Goal: Navigation & Orientation: Find specific page/section

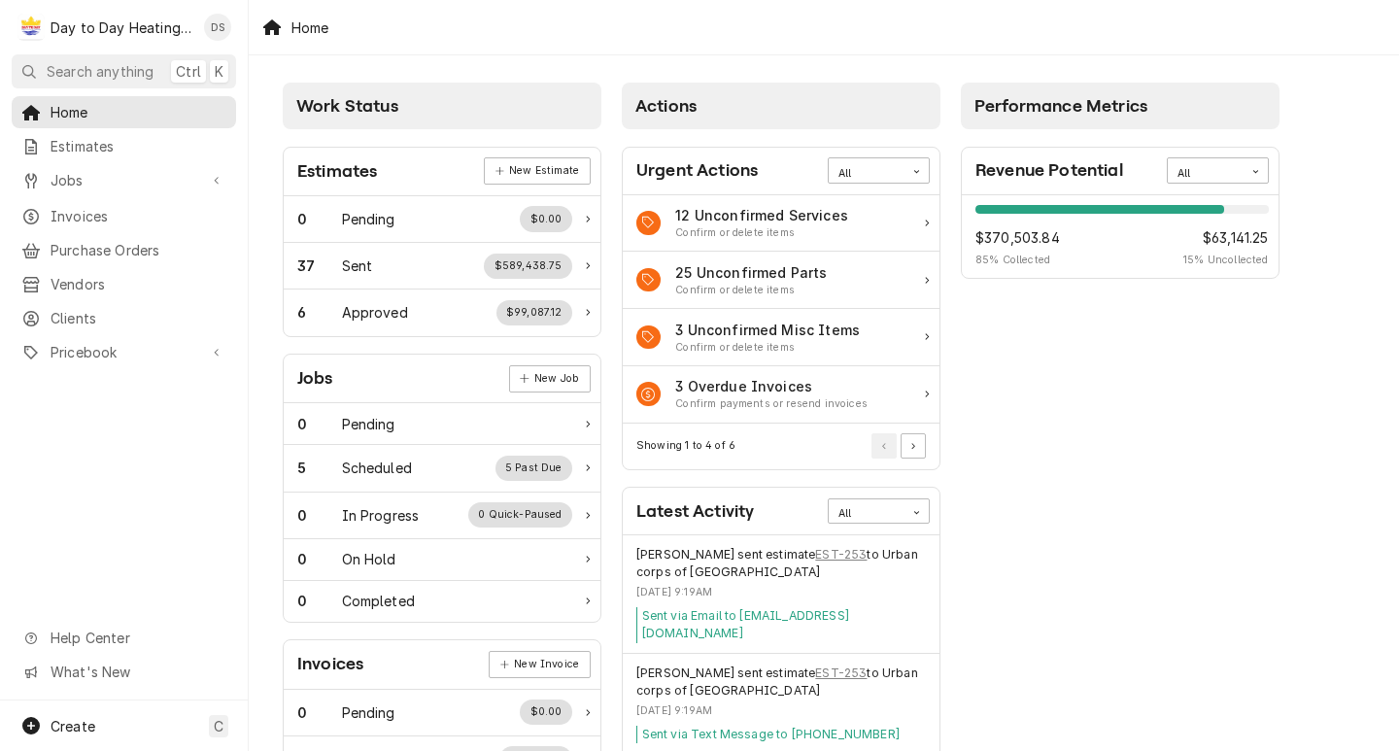
click at [1114, 489] on div "Performance Metrics Revenue Potential All 85% $370,503.84 85 % Collected $63,14…" at bounding box center [1120, 600] width 339 height 1054
click at [132, 326] on div "Home Estimates Jobs Jobs Job Series Invoices Purchase Orders Vendors Clients Pr…" at bounding box center [124, 233] width 248 height 274
click at [133, 342] on span "Pricebook" at bounding box center [124, 352] width 147 height 20
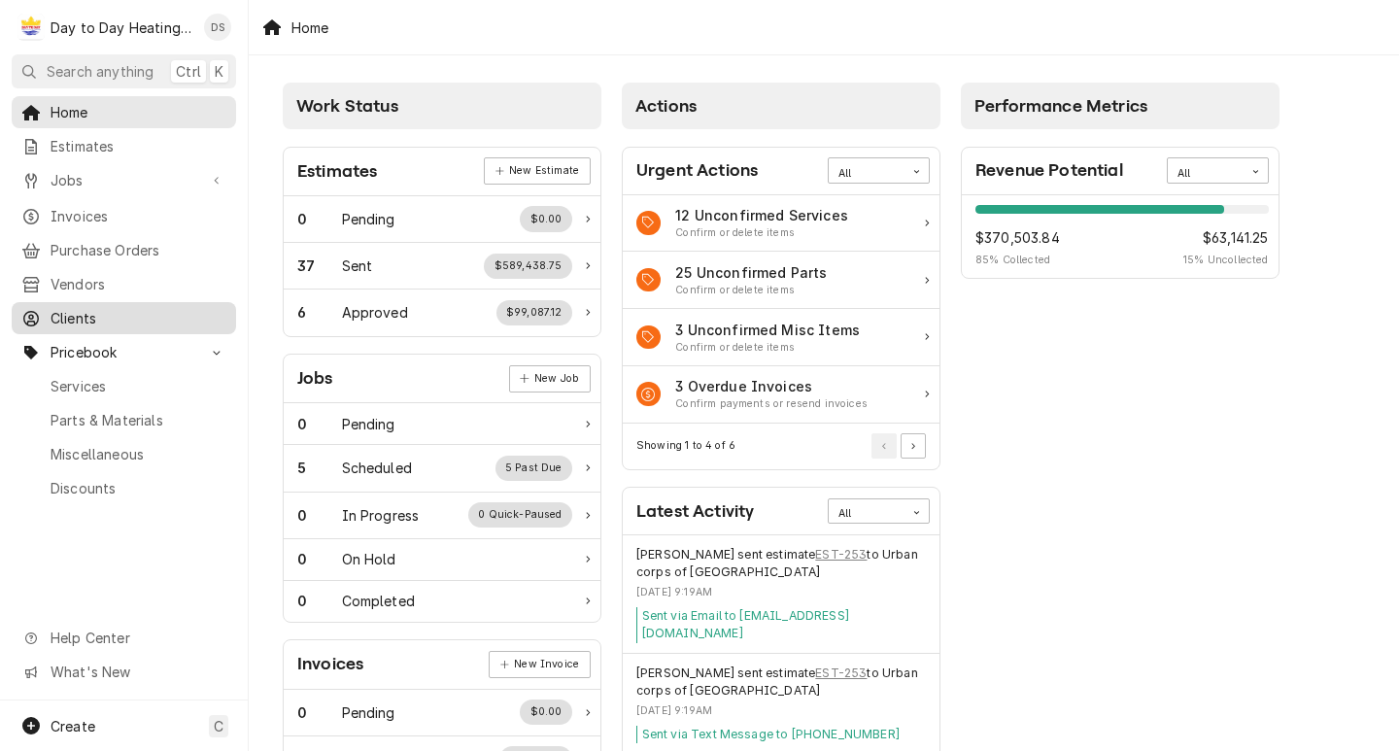
click at [108, 311] on span "Clients" at bounding box center [139, 318] width 176 height 20
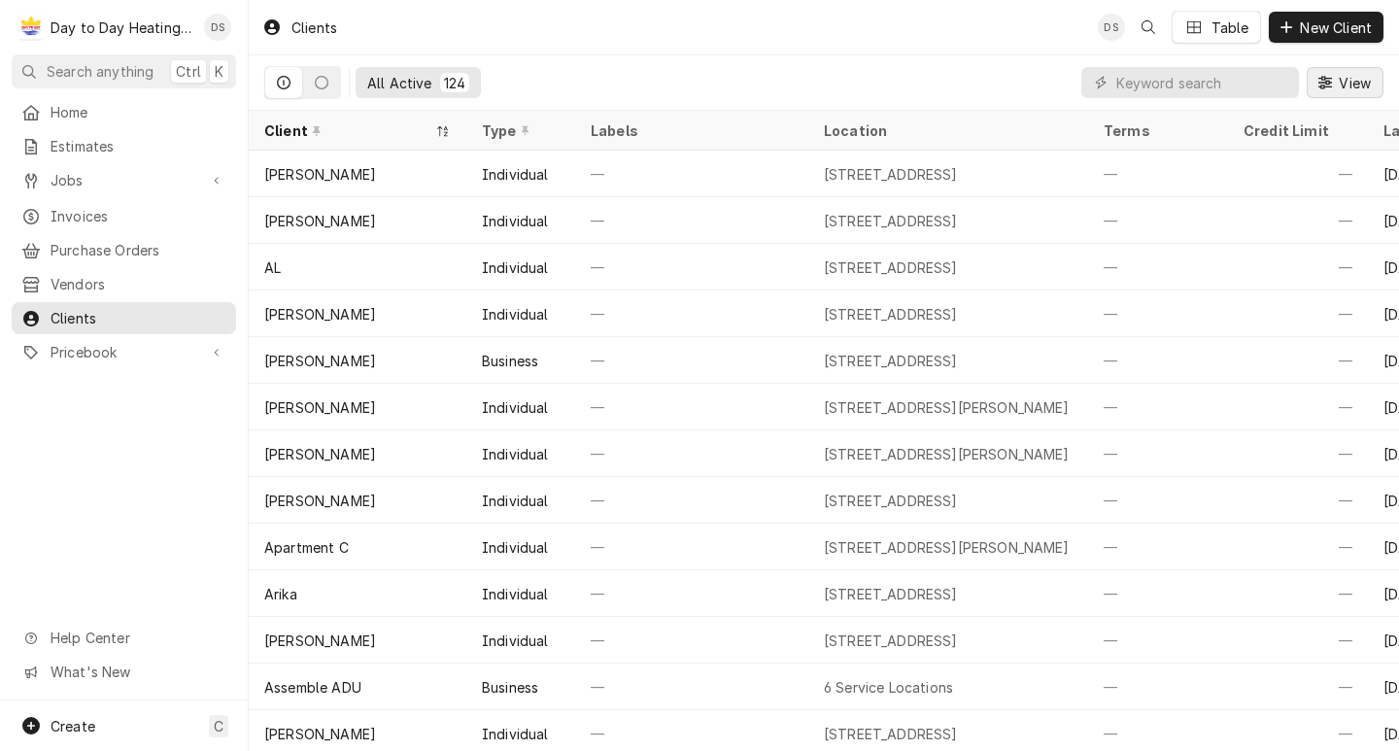
click at [1344, 73] on span "View" at bounding box center [1355, 83] width 40 height 20
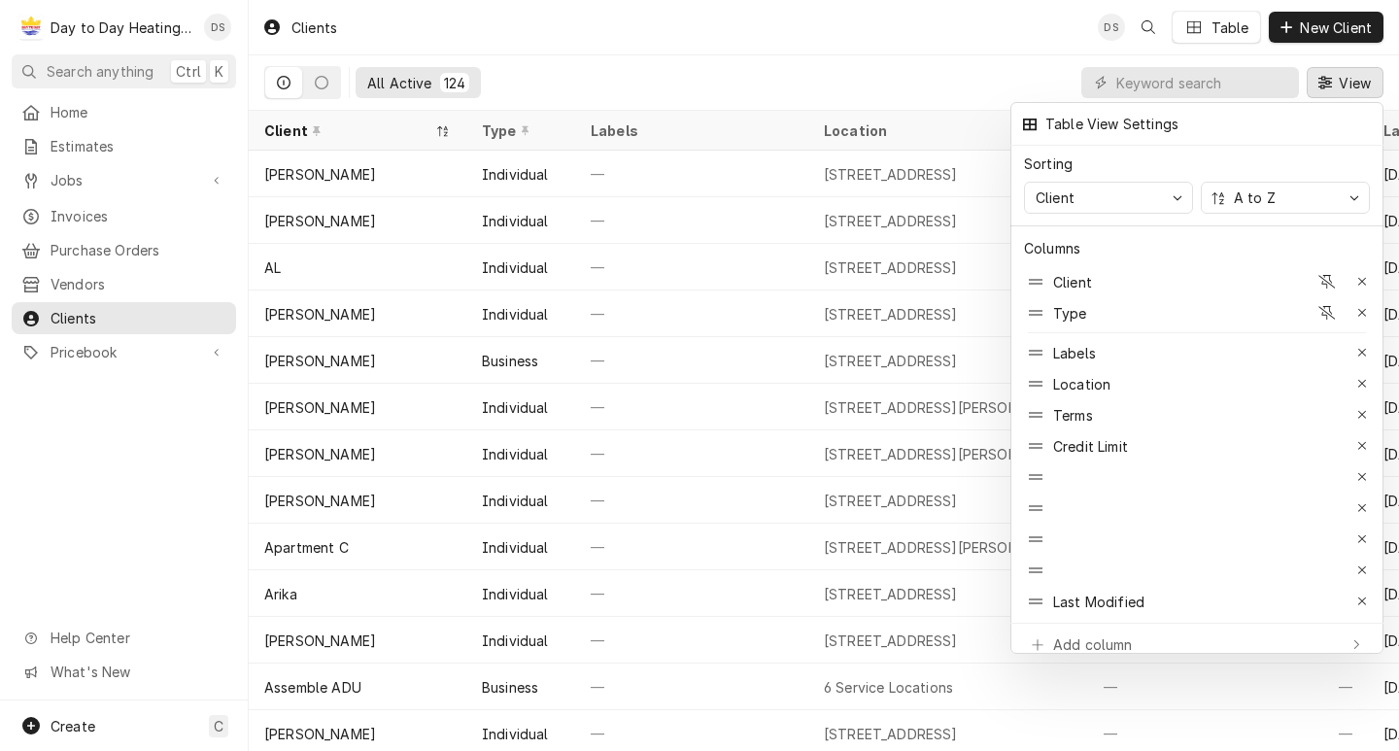
click at [128, 17] on div at bounding box center [699, 375] width 1399 height 751
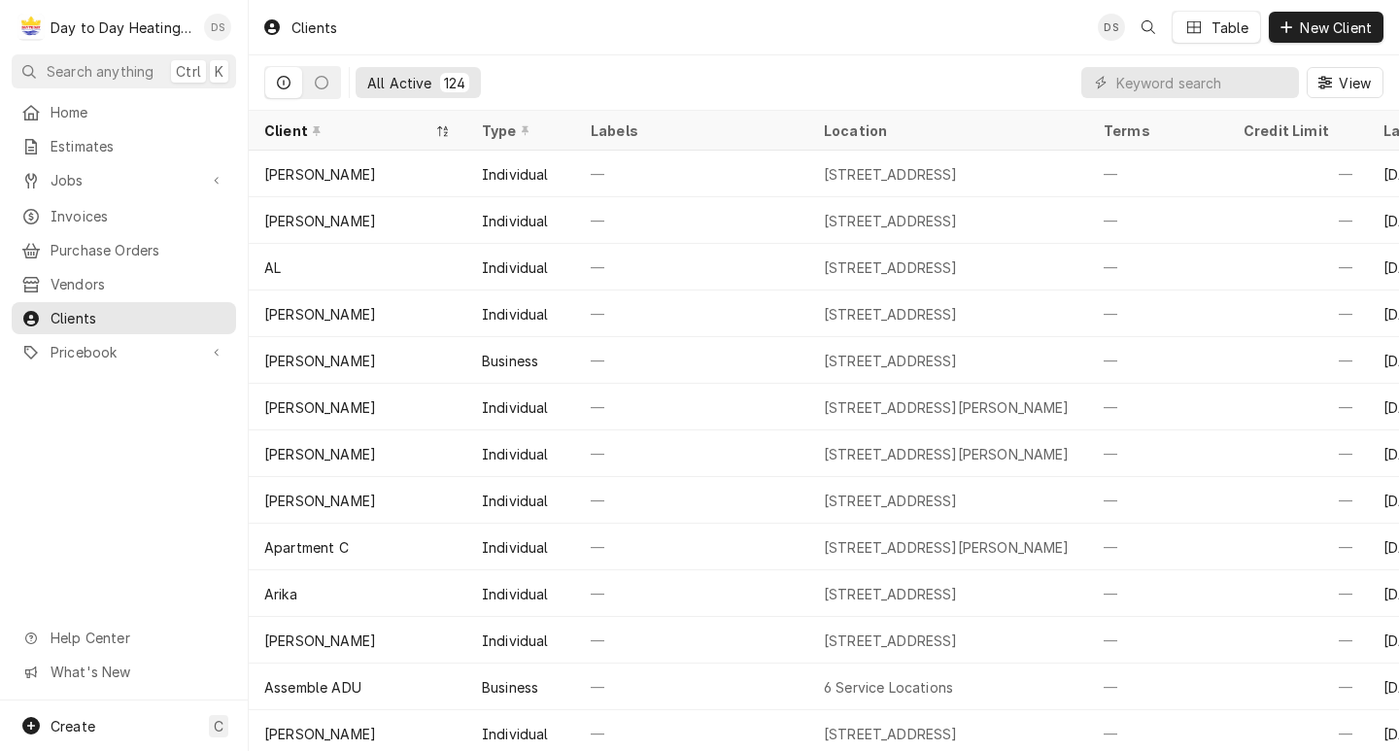
click at [201, 22] on div "DS" at bounding box center [217, 27] width 37 height 37
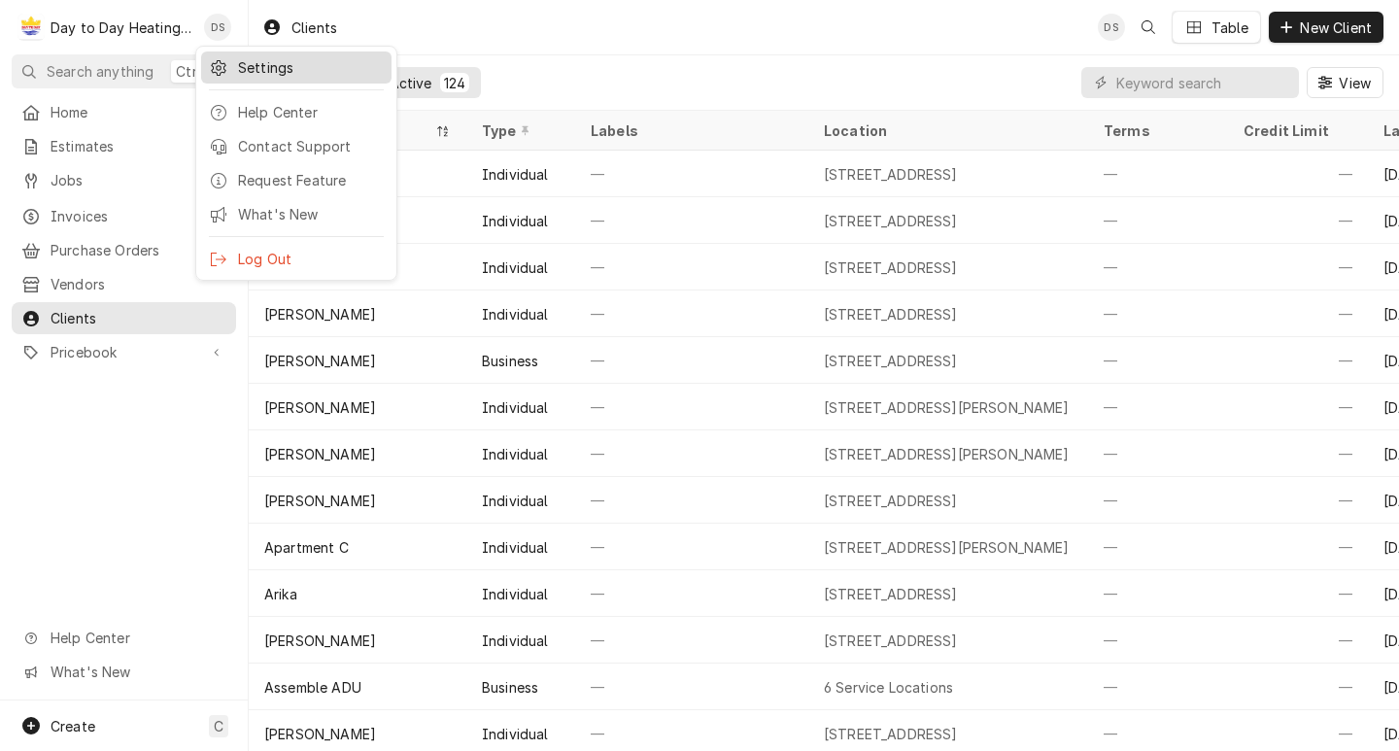
click at [260, 60] on div "Settings" at bounding box center [311, 67] width 146 height 20
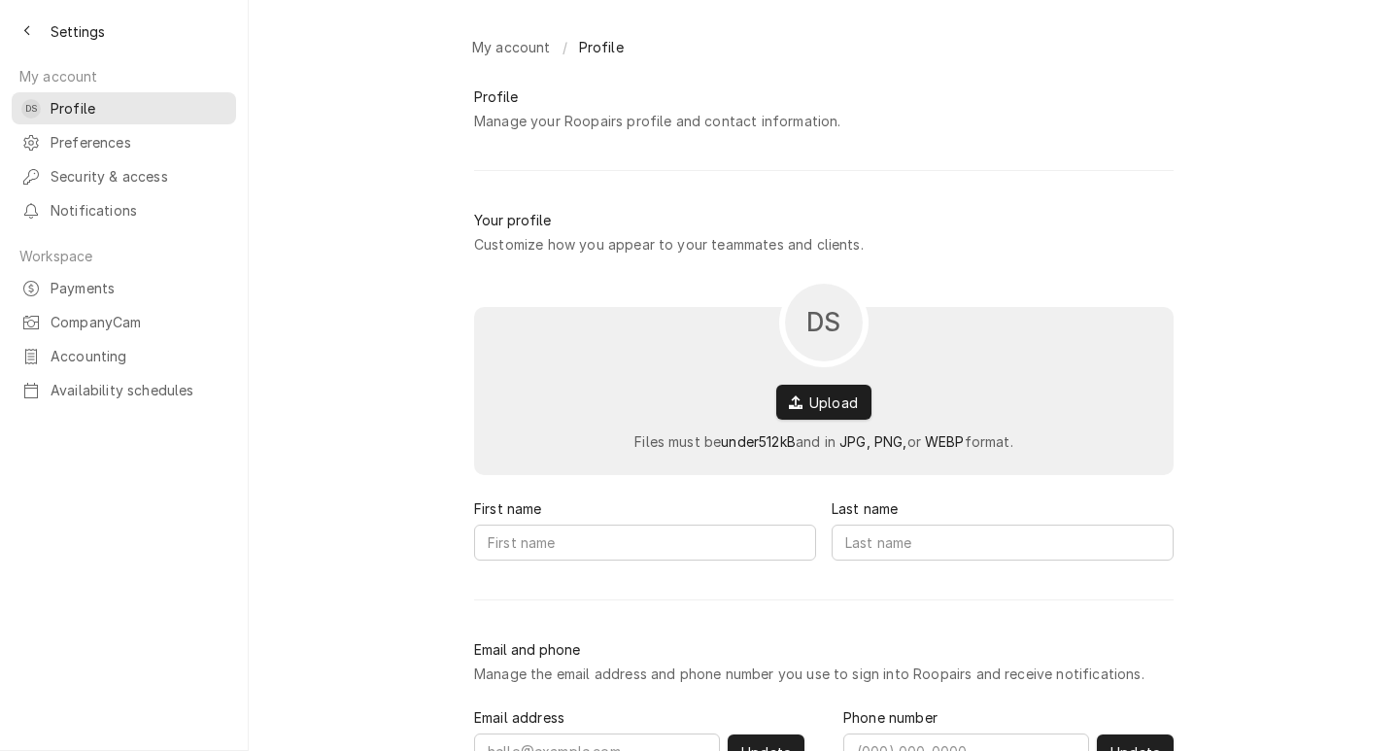
type input "David"
type input "Silvestre"
type input "david.s@daytodayhvac.com"
type input "(619) 246-0767"
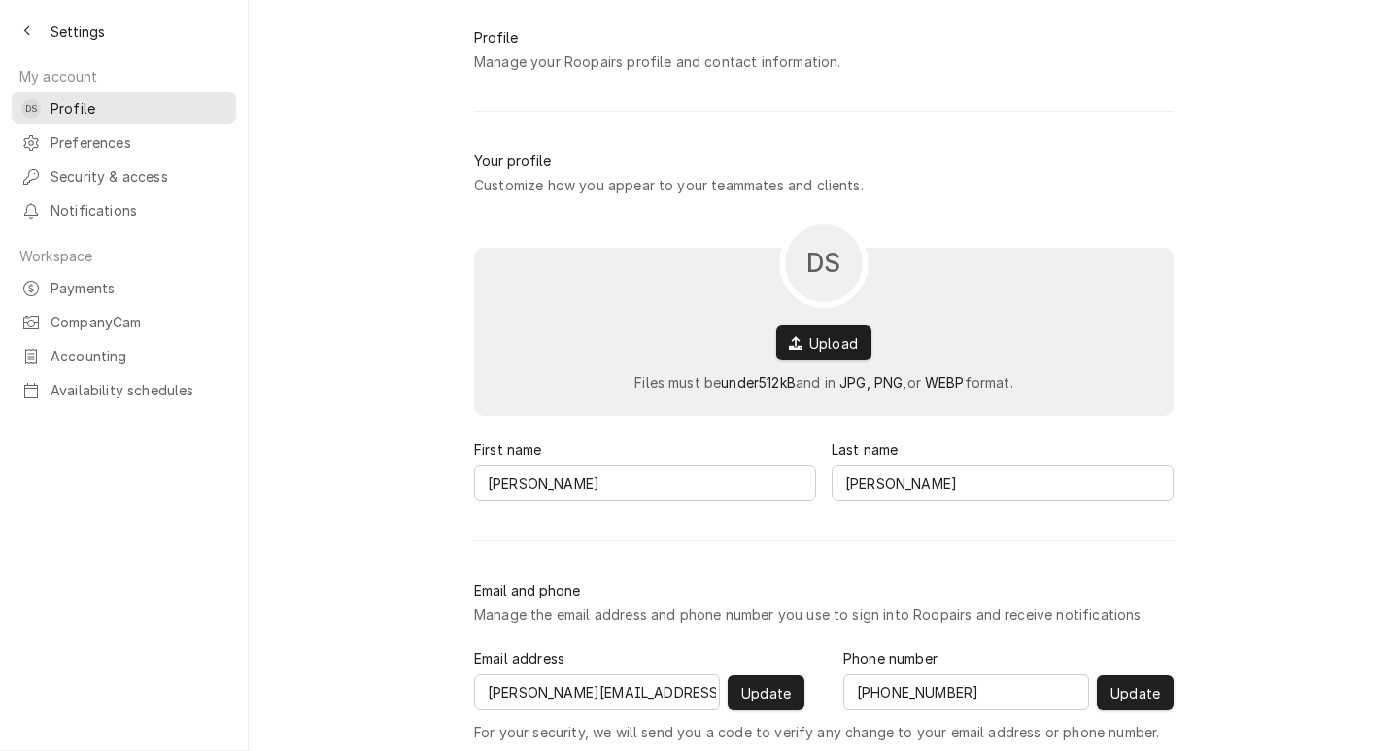
scroll to position [115, 0]
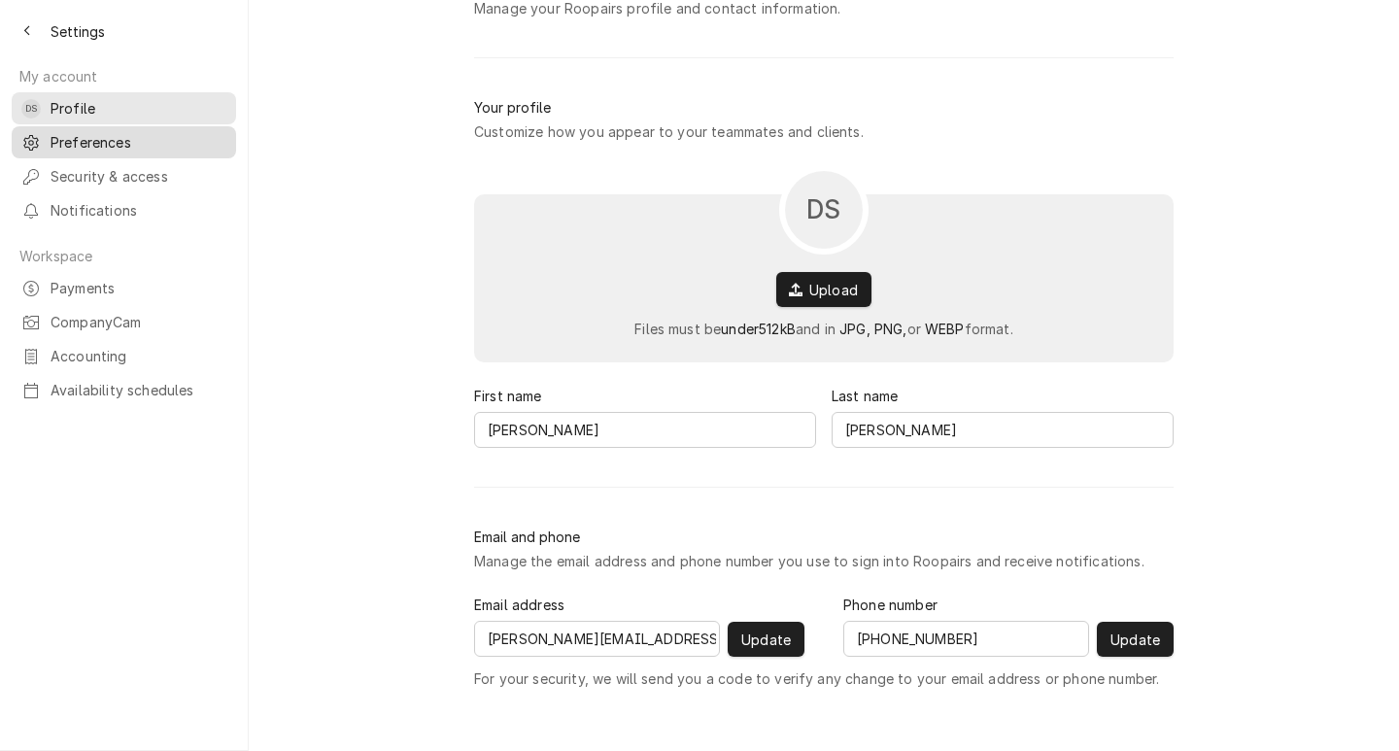
click at [121, 130] on div "Preferences" at bounding box center [124, 142] width 217 height 24
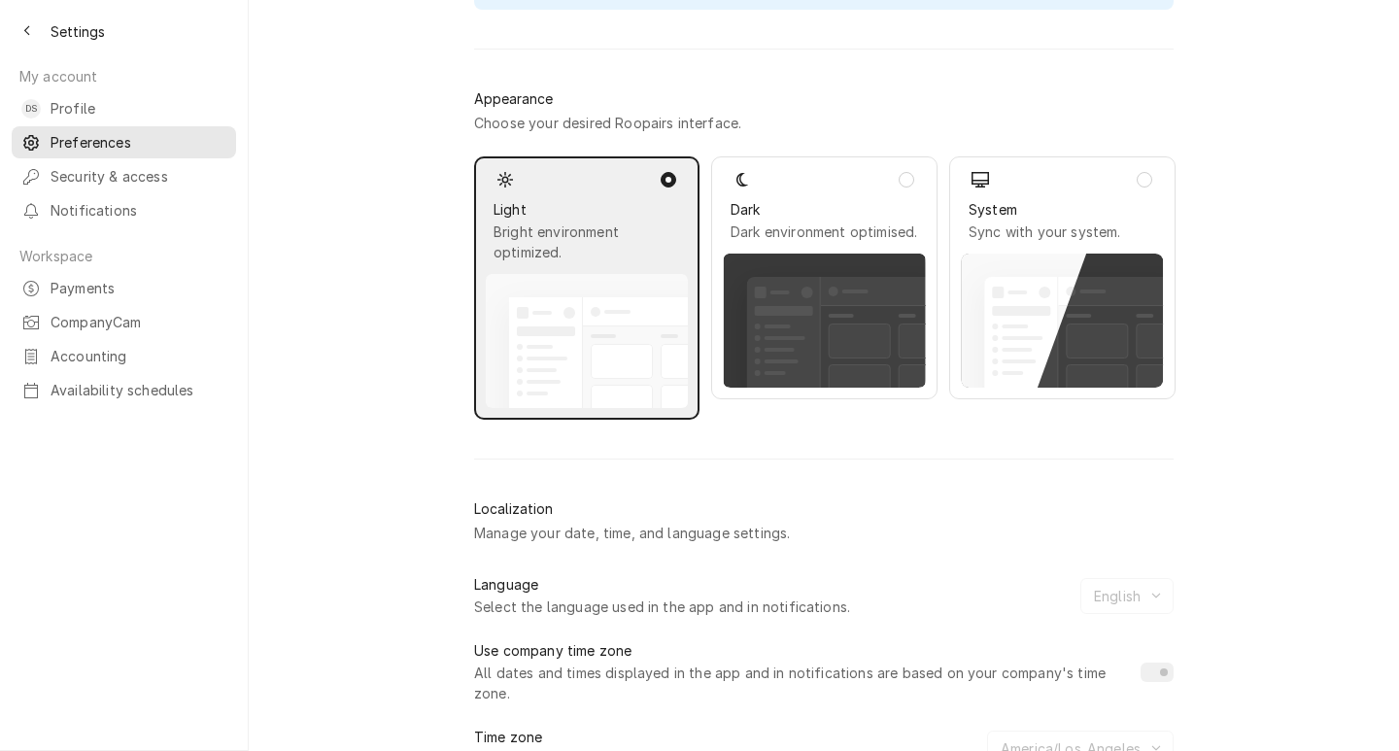
scroll to position [310, 0]
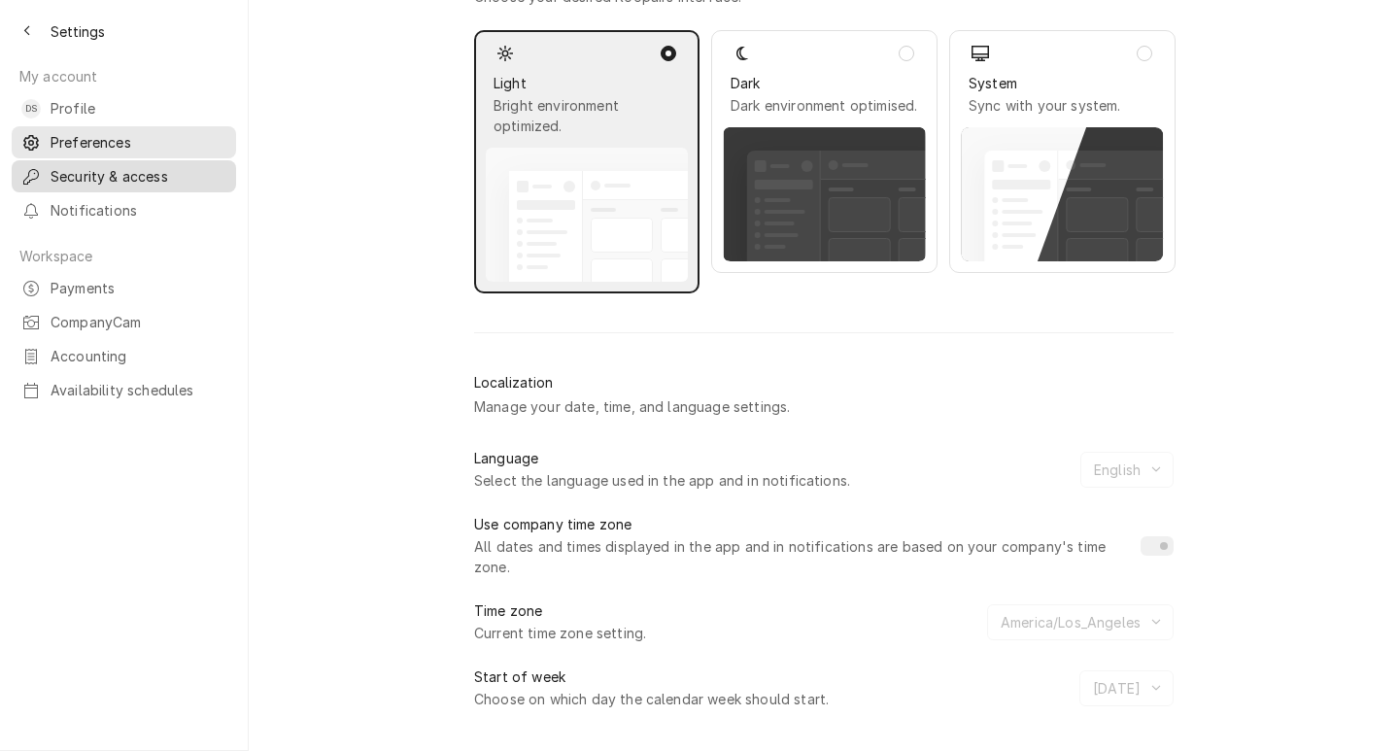
click at [116, 171] on span "Security & access" at bounding box center [139, 176] width 176 height 20
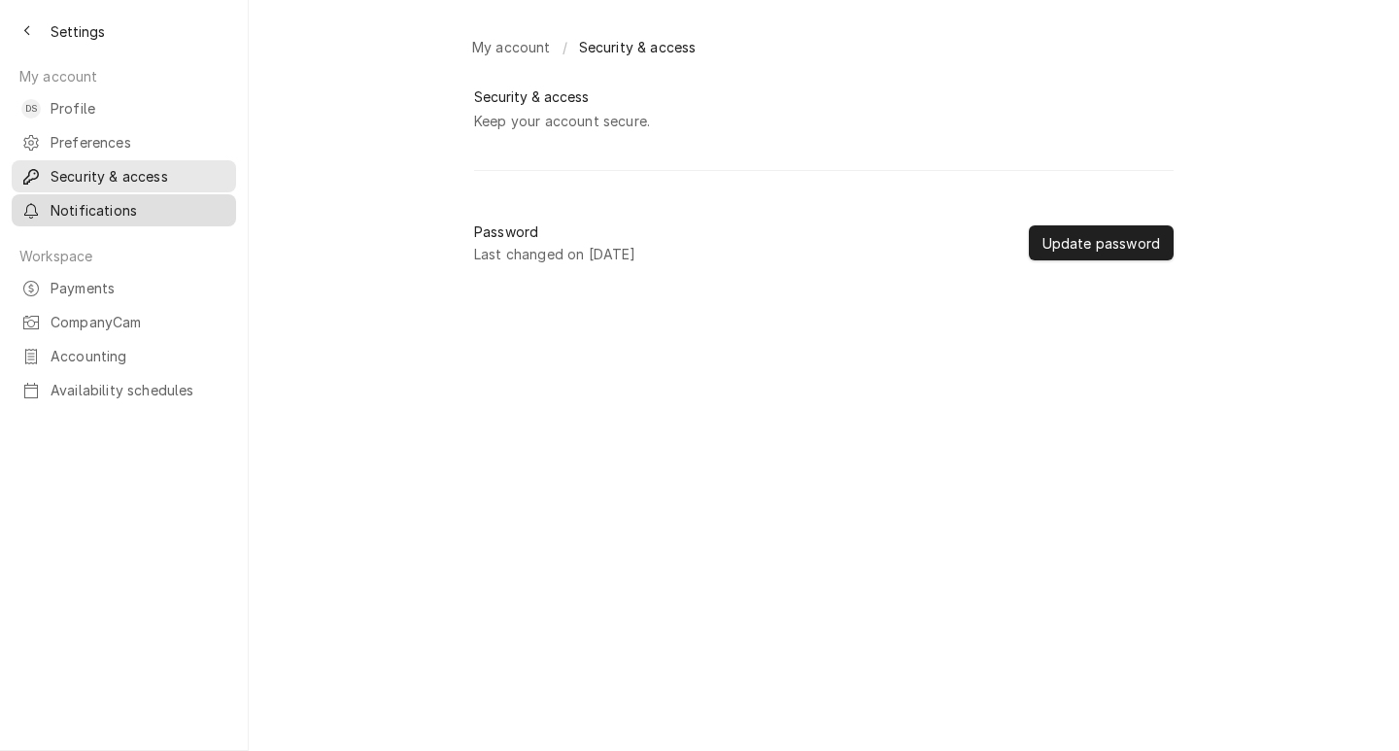
click at [130, 200] on span "Notifications" at bounding box center [139, 210] width 176 height 20
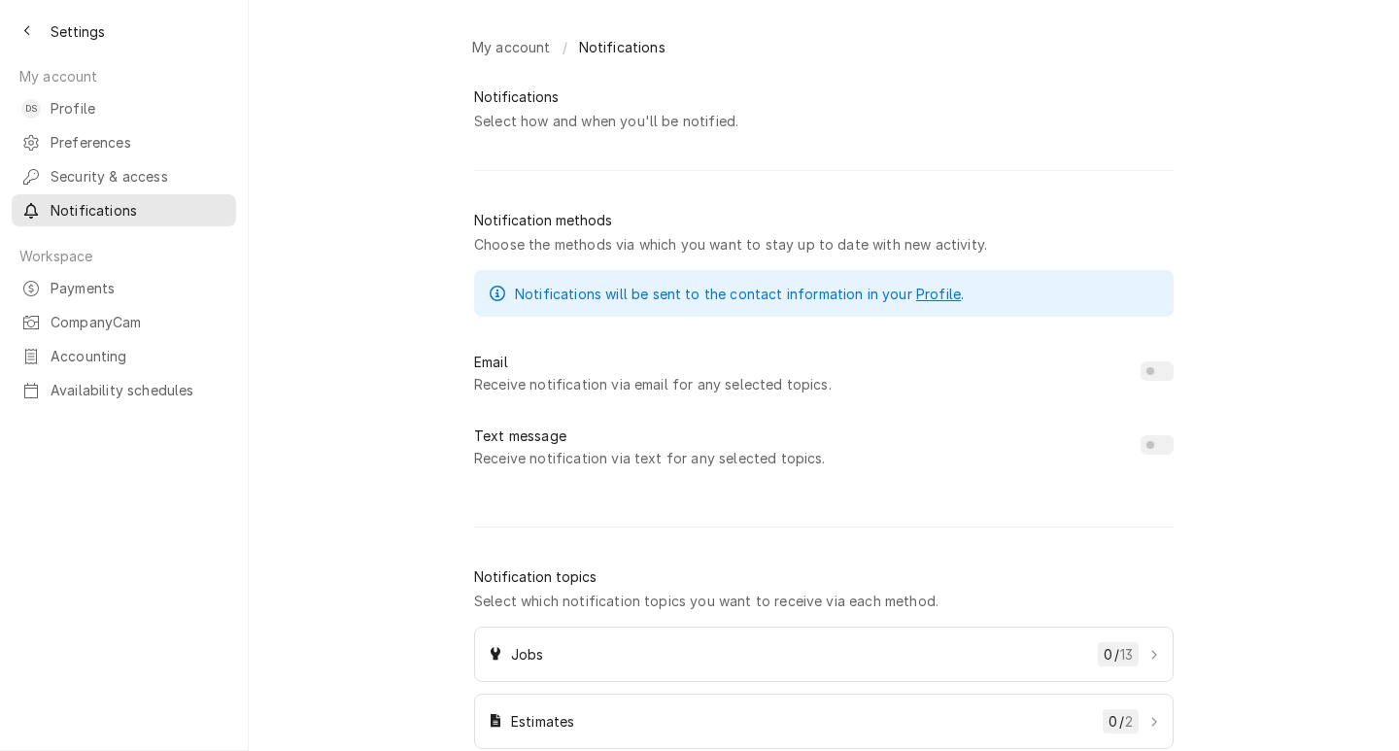
checkbox input "true"
click at [121, 278] on span "Payments" at bounding box center [139, 288] width 176 height 20
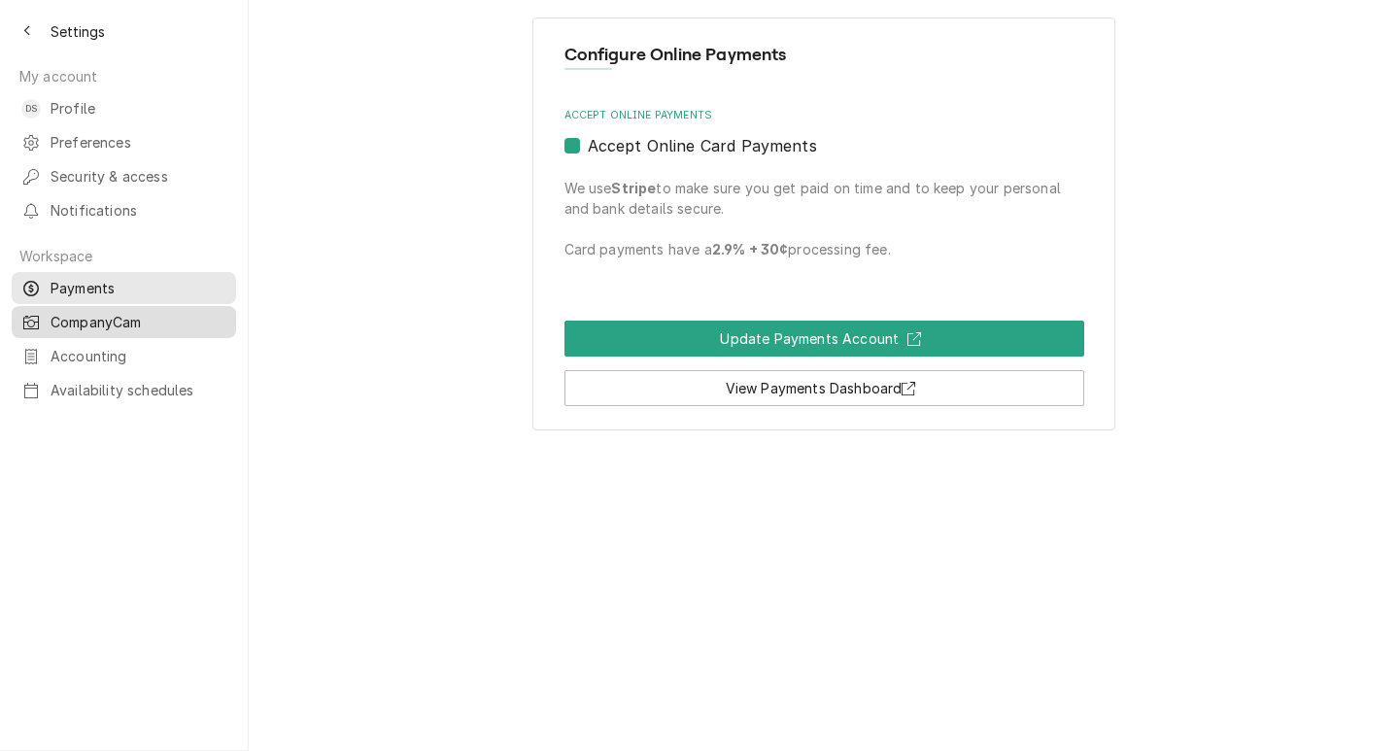
click at [126, 312] on span "CompanyCam" at bounding box center [139, 322] width 176 height 20
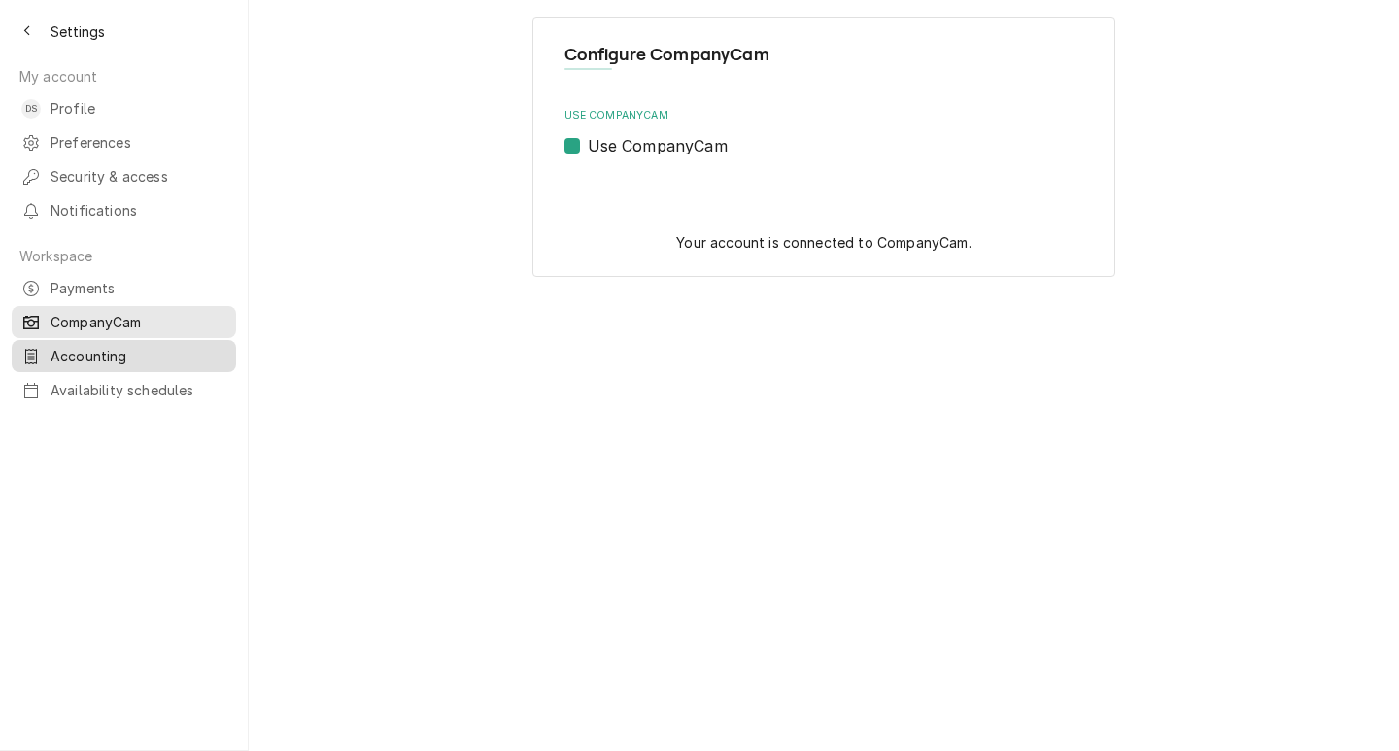
click at [125, 346] on span "Accounting" at bounding box center [139, 356] width 176 height 20
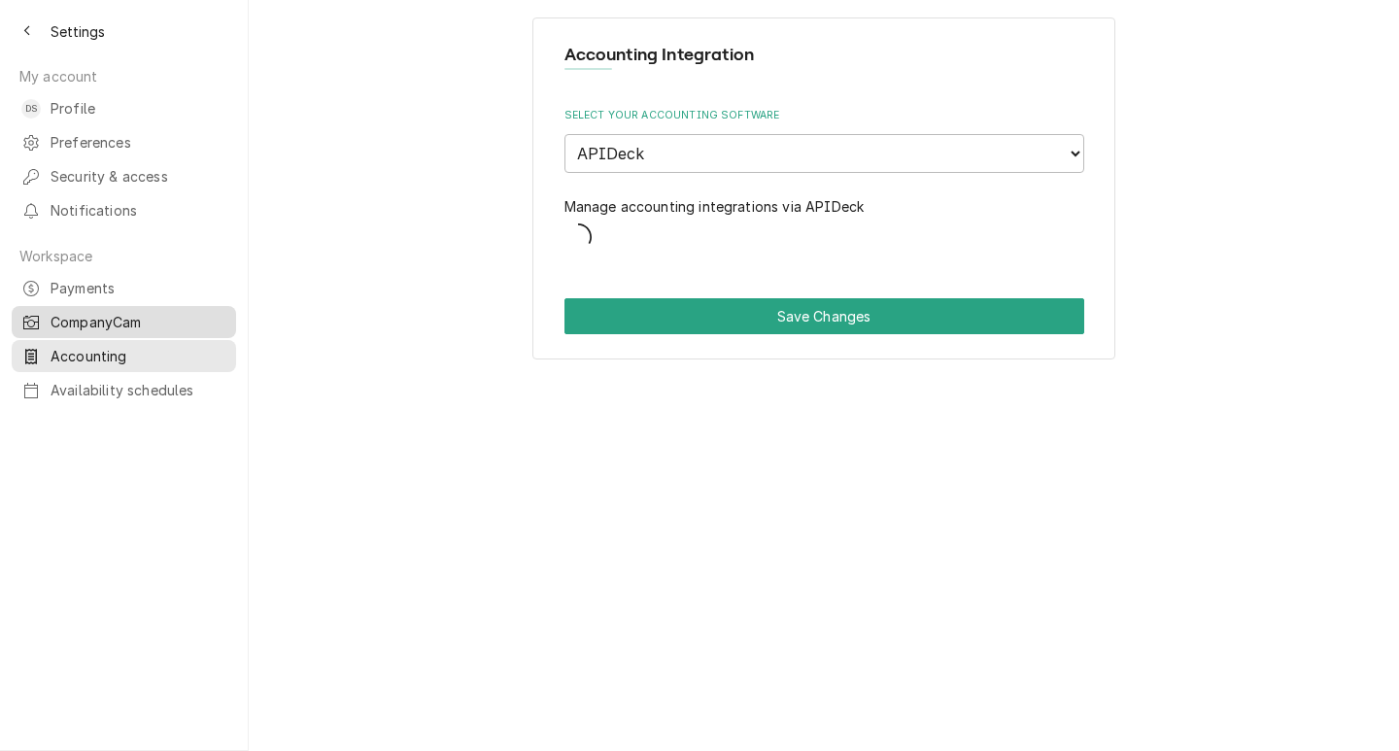
click at [131, 312] on span "CompanyCam" at bounding box center [139, 322] width 176 height 20
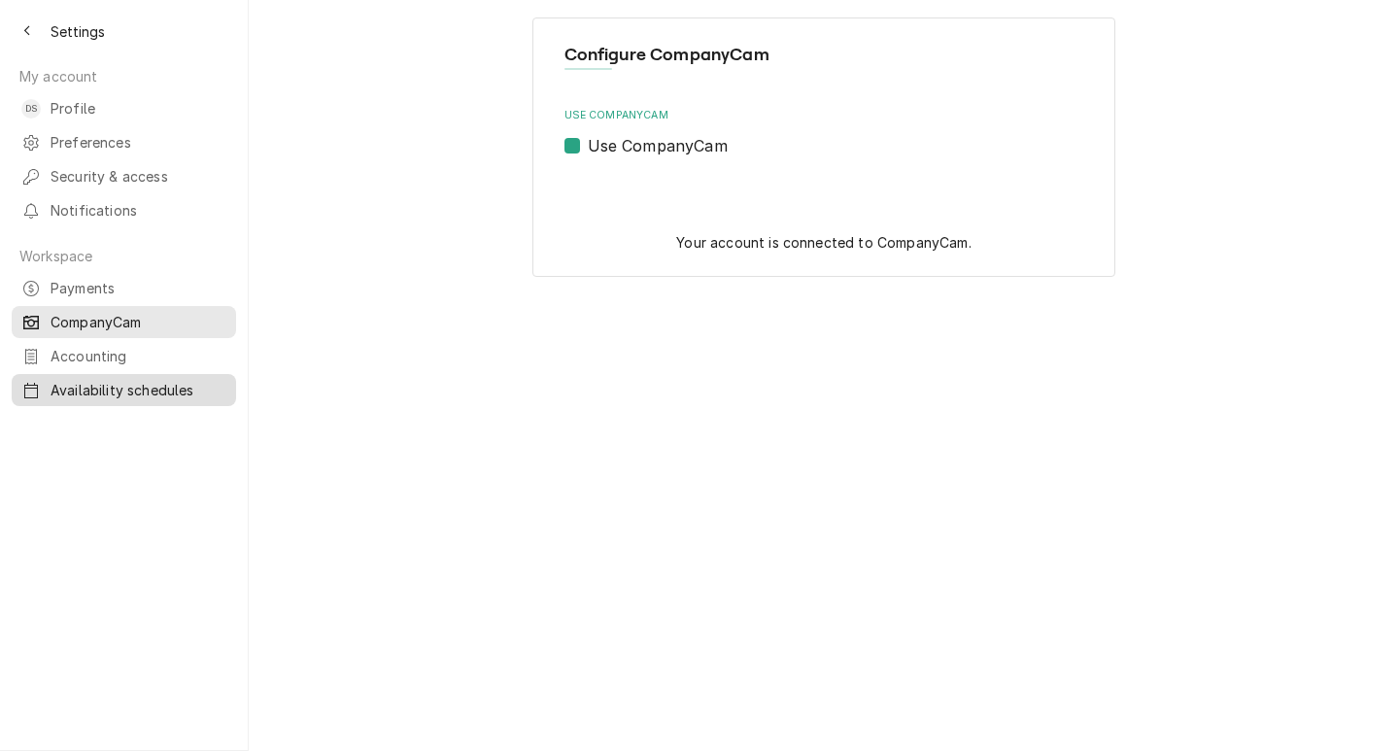
click at [147, 380] on span "Availability schedules" at bounding box center [139, 390] width 176 height 20
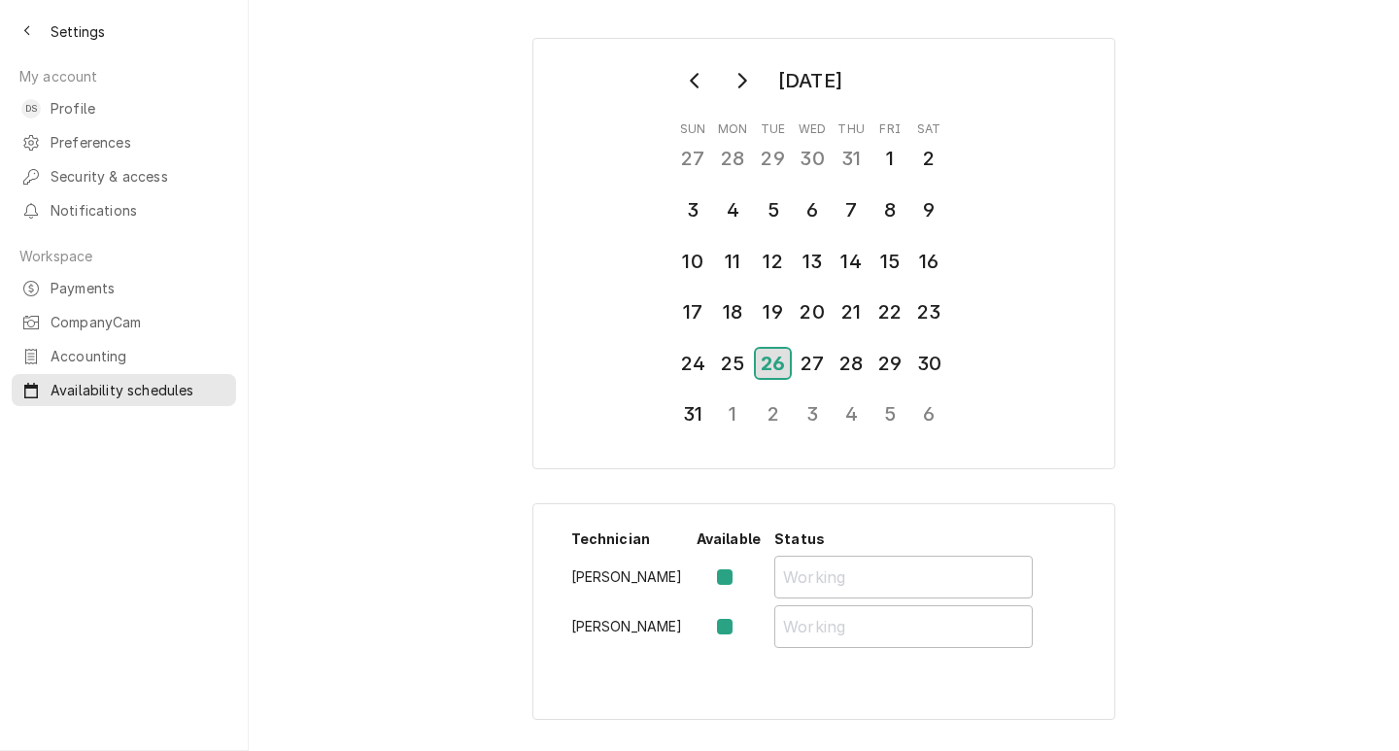
click at [787, 350] on div "26" at bounding box center [773, 363] width 34 height 29
click at [816, 362] on div "27" at bounding box center [812, 363] width 34 height 33
click at [858, 362] on div "28" at bounding box center [852, 363] width 34 height 33
click at [896, 361] on div "29" at bounding box center [891, 363] width 34 height 33
click at [925, 363] on div "30" at bounding box center [930, 363] width 34 height 33
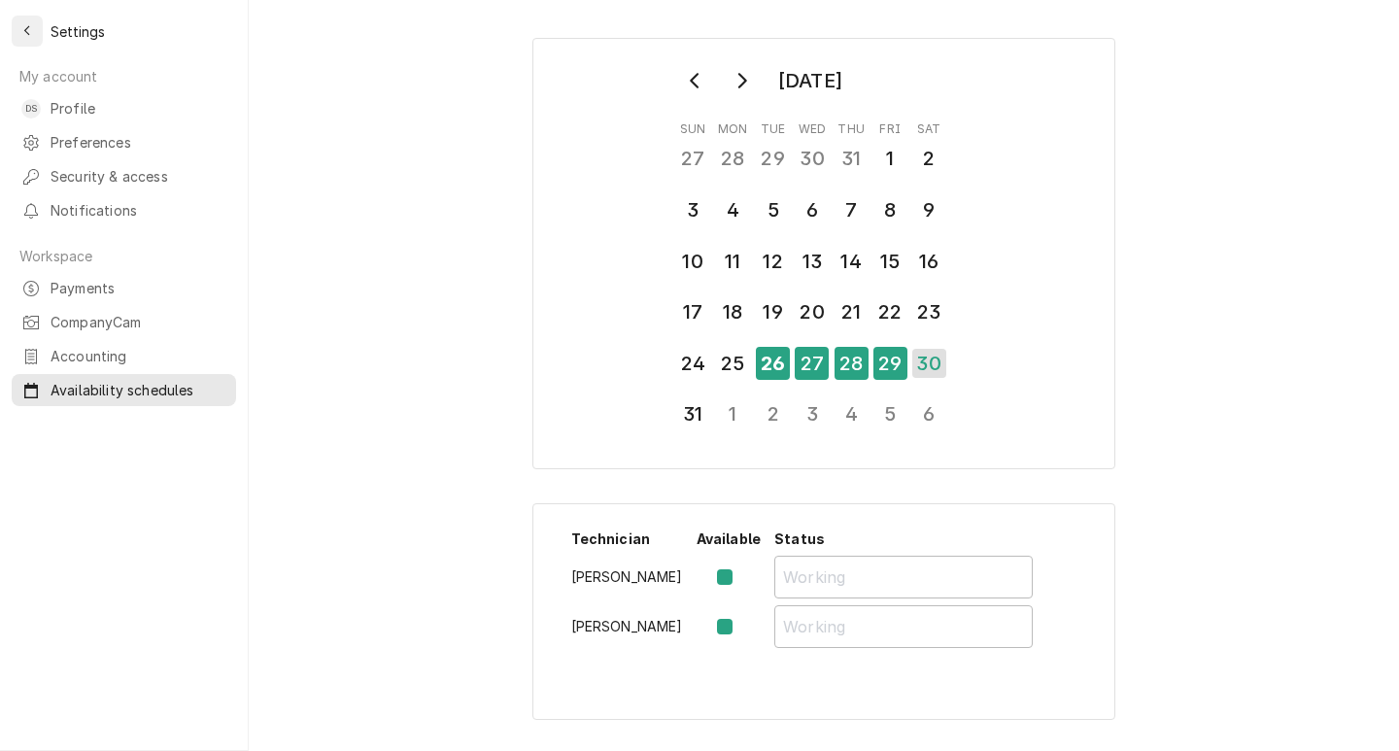
click at [30, 30] on icon "Back to previous page" at bounding box center [27, 31] width 9 height 14
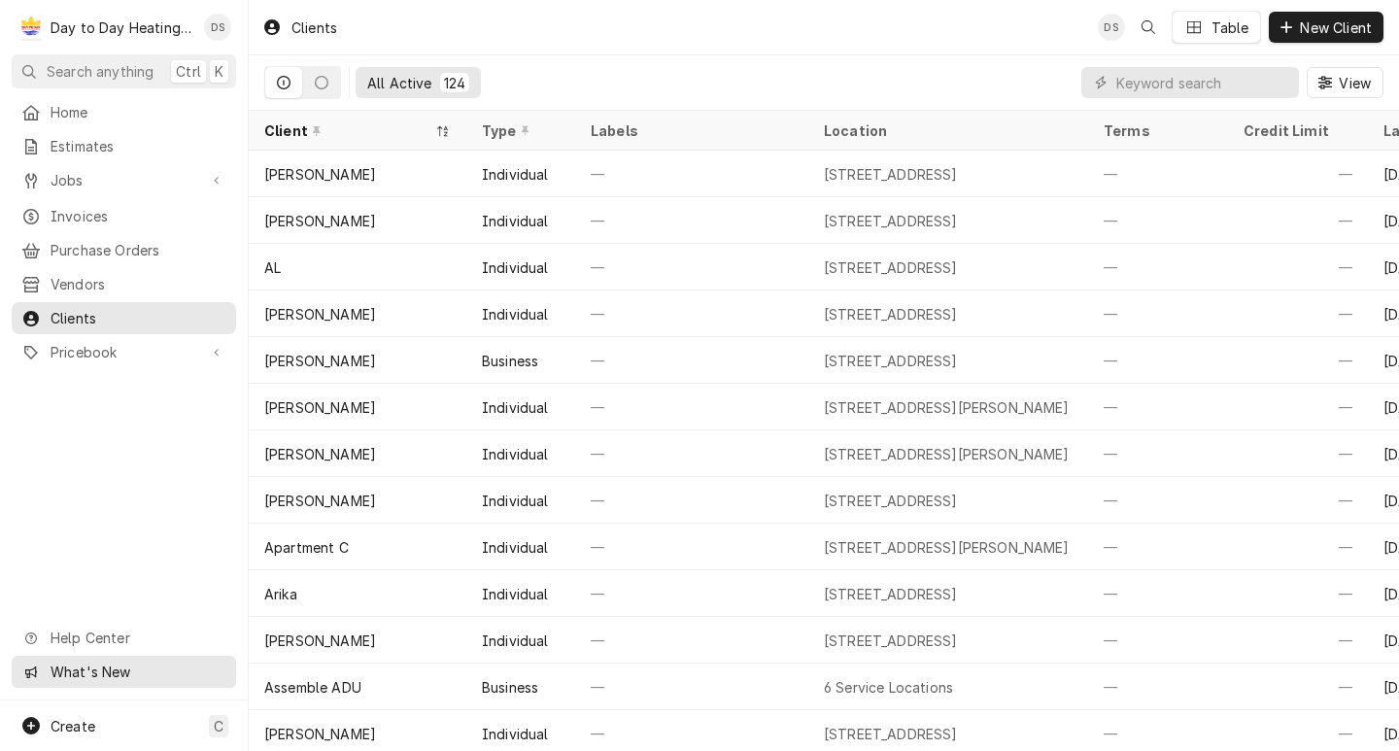
click at [103, 672] on span "What's New" at bounding box center [138, 672] width 174 height 20
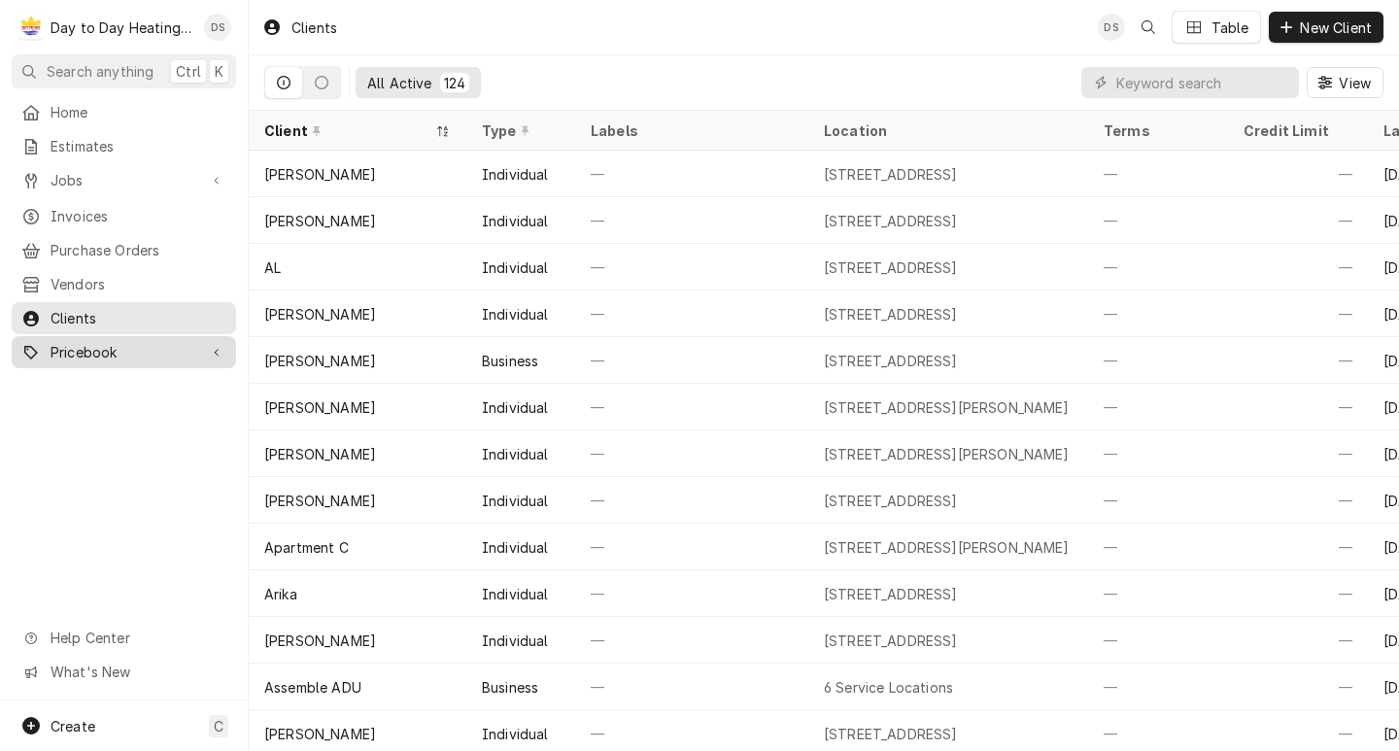
click at [136, 342] on span "Pricebook" at bounding box center [124, 352] width 147 height 20
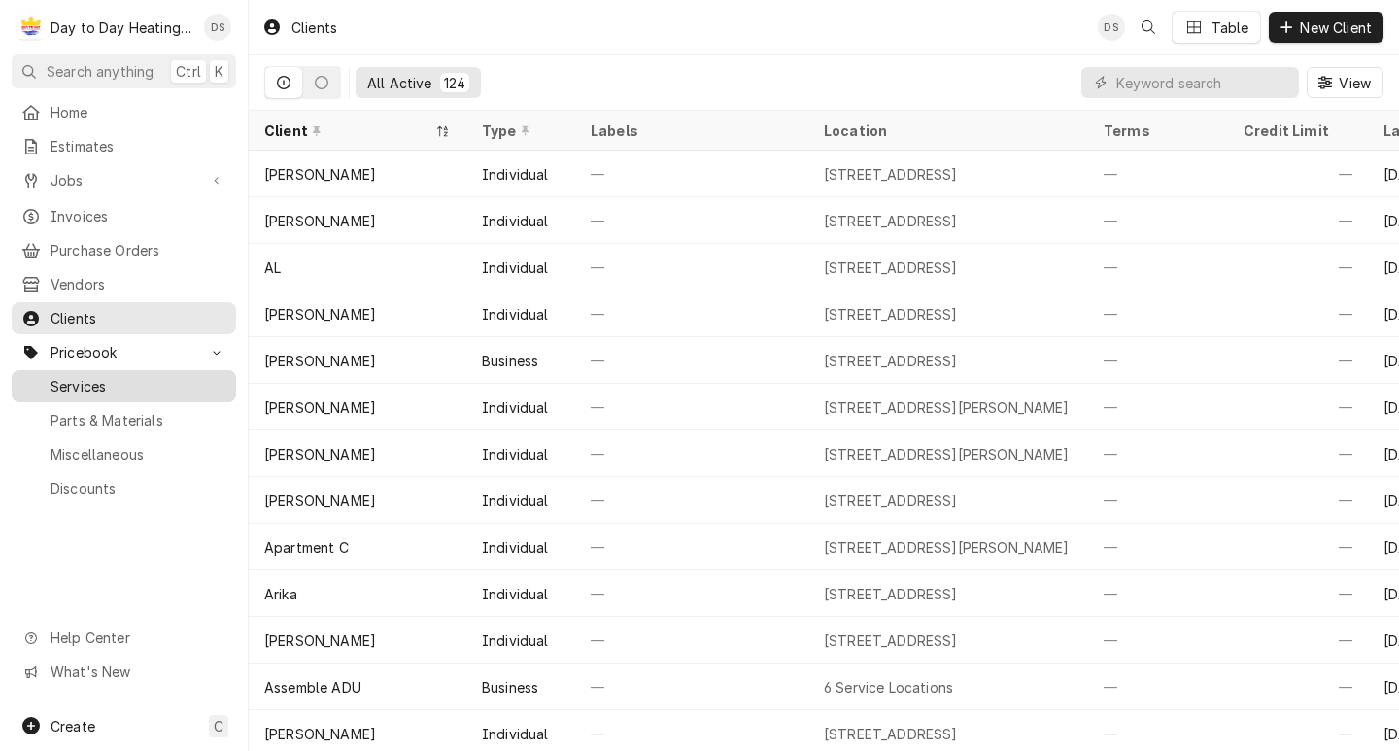
click at [186, 376] on span "Services" at bounding box center [139, 386] width 176 height 20
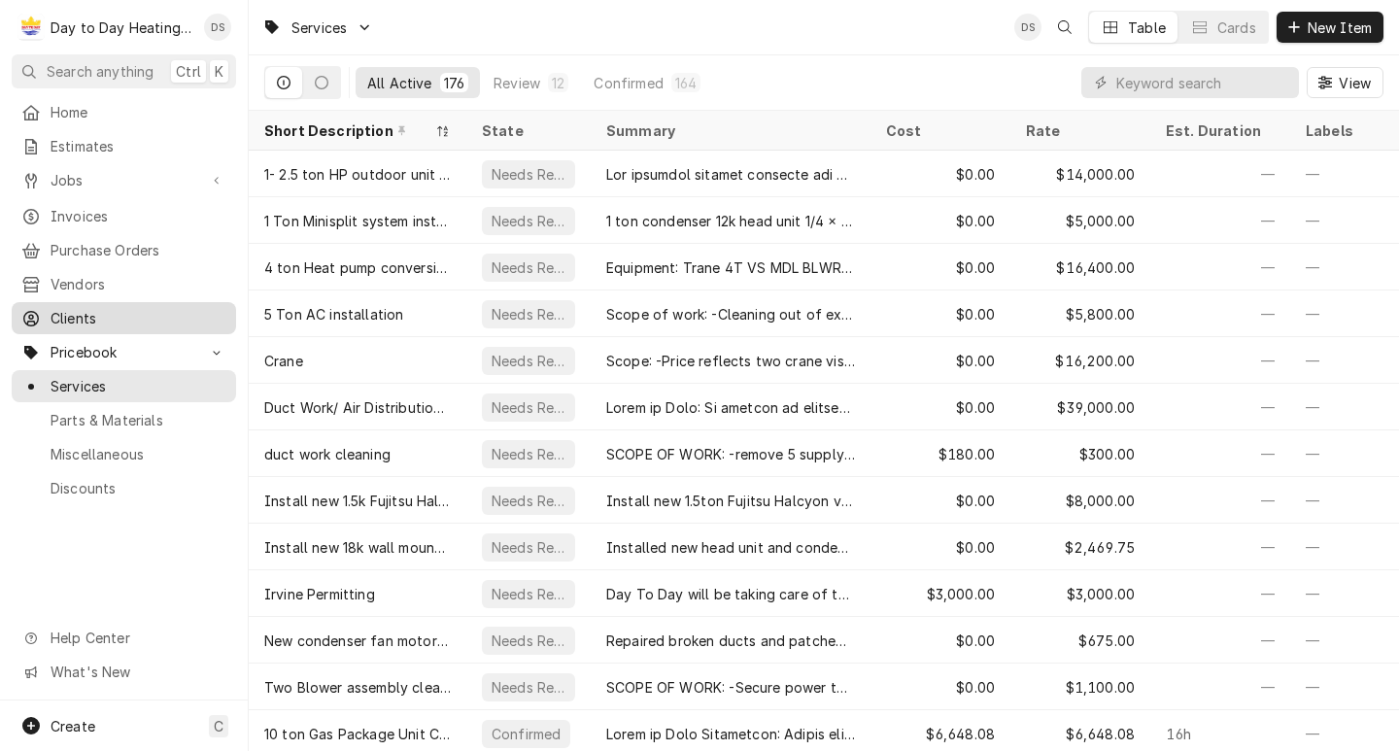
click at [102, 308] on span "Clients" at bounding box center [139, 318] width 176 height 20
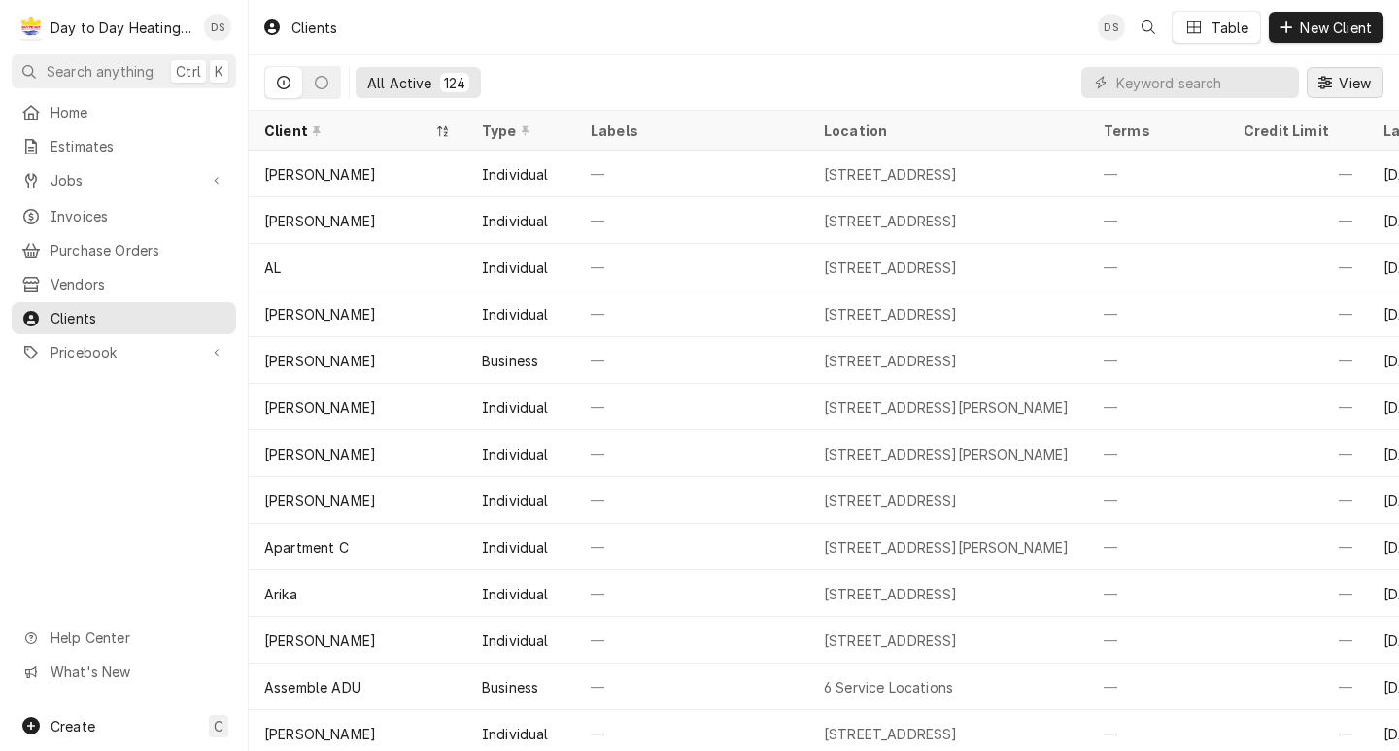
click at [1344, 88] on span "View" at bounding box center [1355, 83] width 40 height 20
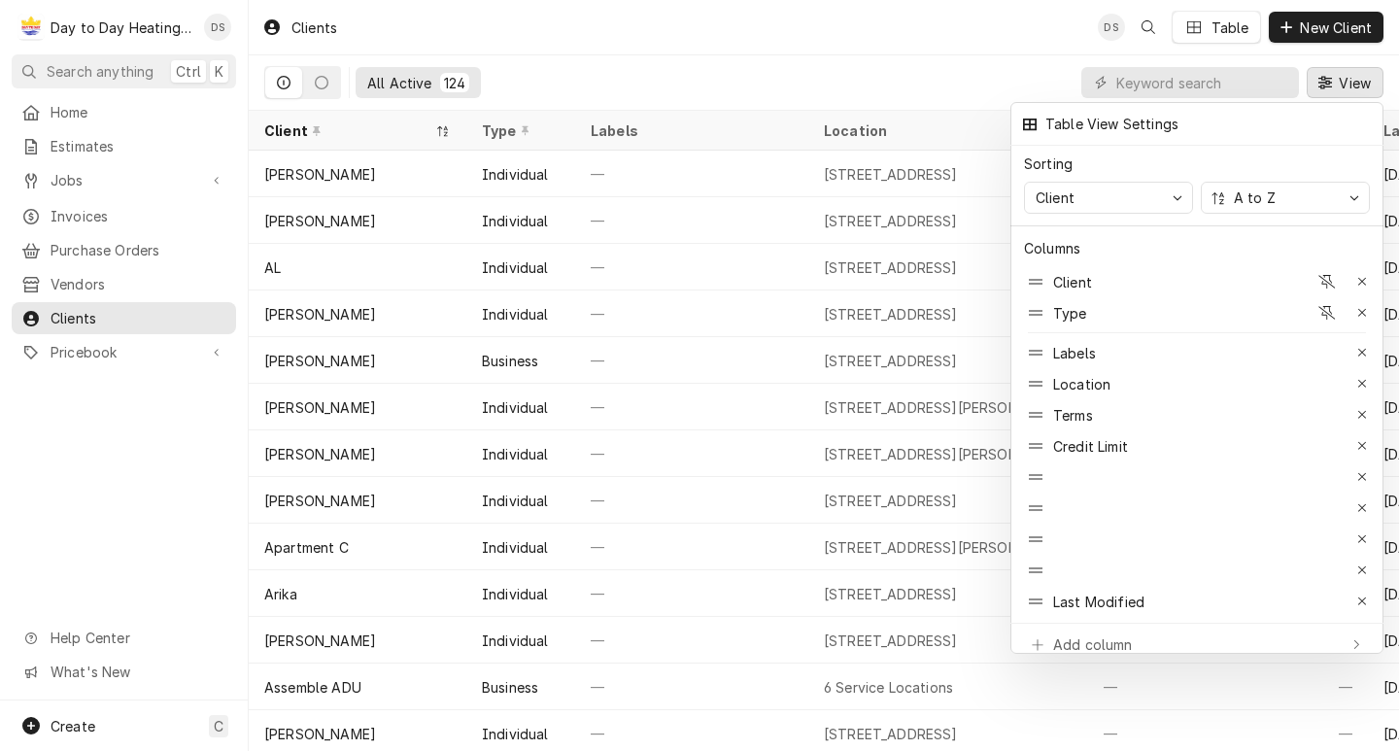
click at [871, 77] on div at bounding box center [699, 375] width 1399 height 751
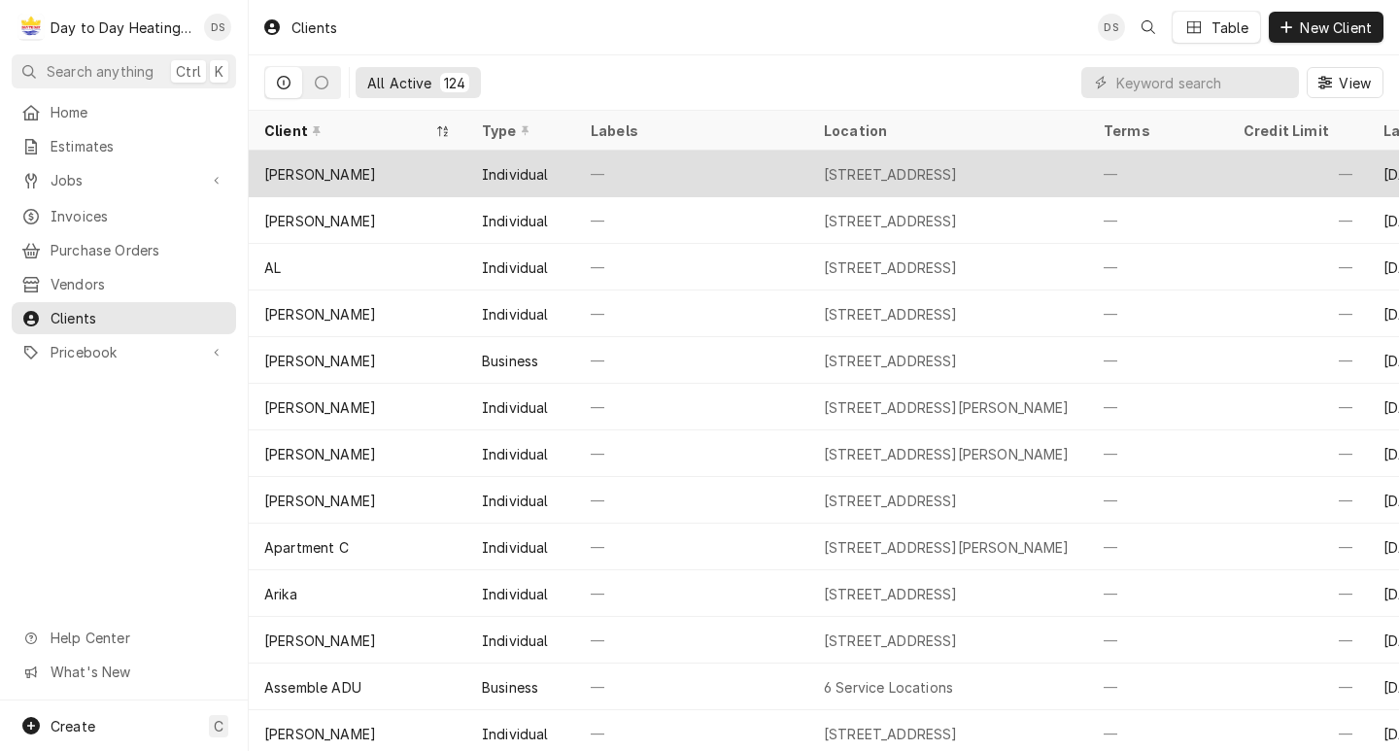
click at [427, 183] on div "Abe Barhoumi" at bounding box center [358, 174] width 218 height 47
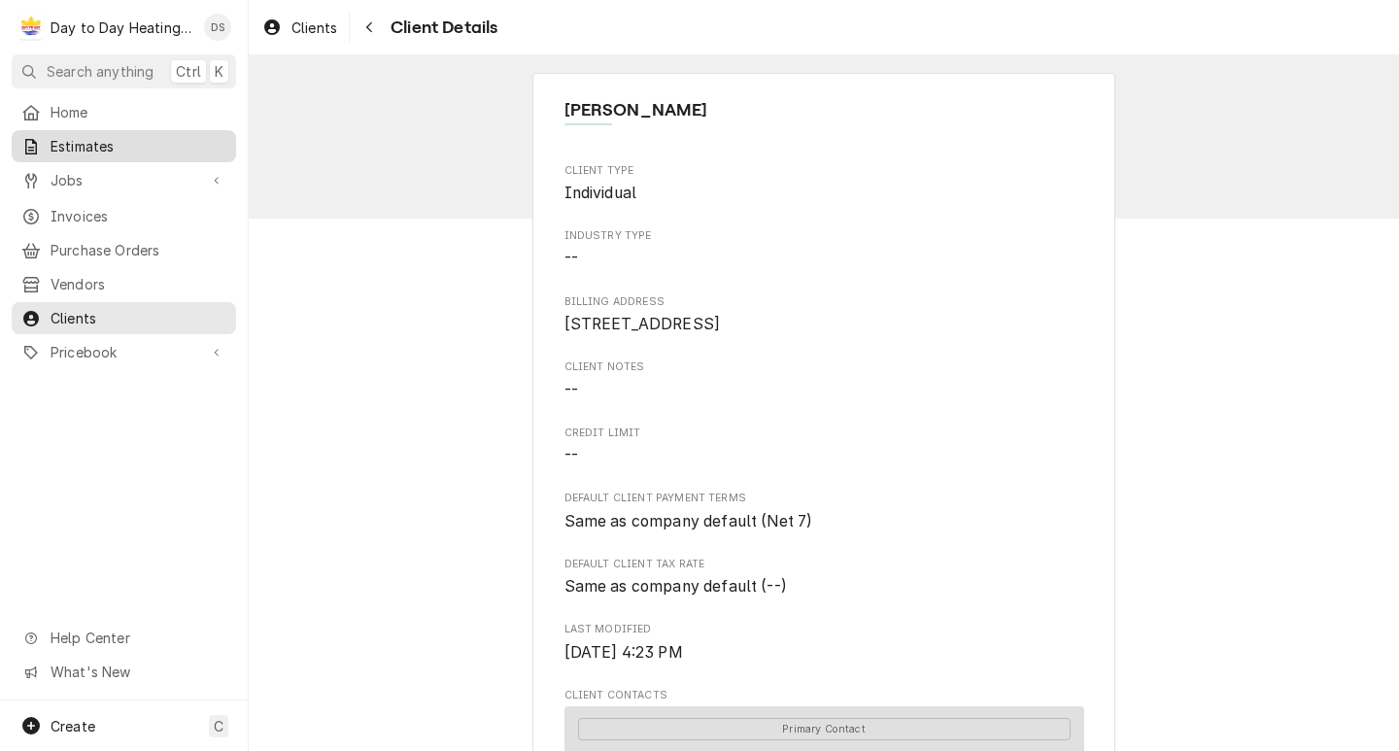
click at [146, 147] on span "Estimates" at bounding box center [139, 146] width 176 height 20
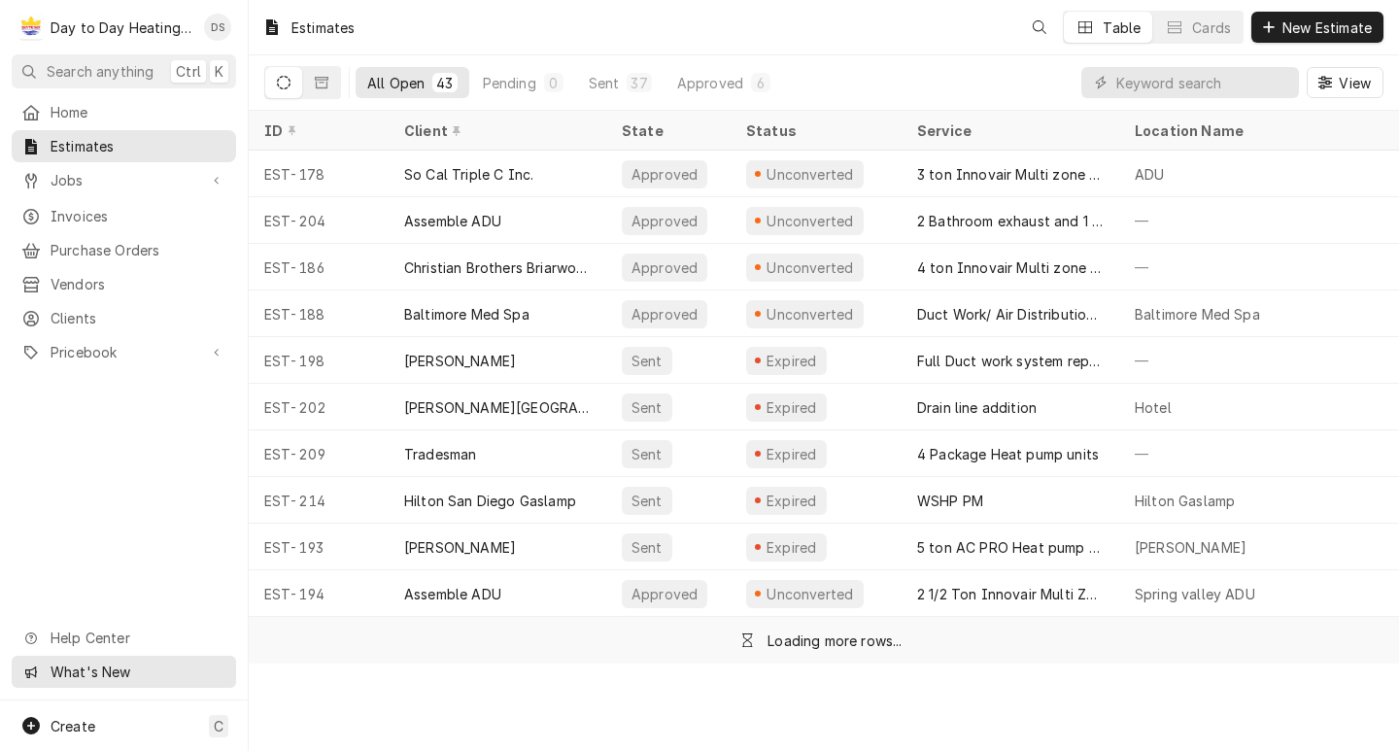
click at [114, 678] on span "What's New" at bounding box center [138, 672] width 174 height 20
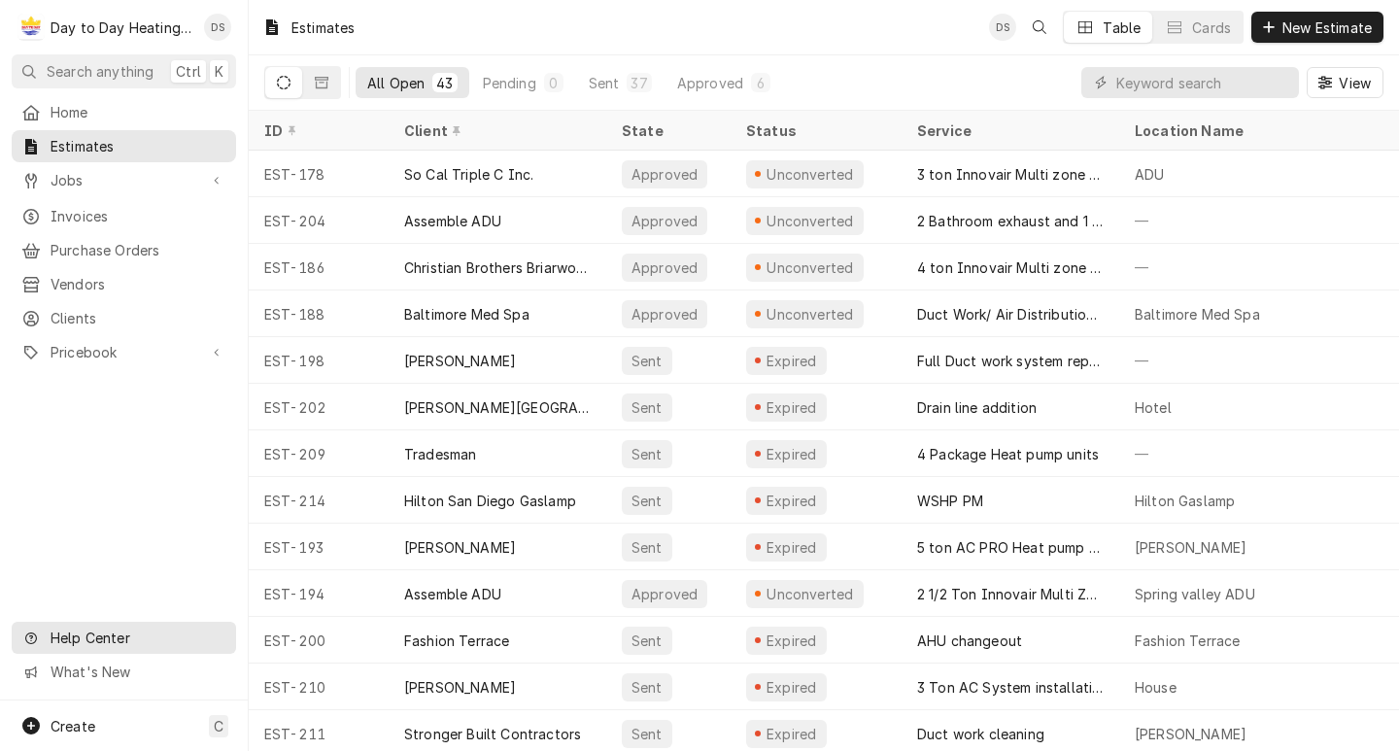
click at [79, 641] on span "Help Center" at bounding box center [138, 638] width 174 height 20
click at [776, 25] on div "Estimates DS Table Cards New Estimate" at bounding box center [824, 27] width 1151 height 54
click at [108, 644] on span "Help Center" at bounding box center [138, 638] width 174 height 20
click at [141, 666] on div "What's New" at bounding box center [124, 672] width 217 height 24
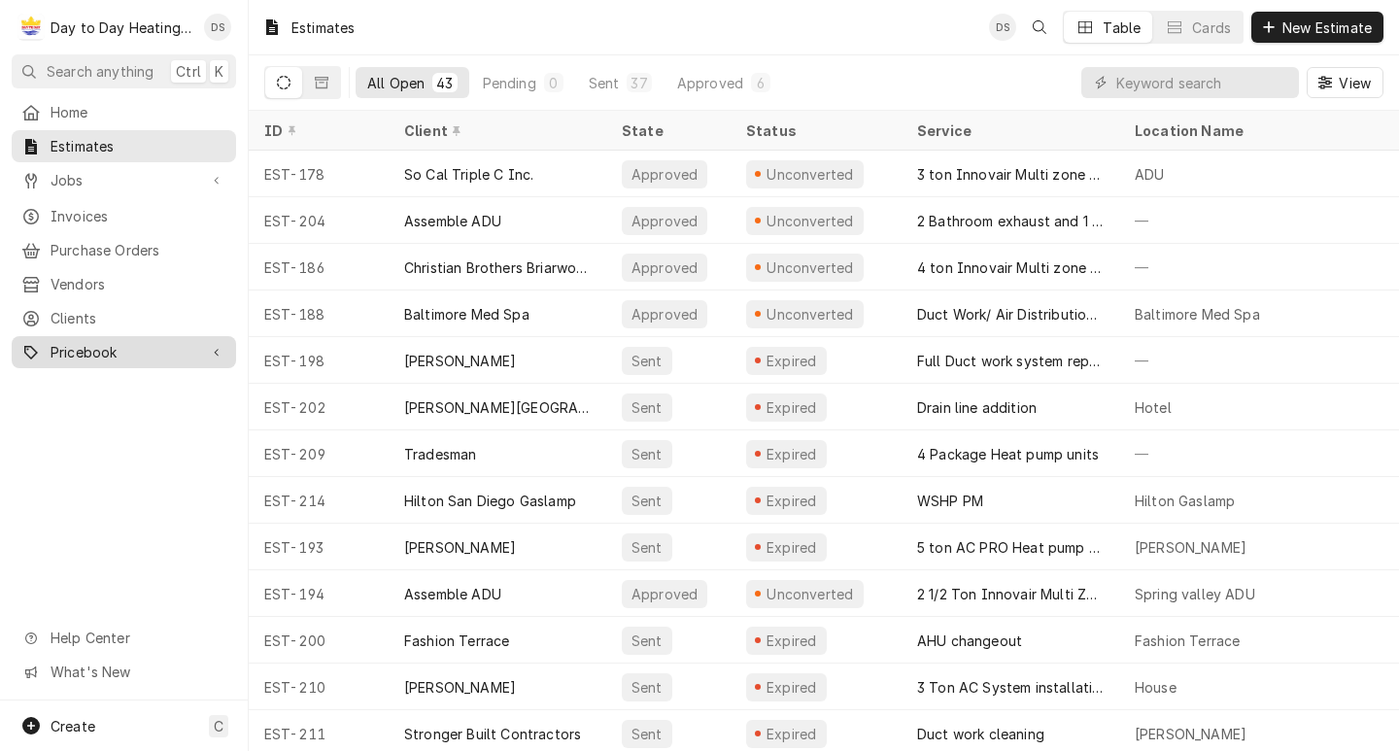
click at [118, 342] on span "Pricebook" at bounding box center [124, 352] width 147 height 20
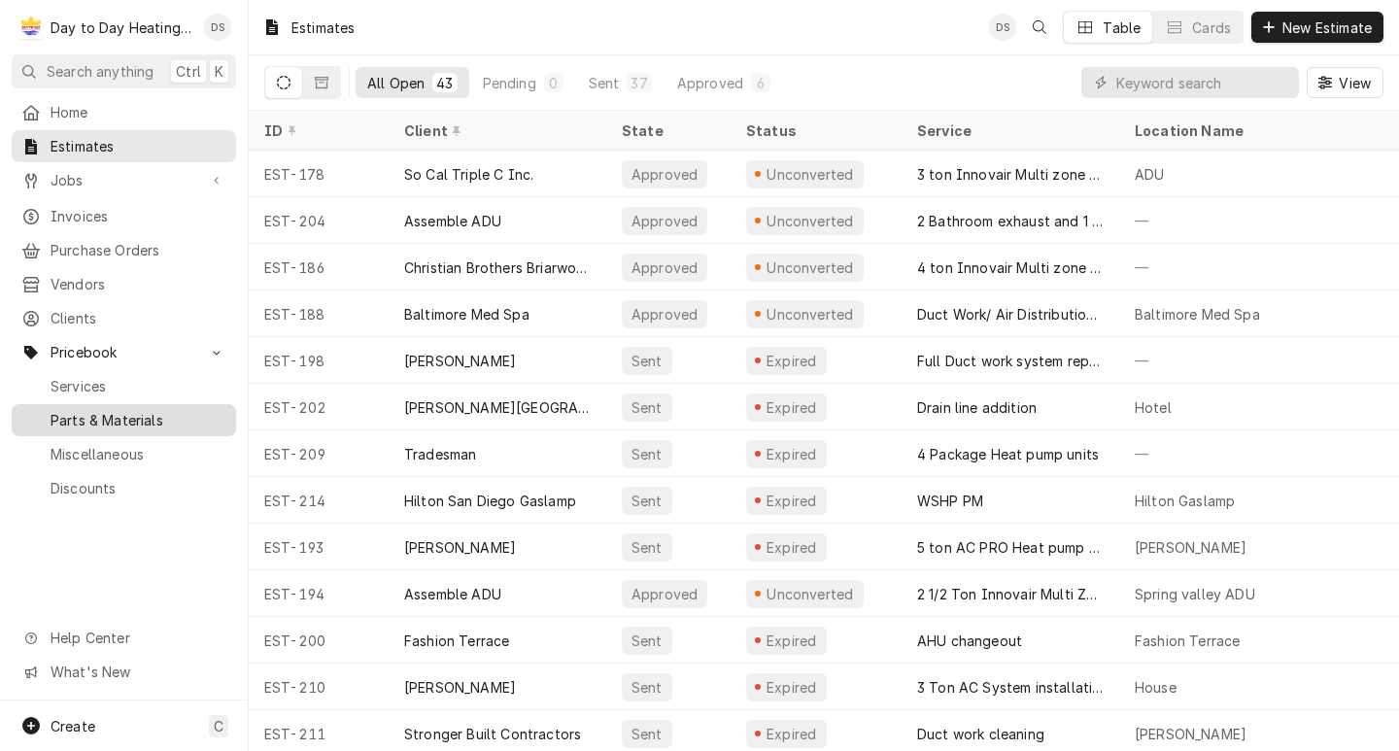
click at [152, 410] on span "Parts & Materials" at bounding box center [139, 420] width 176 height 20
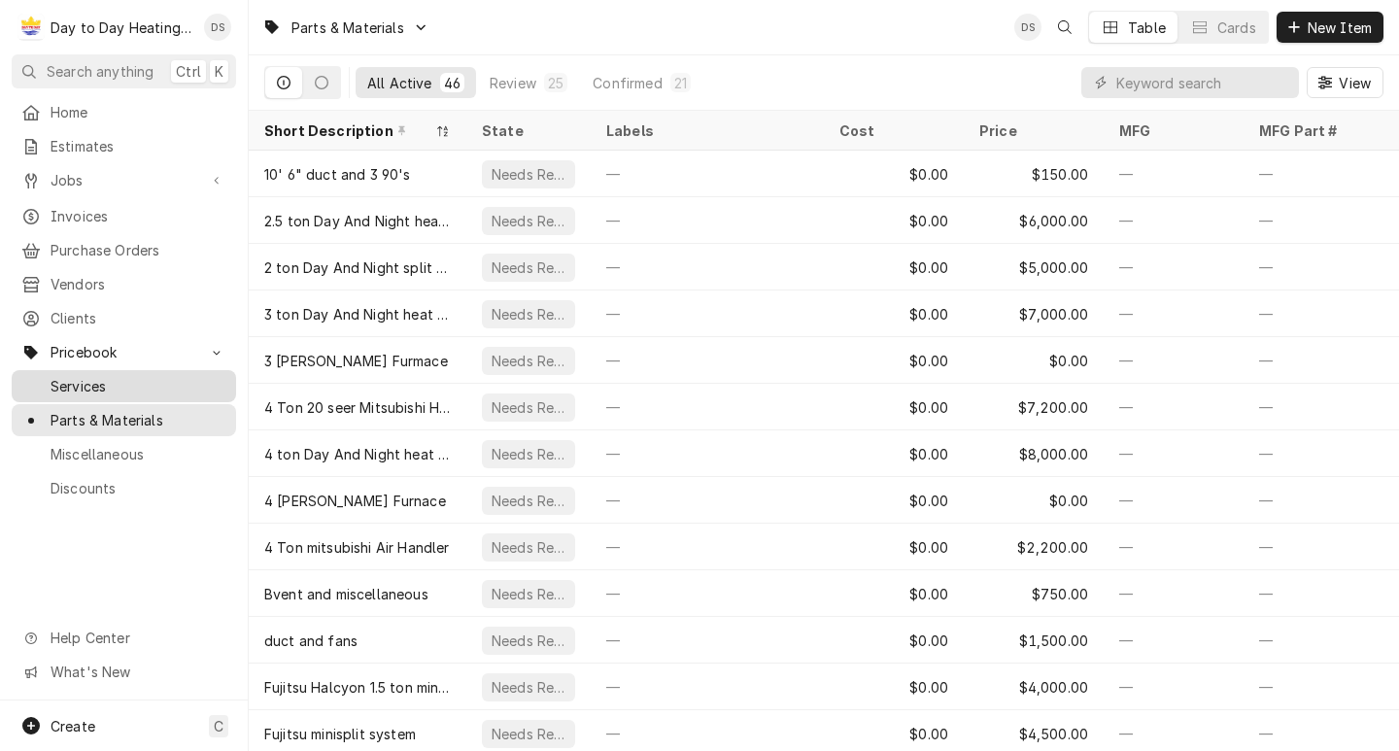
click at [114, 382] on span "Services" at bounding box center [139, 386] width 176 height 20
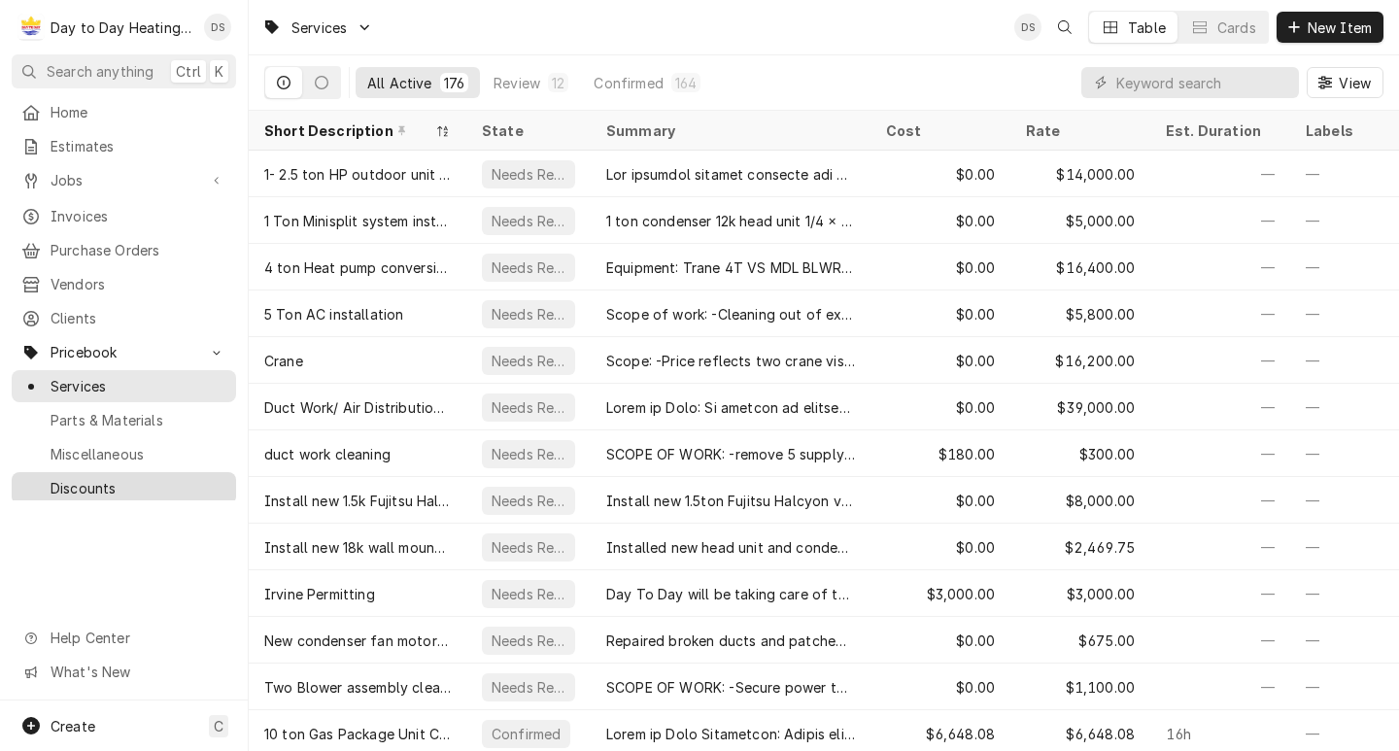
click at [115, 478] on span "Discounts" at bounding box center [139, 488] width 176 height 20
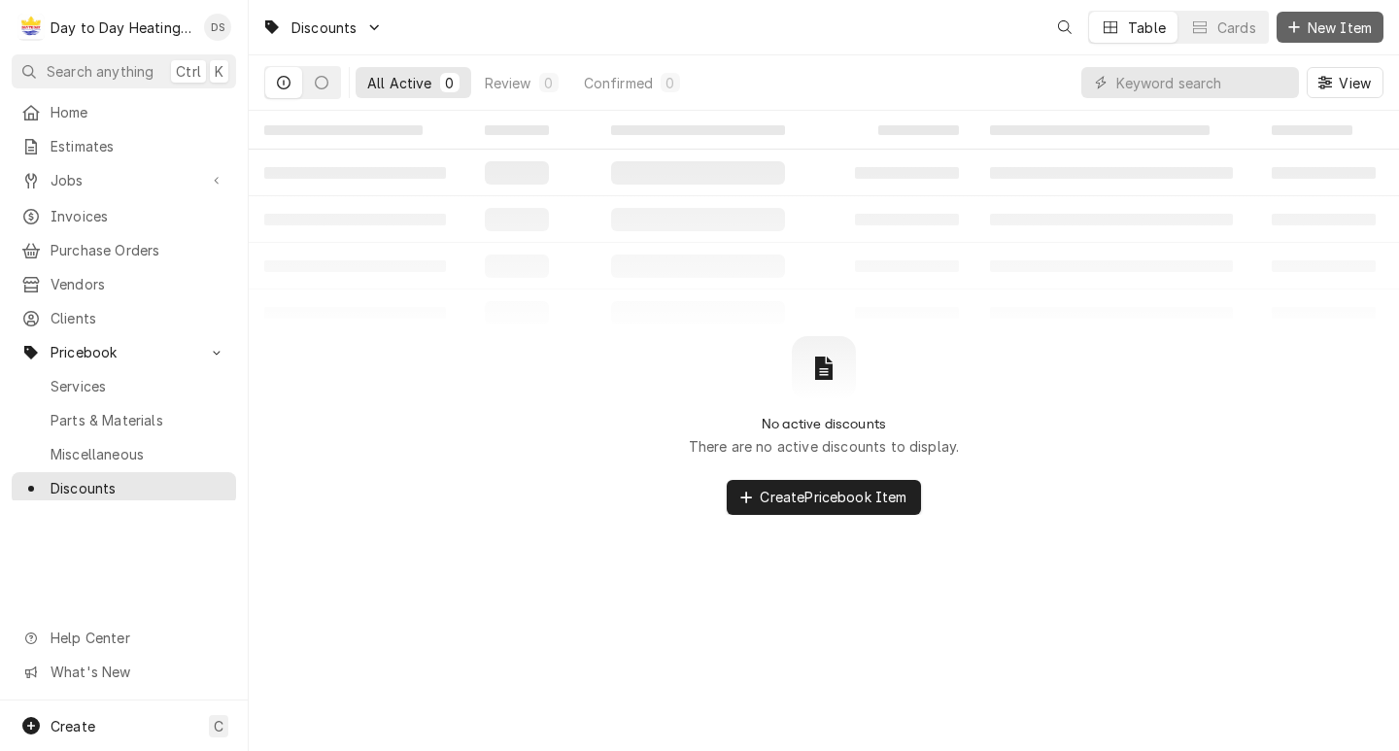
click at [1352, 31] on span "New Item" at bounding box center [1340, 27] width 72 height 20
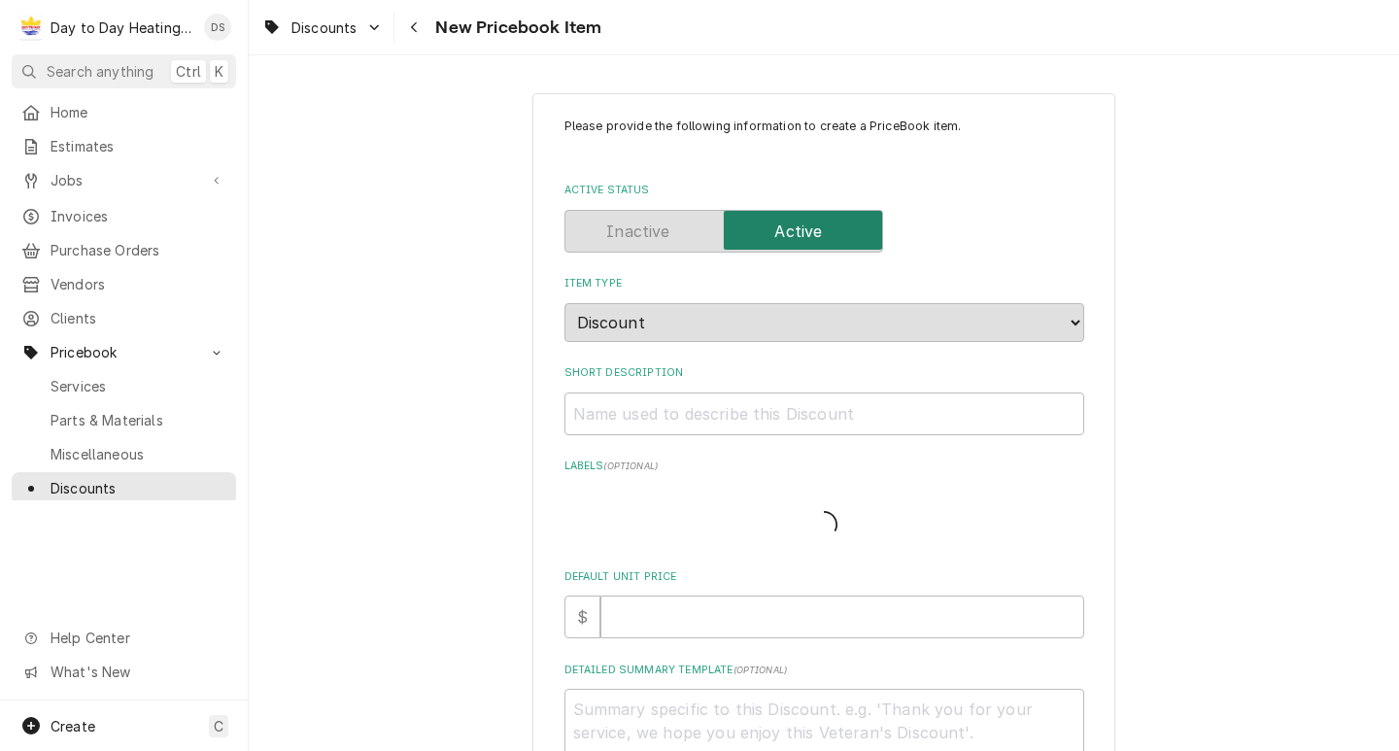
type textarea "x"
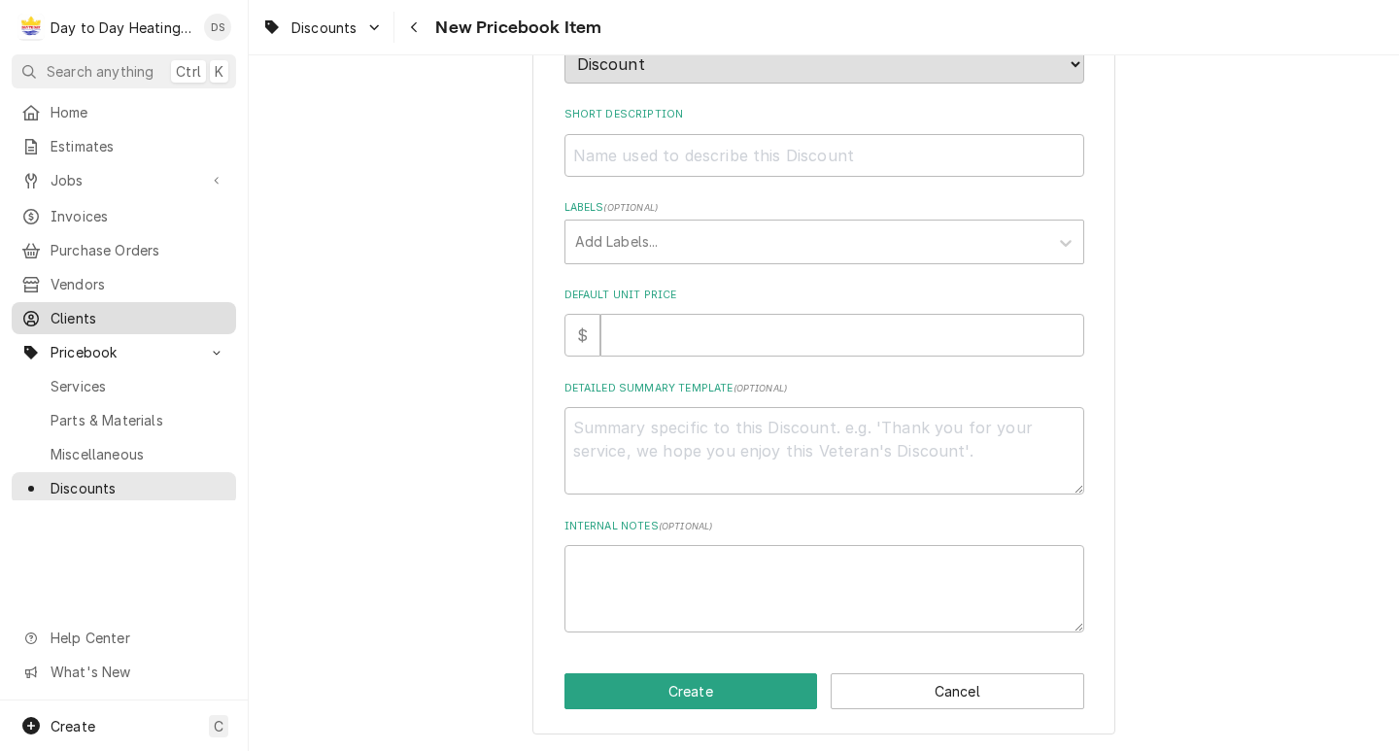
click at [137, 302] on link "Clients" at bounding box center [124, 318] width 224 height 32
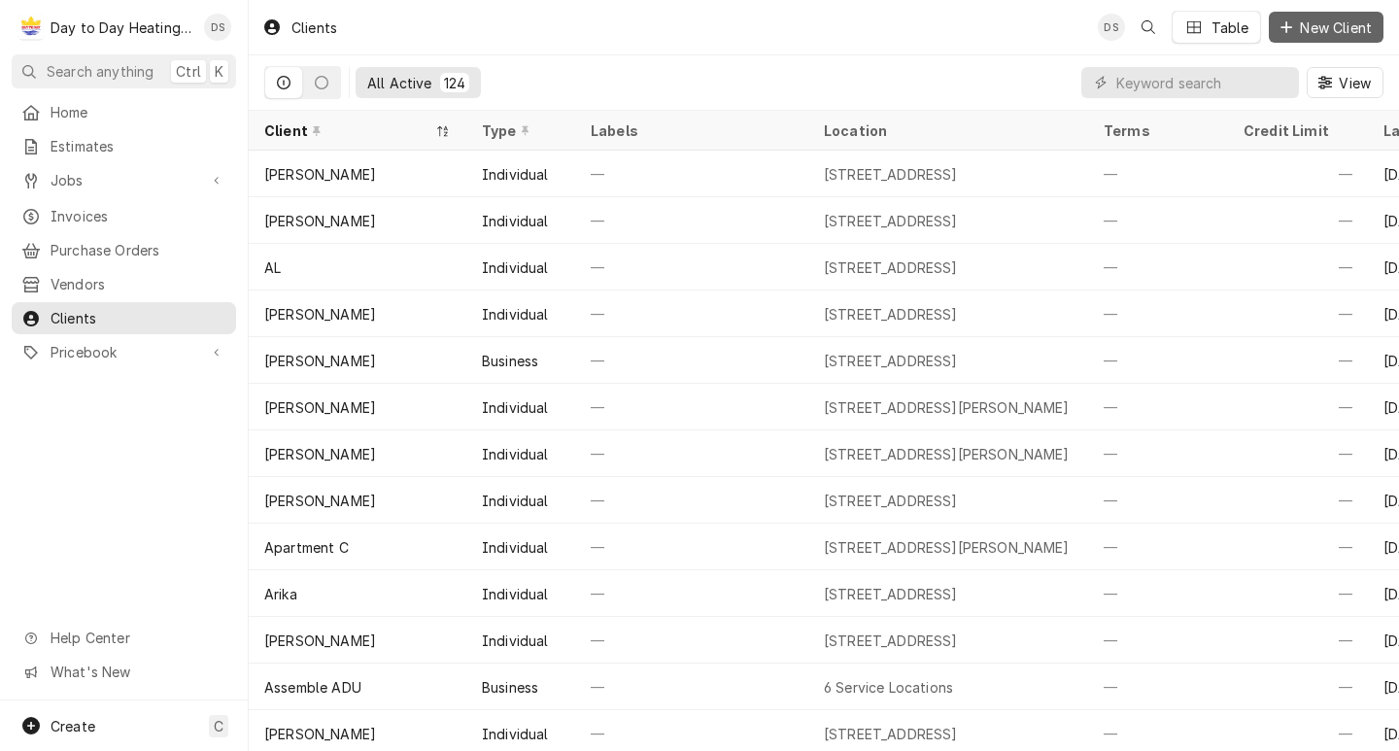
click at [1278, 25] on div "DS Table New Client" at bounding box center [1241, 27] width 286 height 33
click at [1281, 25] on icon "Dynamic Content Wrapper" at bounding box center [1287, 27] width 12 height 14
click at [1312, 90] on button "View" at bounding box center [1345, 82] width 77 height 31
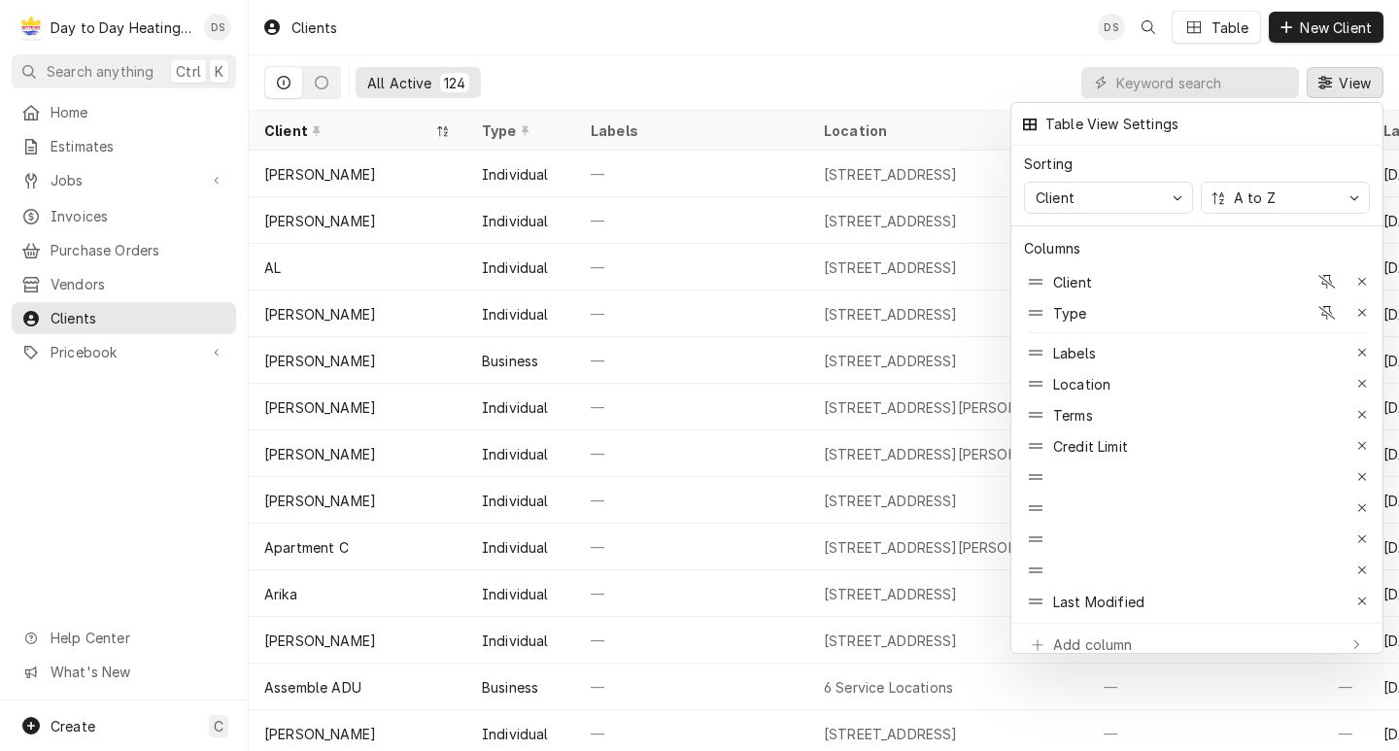
click at [701, 41] on div at bounding box center [699, 375] width 1399 height 751
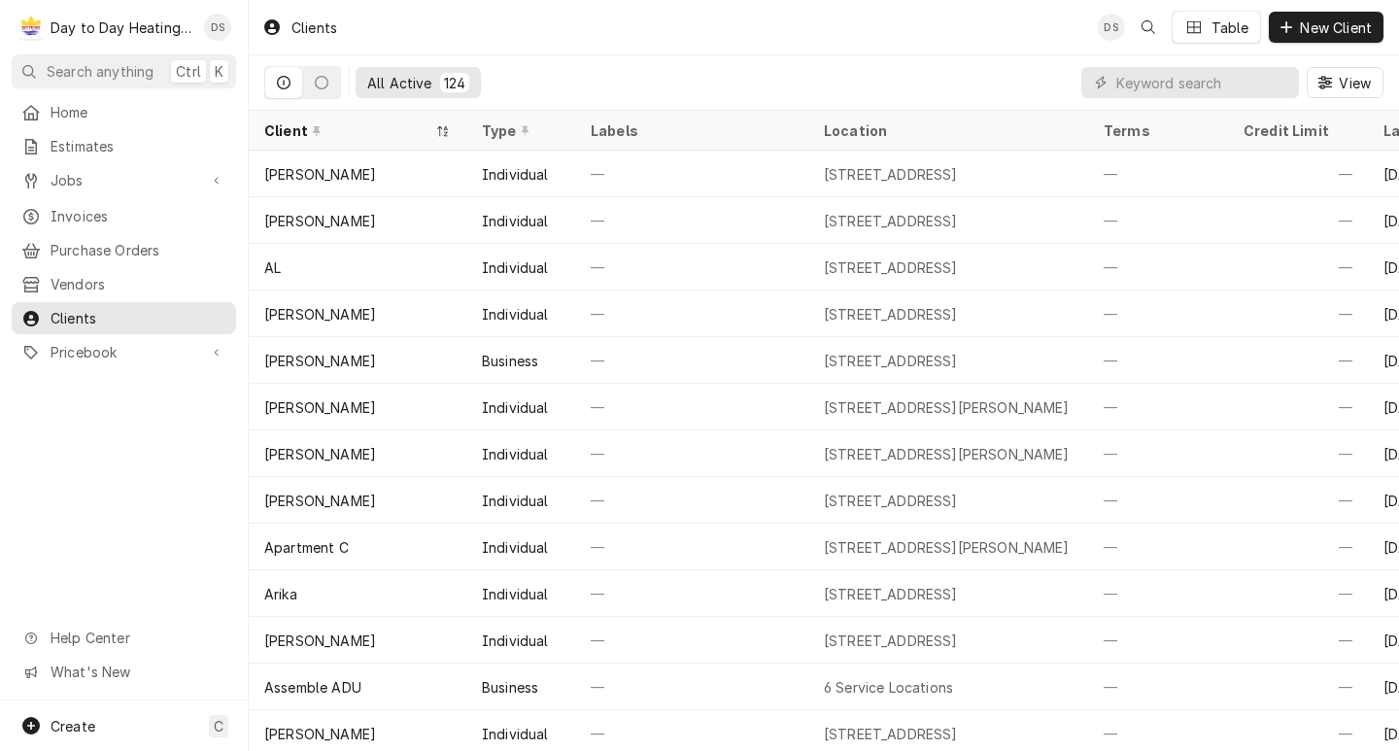
click at [1223, 35] on div "Table" at bounding box center [1231, 27] width 38 height 20
click at [1108, 31] on div "David Silvestre's Avatar" at bounding box center [1111, 27] width 27 height 27
click at [1122, 21] on div "David Silvestre's Avatar" at bounding box center [1111, 27] width 27 height 27
click at [1098, 29] on div "David Silvestre's Avatar" at bounding box center [1111, 27] width 27 height 27
click at [207, 27] on div "David Silvestre's Avatar" at bounding box center [217, 27] width 27 height 27
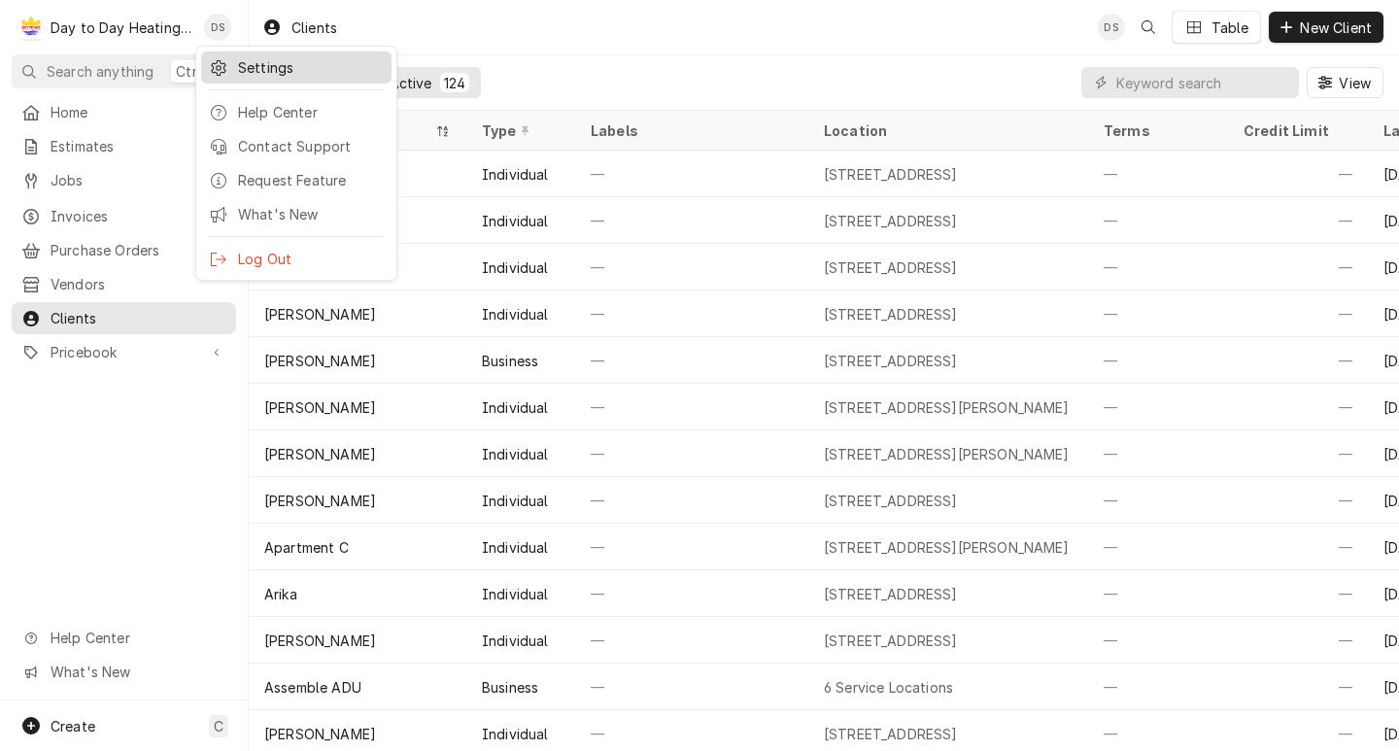
click at [250, 71] on div "Settings" at bounding box center [311, 67] width 146 height 20
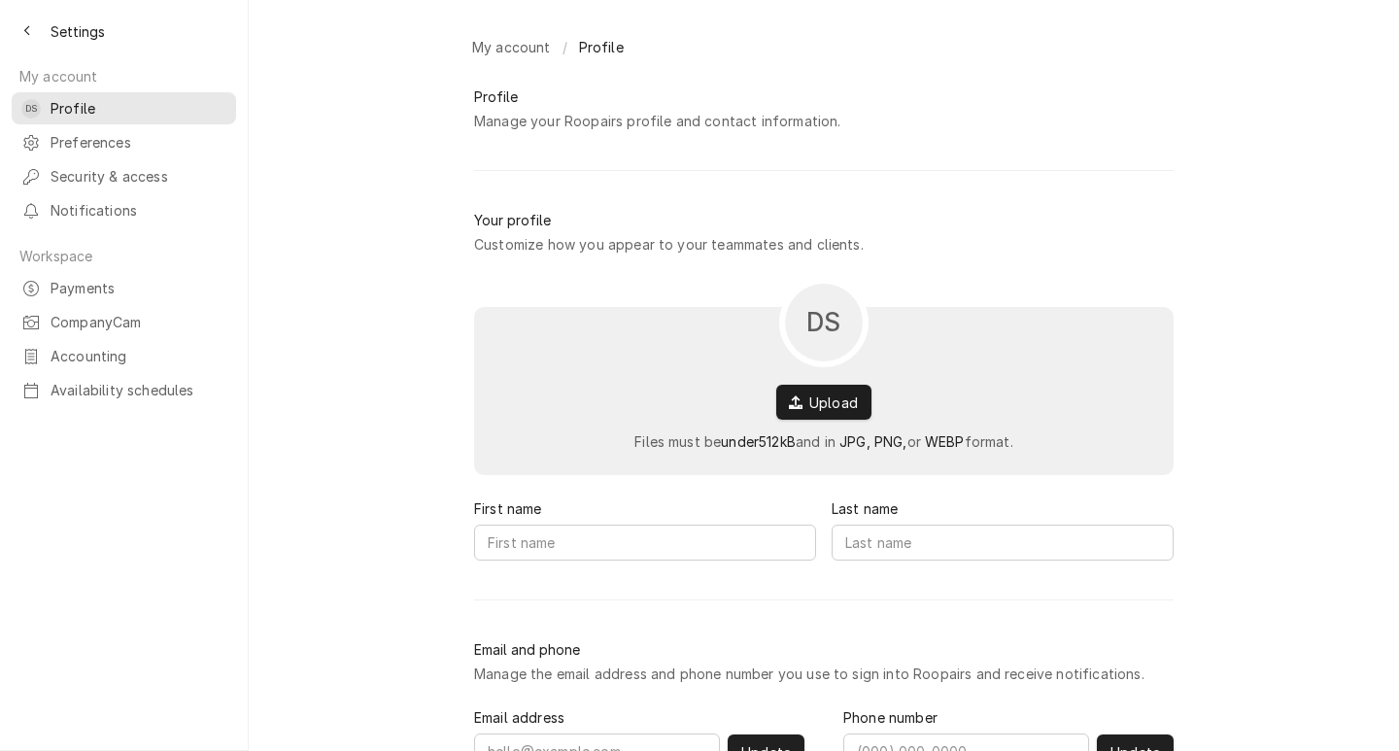
type input "[PERSON_NAME]"
type input "[PERSON_NAME][EMAIL_ADDRESS][DOMAIN_NAME]"
type input "[PHONE_NUMBER]"
click at [25, 20] on button "Back to previous page" at bounding box center [27, 31] width 31 height 31
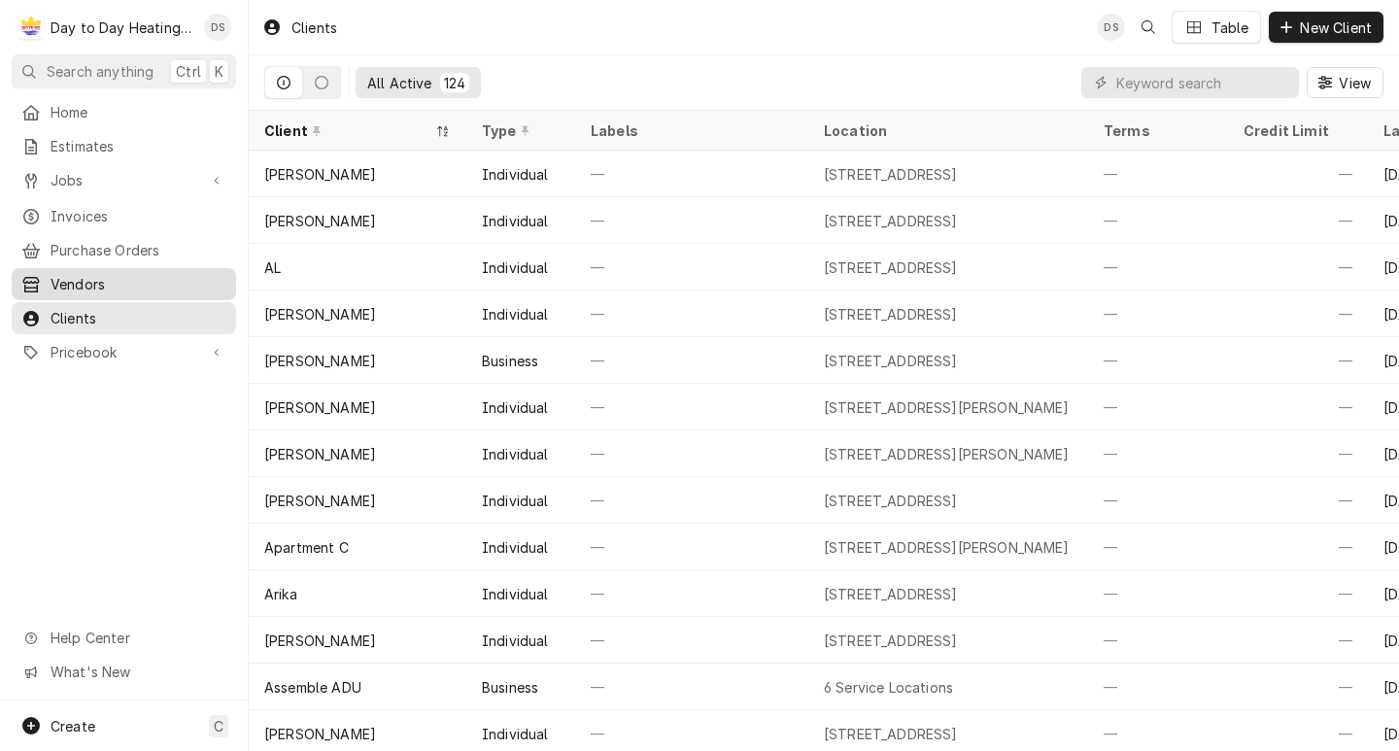
click at [114, 279] on span "Vendors" at bounding box center [139, 284] width 176 height 20
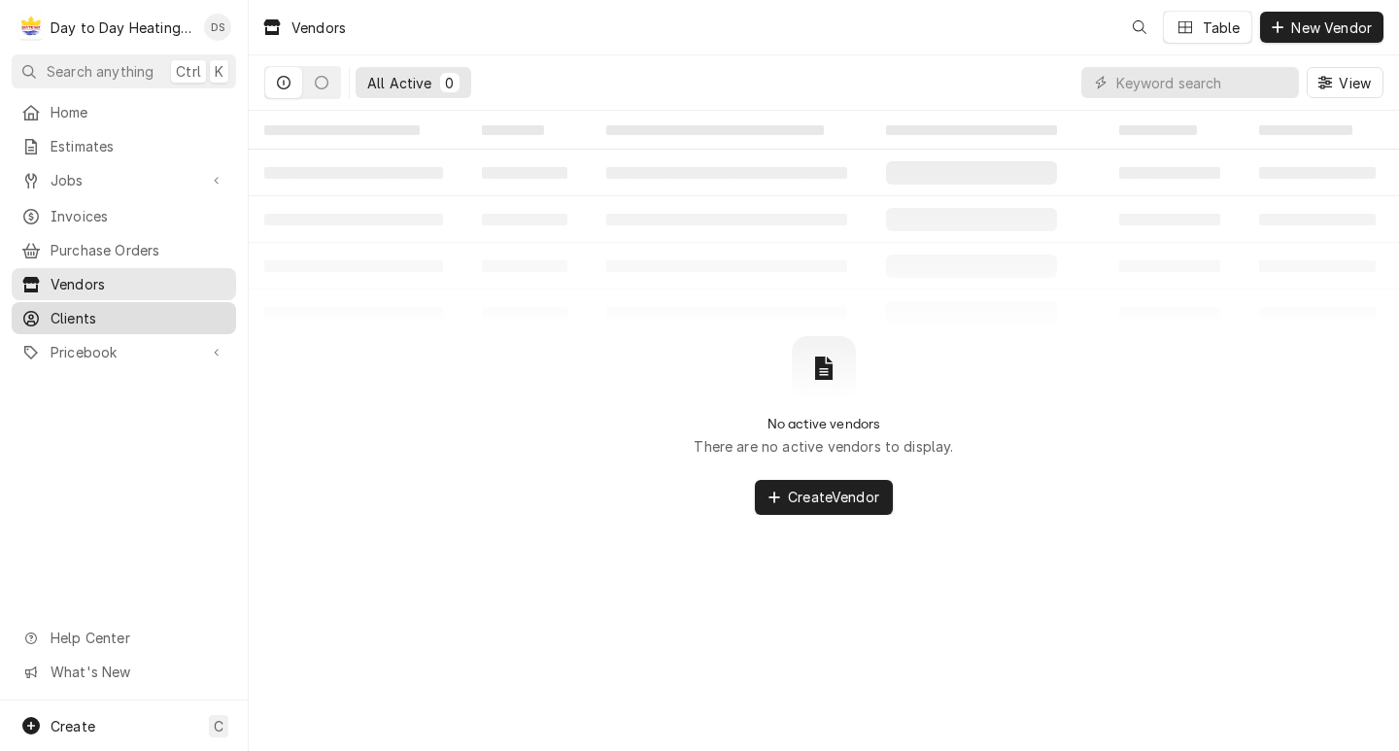
click at [119, 315] on span "Clients" at bounding box center [139, 318] width 176 height 20
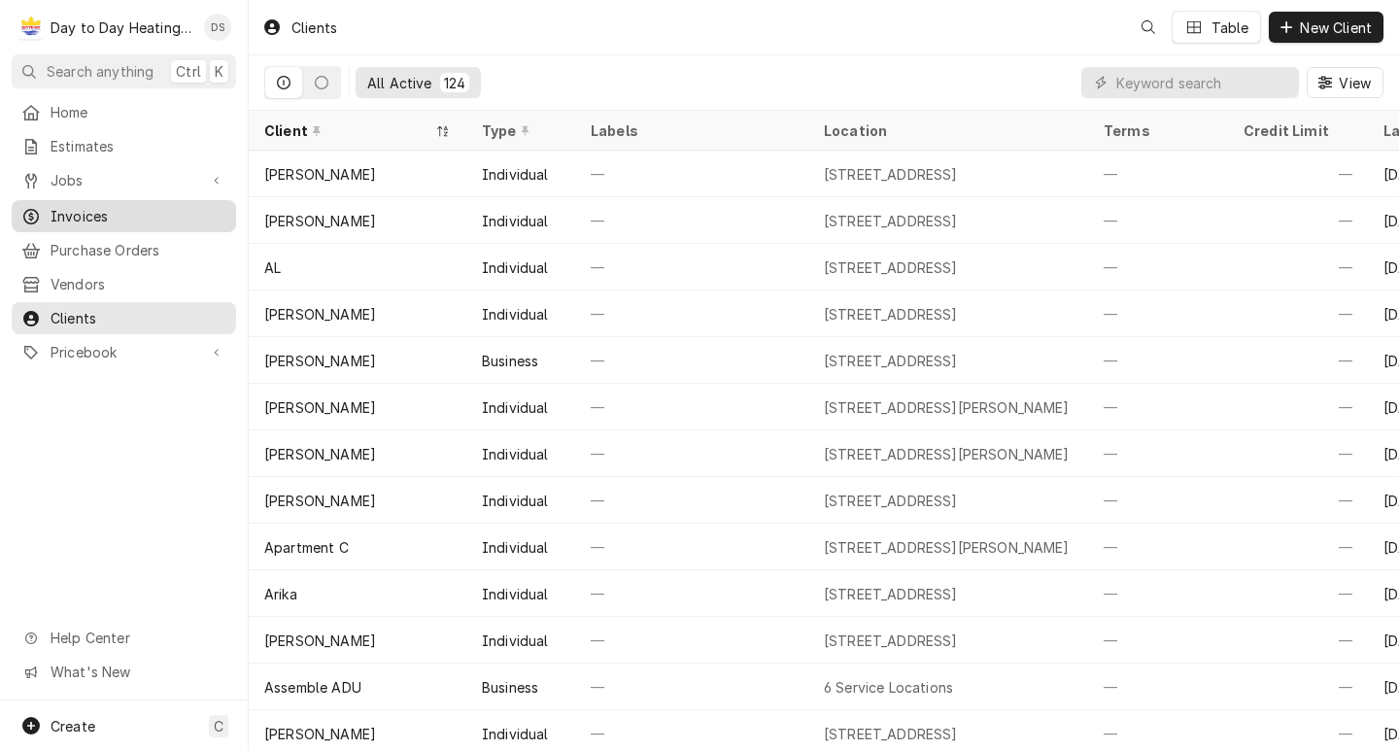
click at [132, 206] on span "Invoices" at bounding box center [139, 216] width 176 height 20
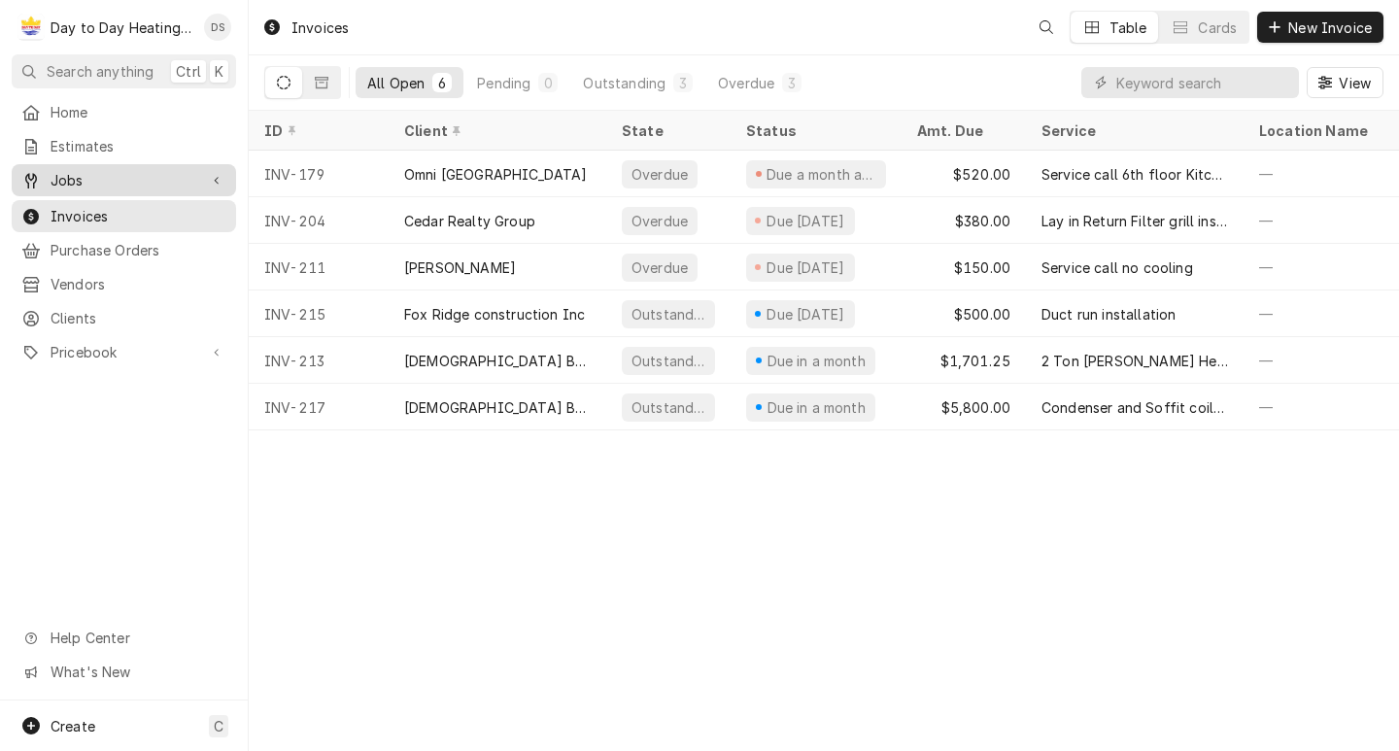
click at [133, 168] on div "Jobs" at bounding box center [124, 180] width 217 height 24
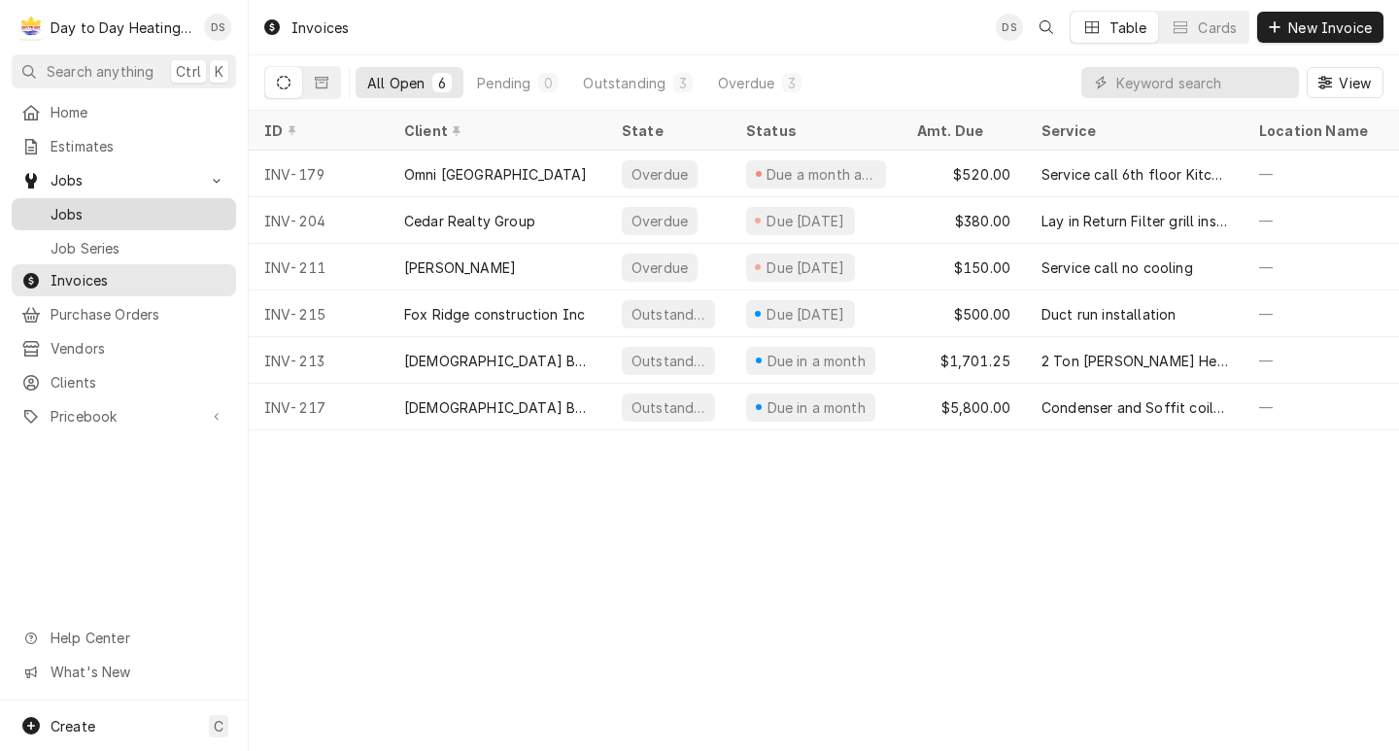
click at [115, 204] on span "Jobs" at bounding box center [139, 214] width 176 height 20
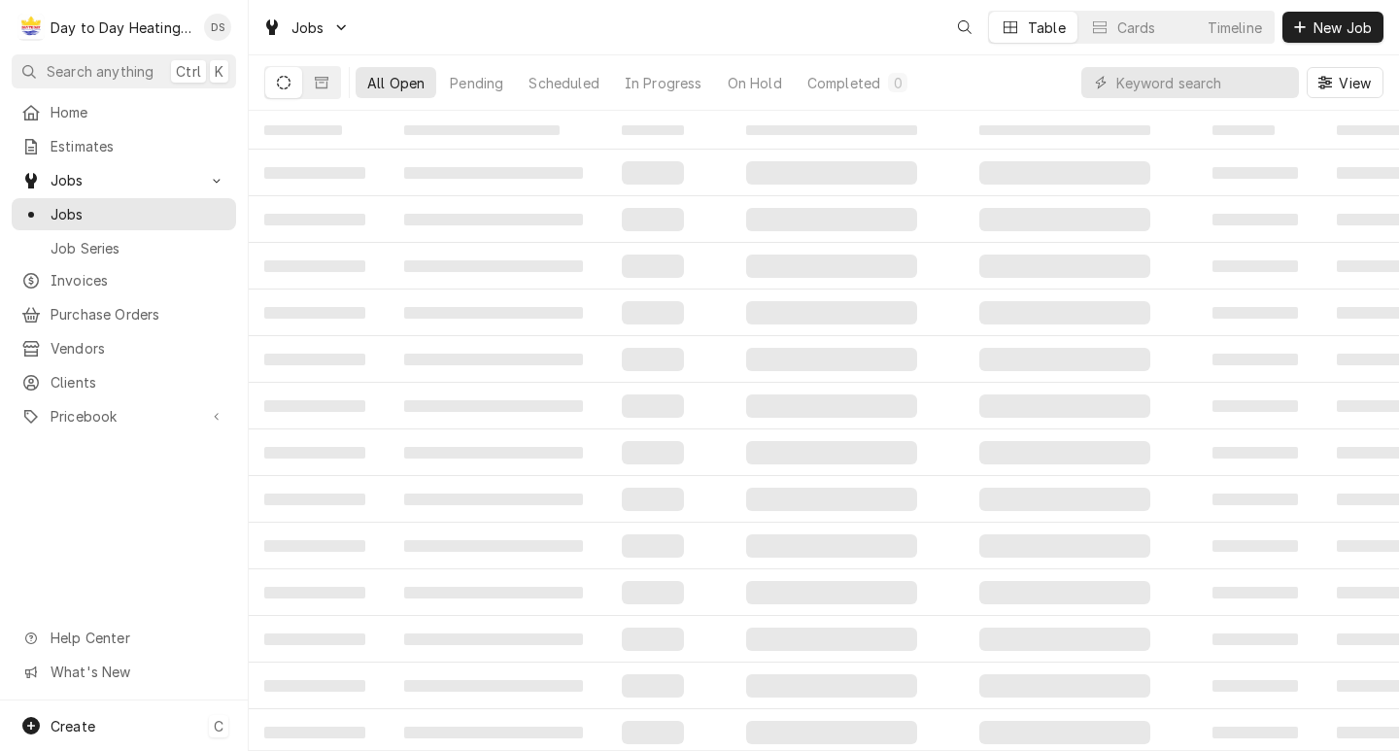
click at [108, 717] on div "Create C" at bounding box center [124, 726] width 248 height 51
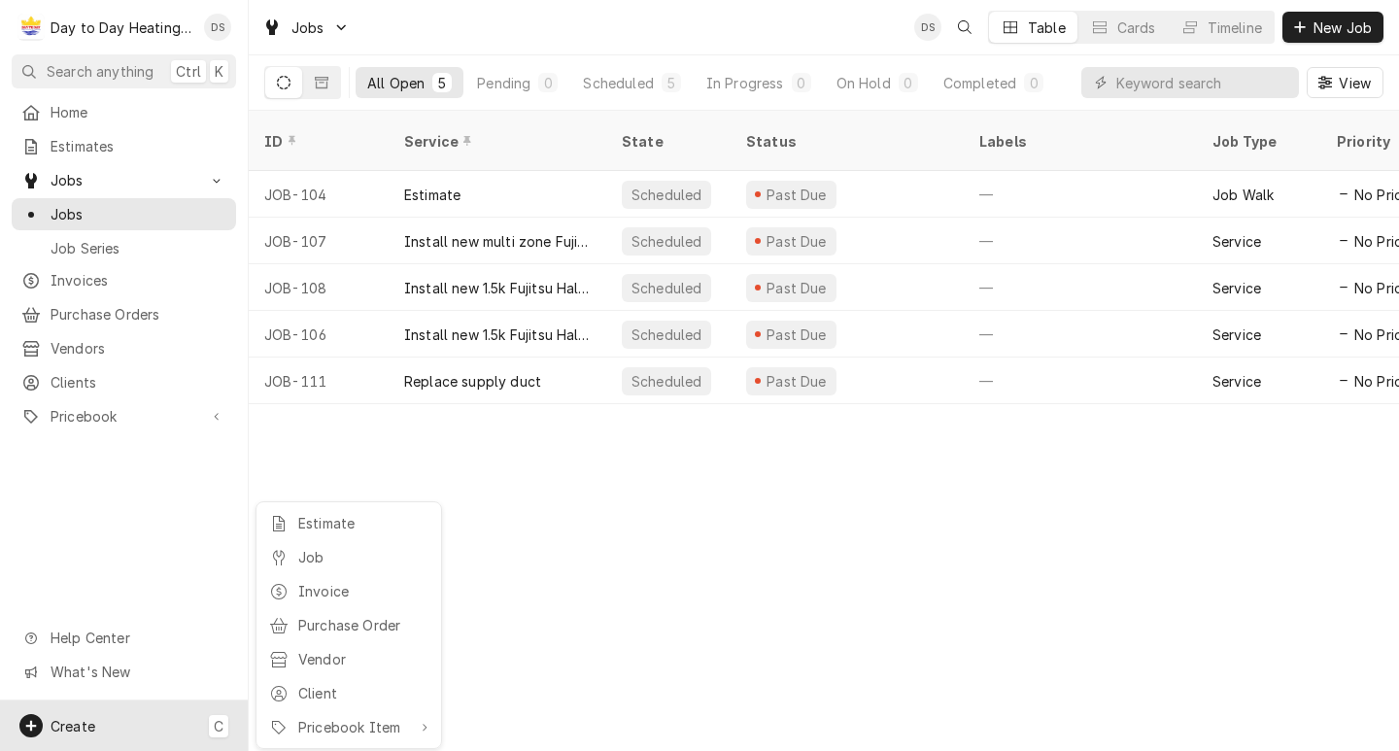
click at [91, 265] on html "D Day to Day Heating and Cooling DS Search anything Ctrl K Home Estimates Jobs …" at bounding box center [699, 375] width 1399 height 751
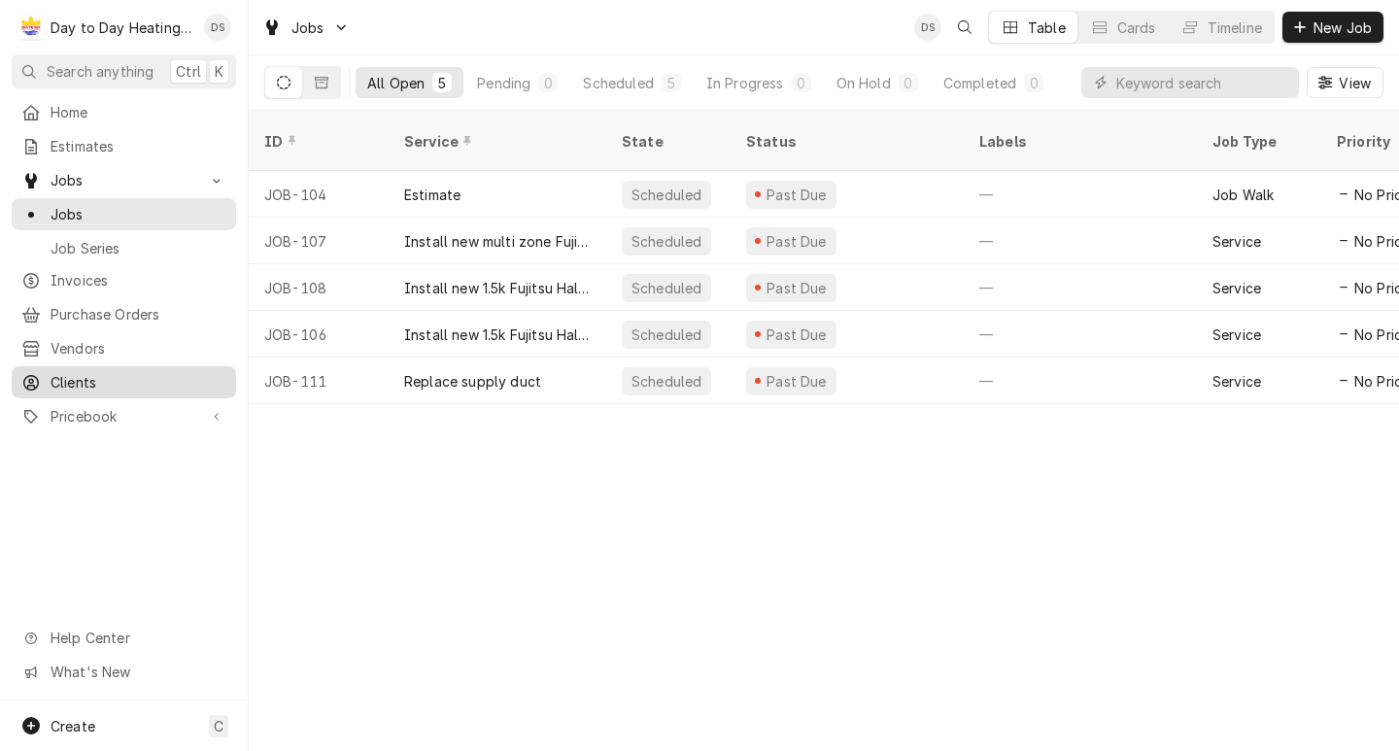
click at [96, 372] on span "Clients" at bounding box center [139, 382] width 176 height 20
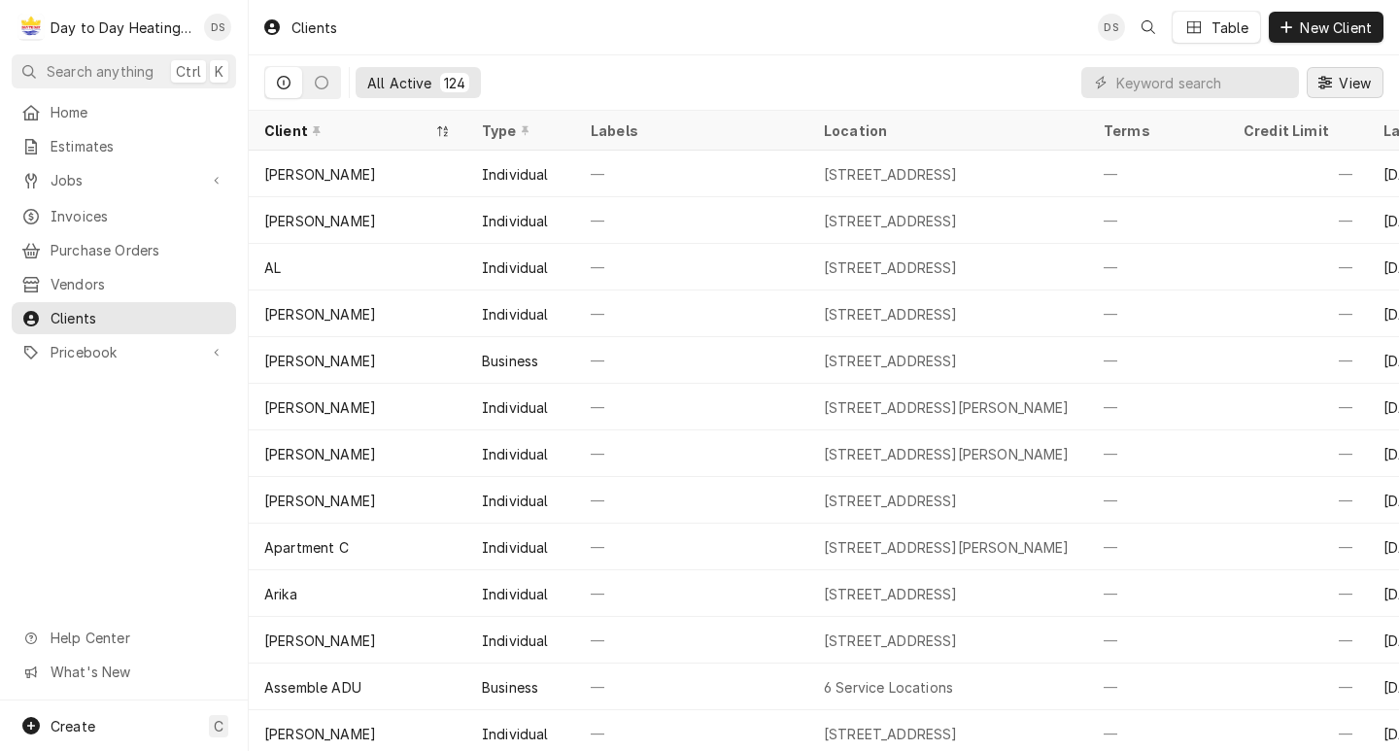
click at [1344, 84] on span "View" at bounding box center [1355, 83] width 40 height 20
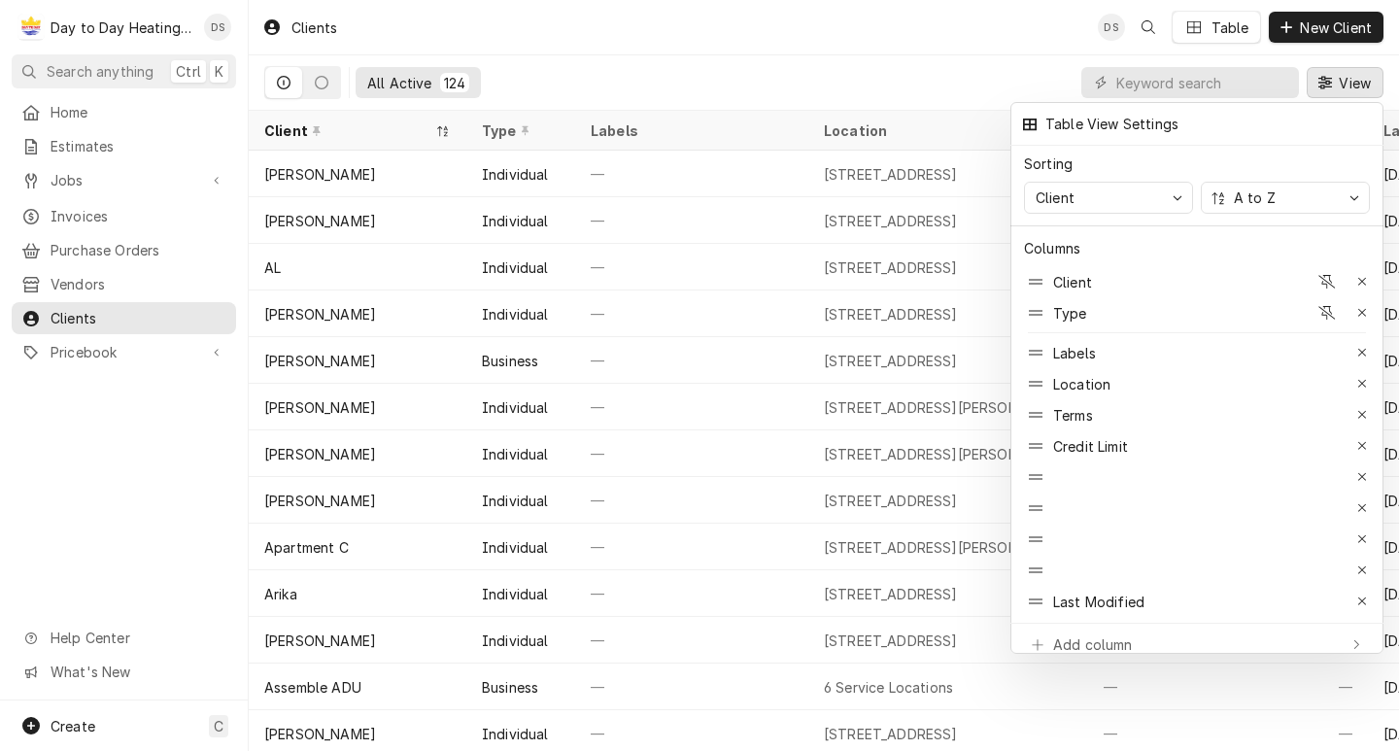
click at [1344, 79] on div at bounding box center [699, 375] width 1399 height 751
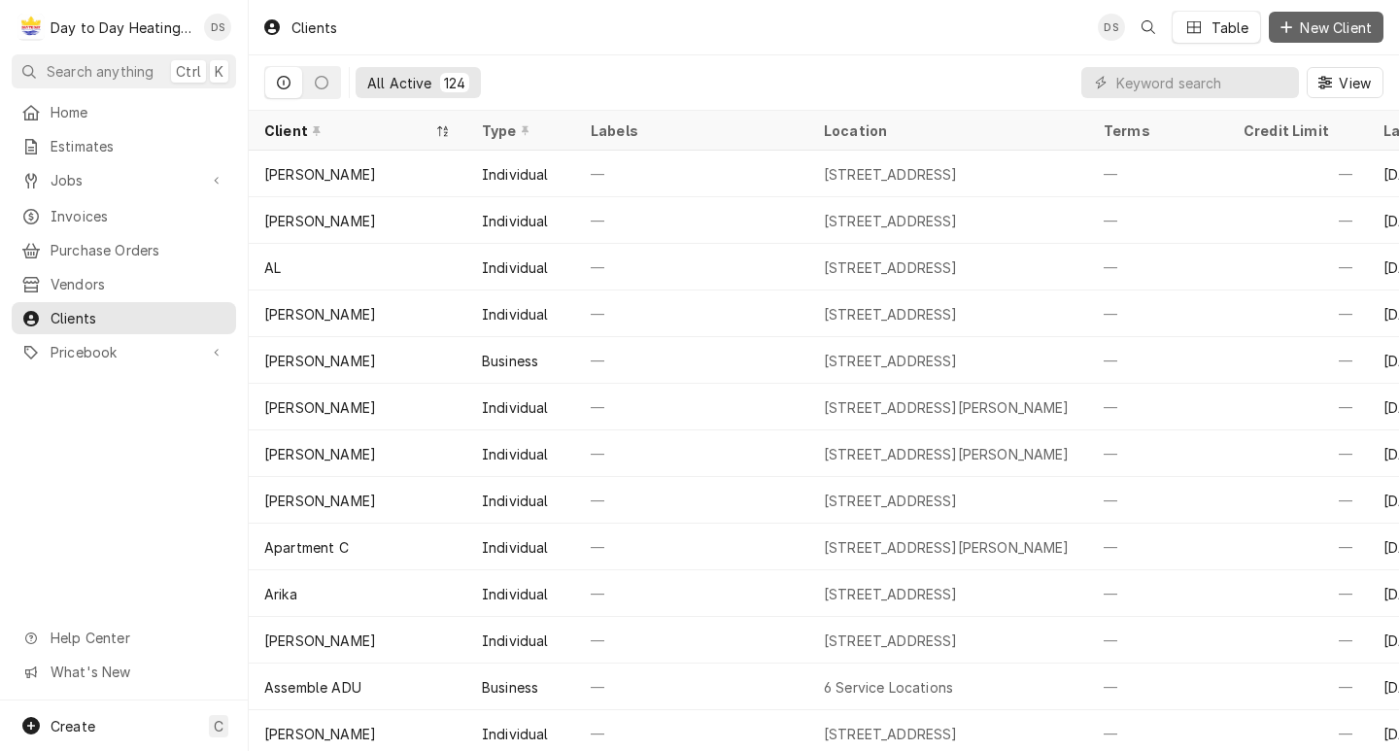
click at [1315, 35] on span "New Client" at bounding box center [1336, 27] width 80 height 20
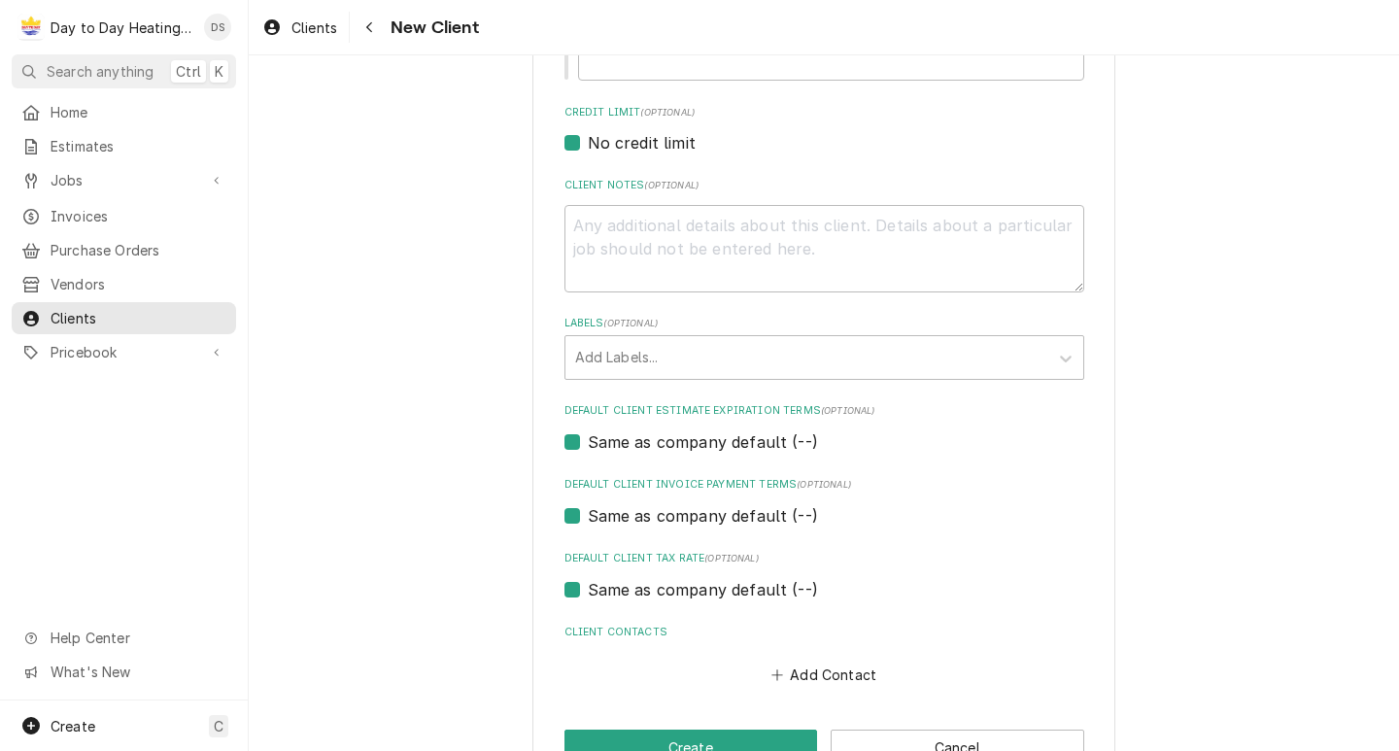
scroll to position [602, 0]
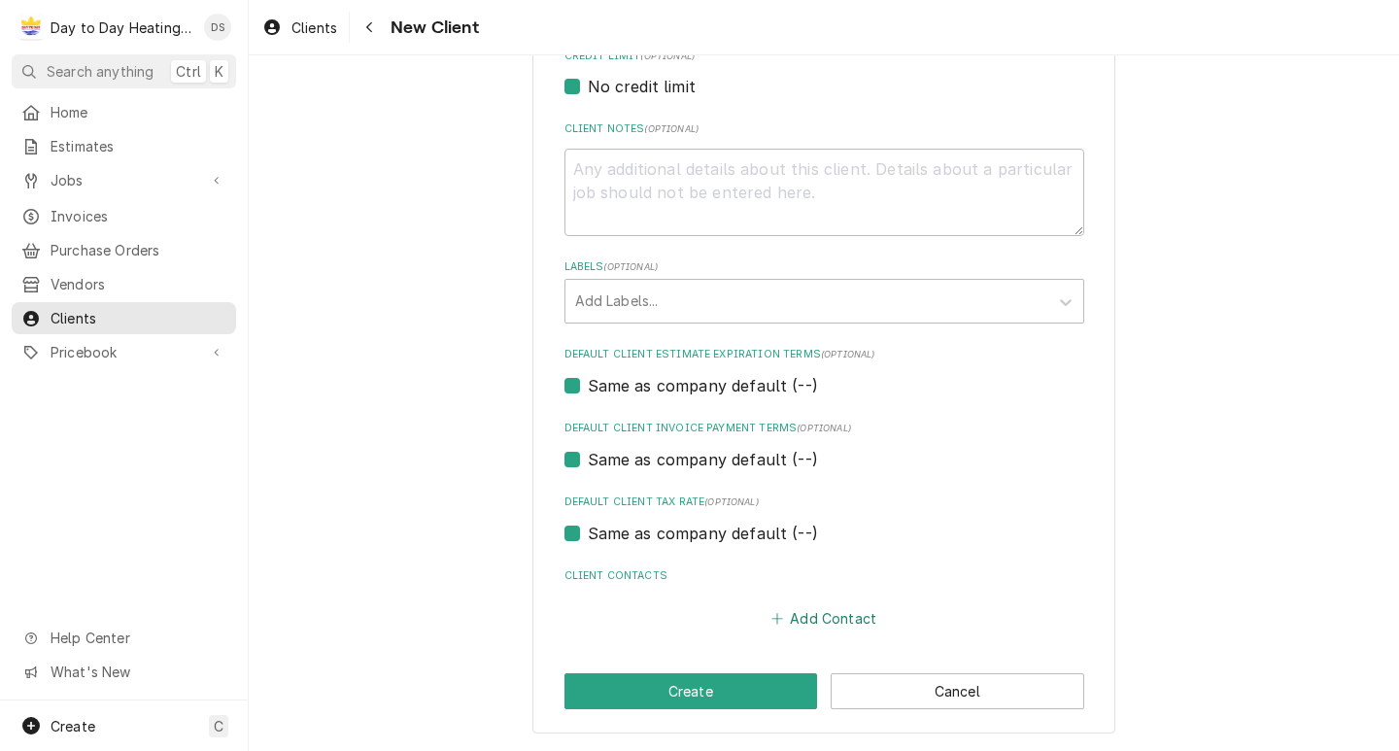
click at [823, 605] on button "Add Contact" at bounding box center [824, 618] width 112 height 27
type textarea "x"
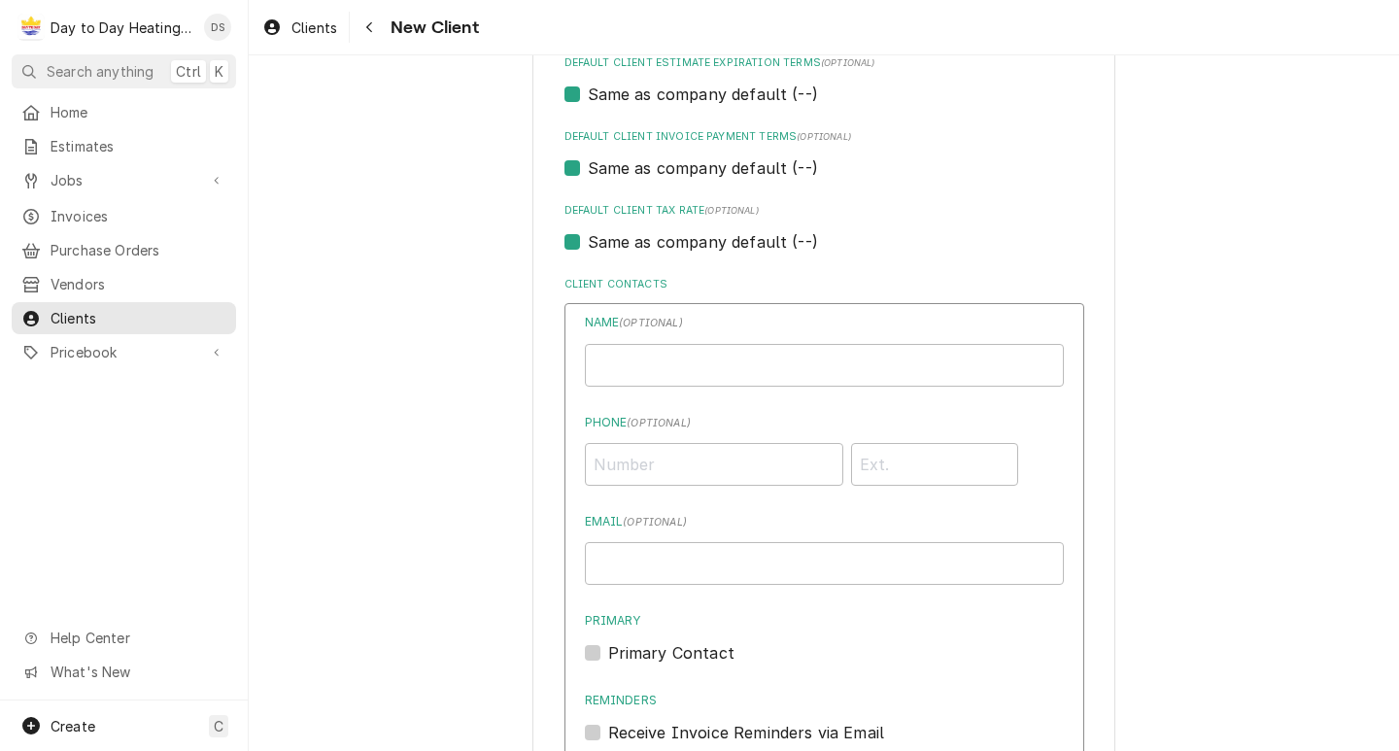
scroll to position [1252, 0]
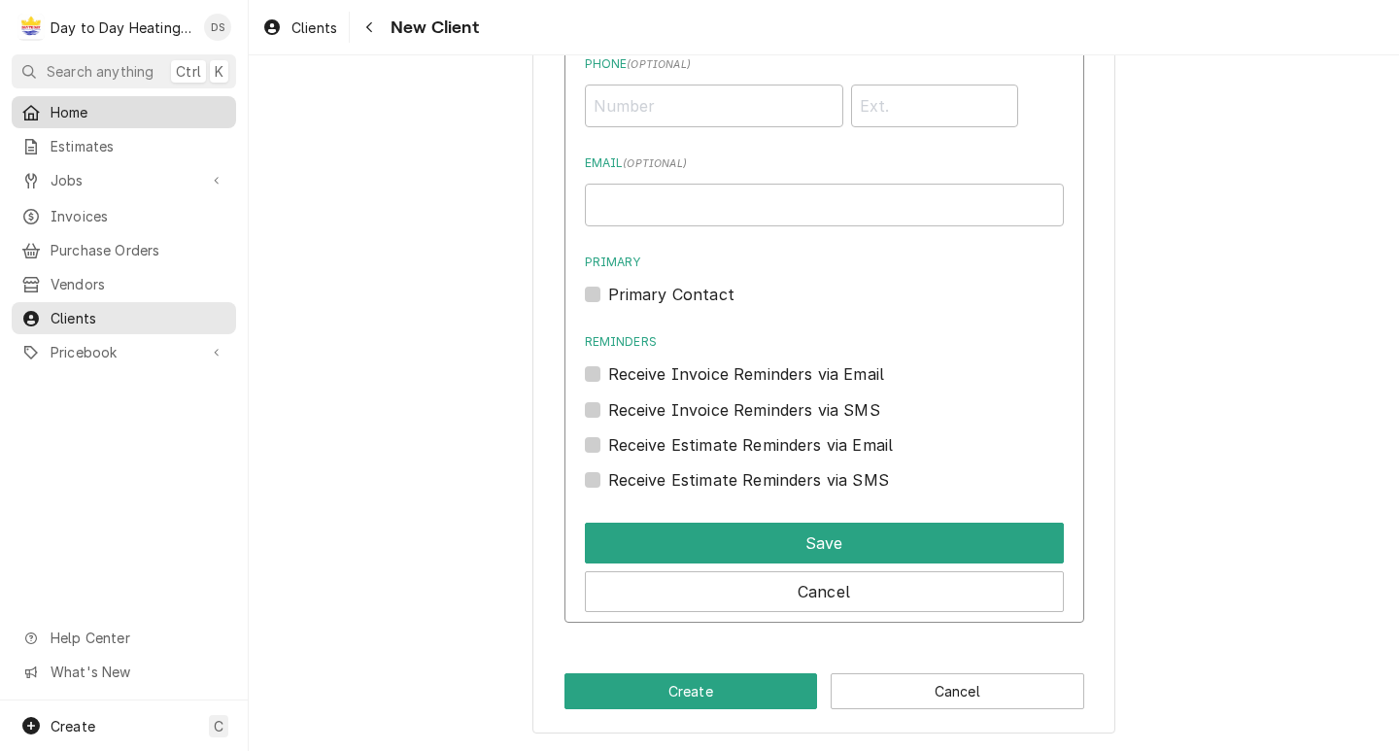
click at [111, 116] on span "Home" at bounding box center [139, 112] width 176 height 20
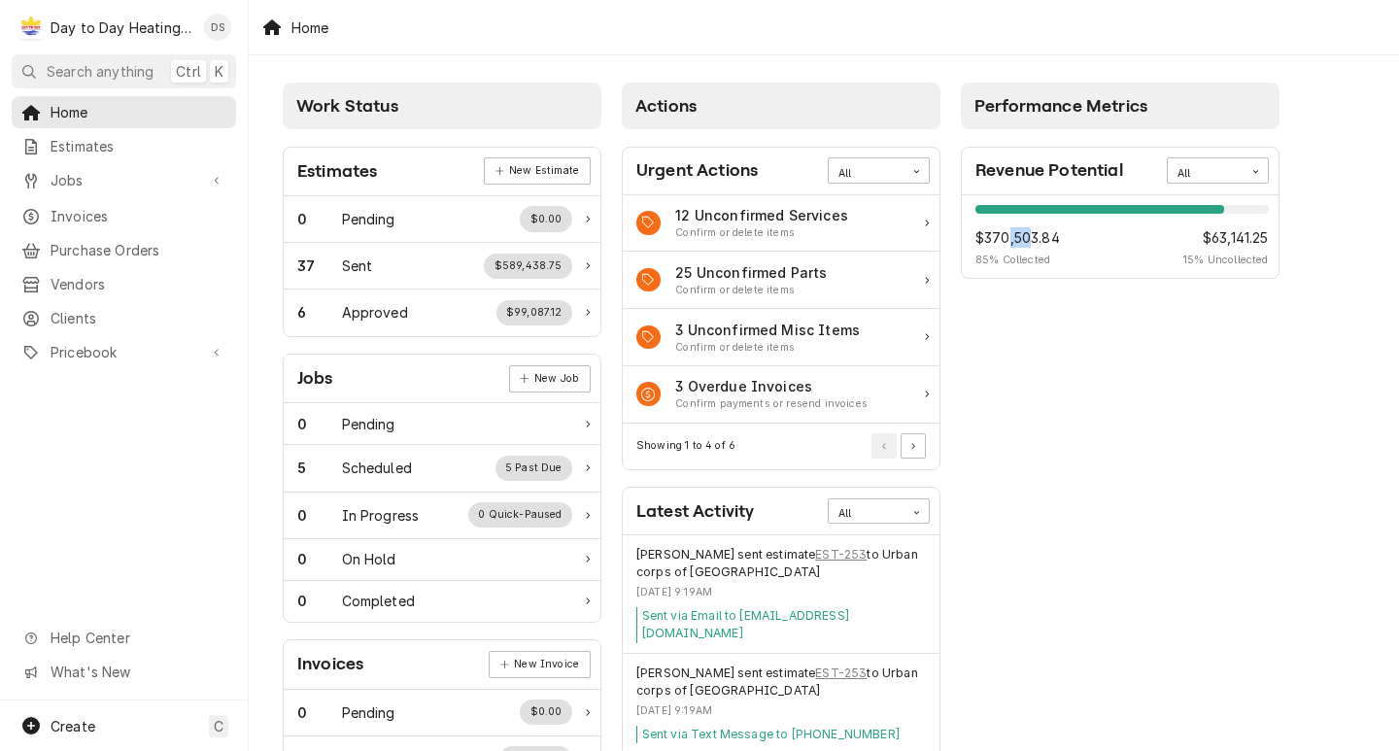
drag, startPoint x: 1026, startPoint y: 230, endPoint x: 1011, endPoint y: 243, distance: 20.0
click at [1011, 243] on span "$370,503.84" at bounding box center [1018, 237] width 85 height 20
click at [1017, 276] on div "85% $370,503.84 85 % Collected $63,141.25 15 % Uncollected" at bounding box center [1120, 237] width 317 height 84
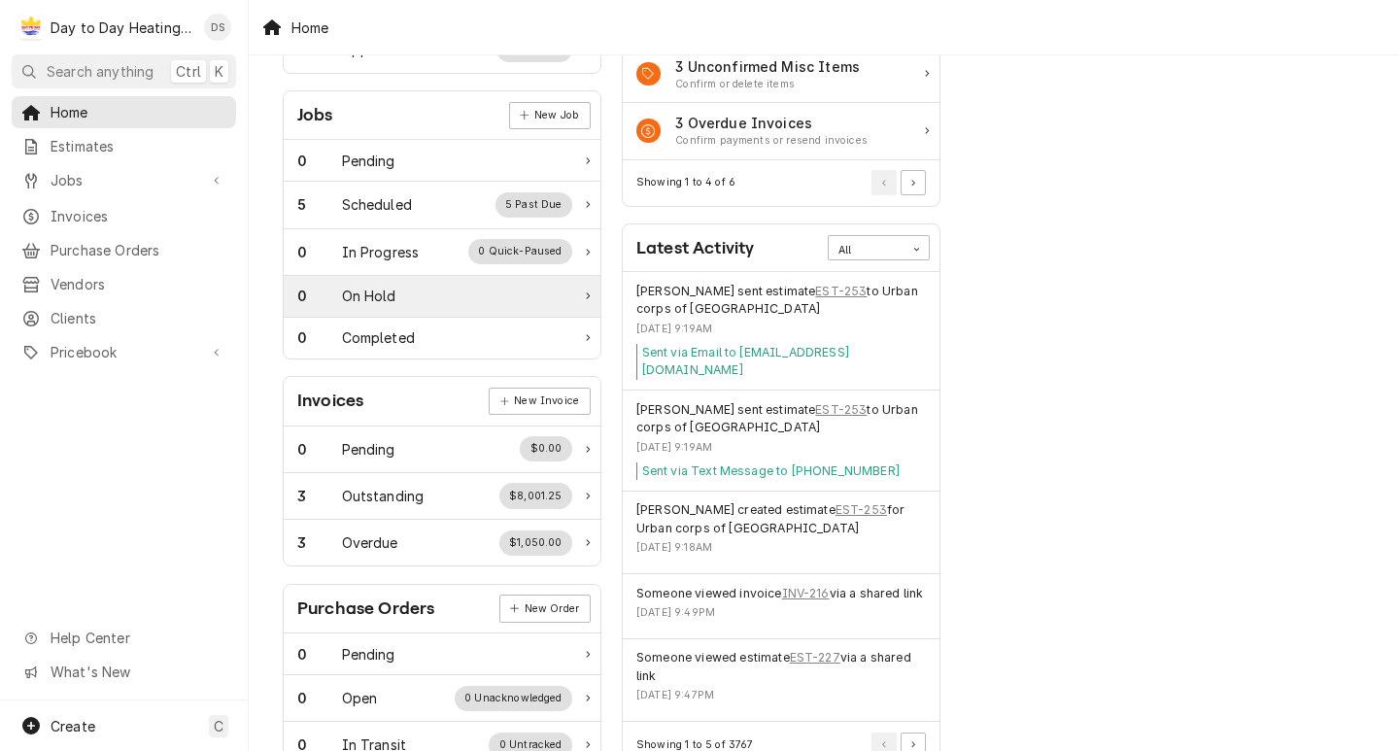
scroll to position [11, 0]
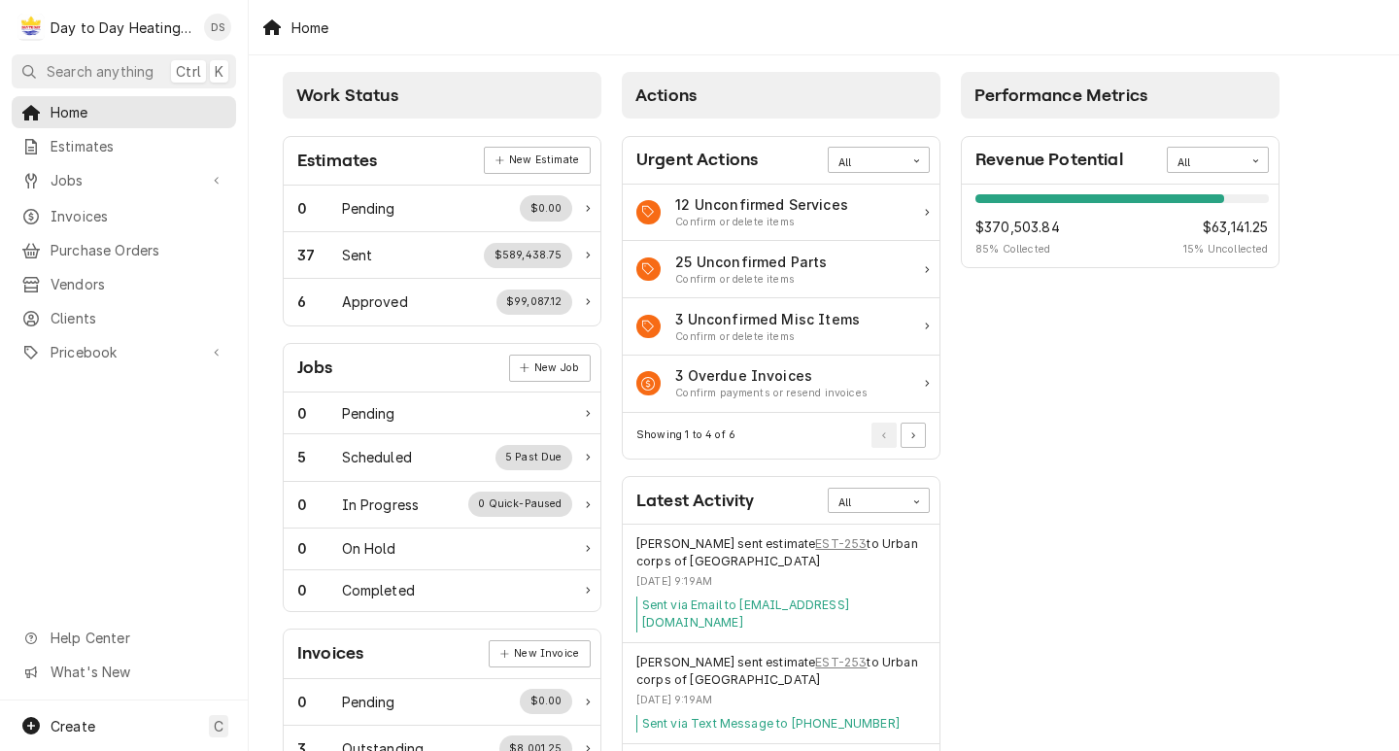
click at [172, 451] on div "Home Estimates Jobs Jobs Job Series Invoices Purchase Orders Vendors Clients Pr…" at bounding box center [124, 398] width 248 height 604
click at [223, 70] on span "K" at bounding box center [219, 71] width 9 height 20
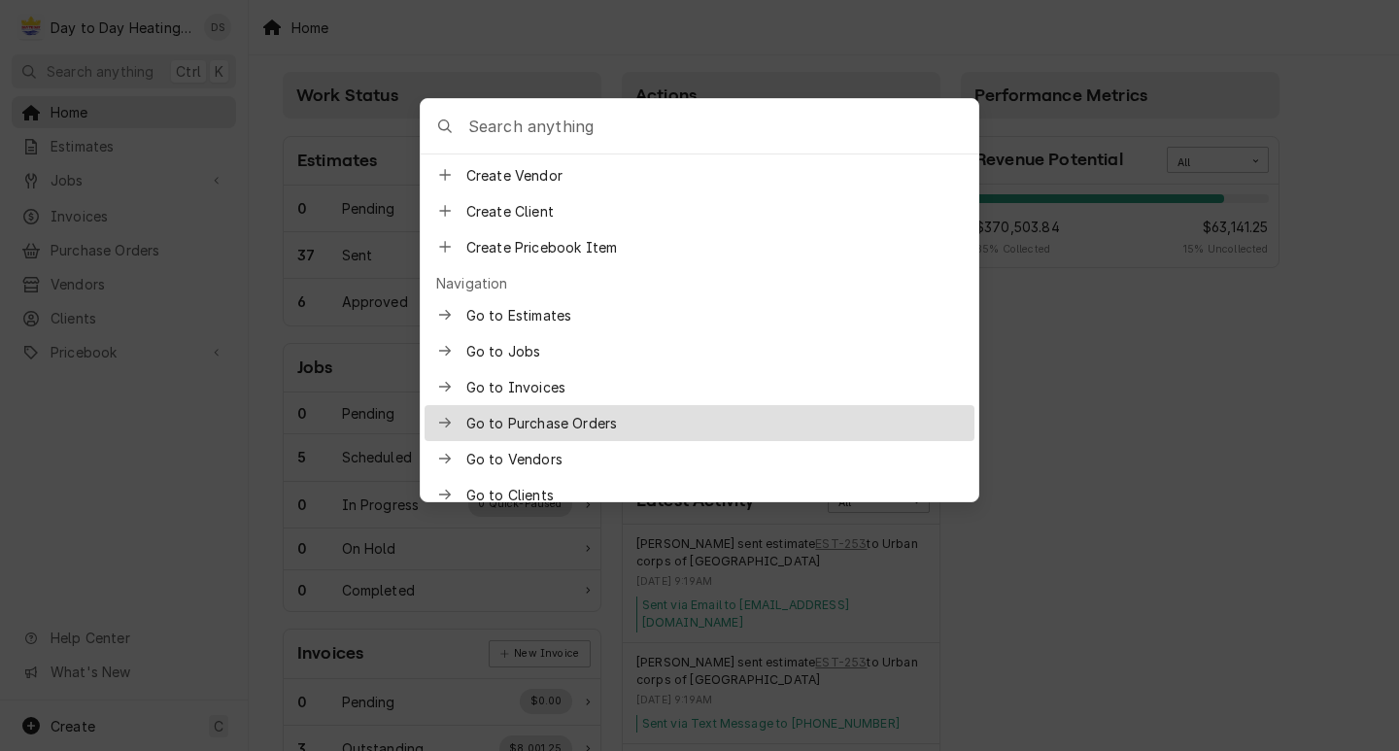
scroll to position [219, 0]
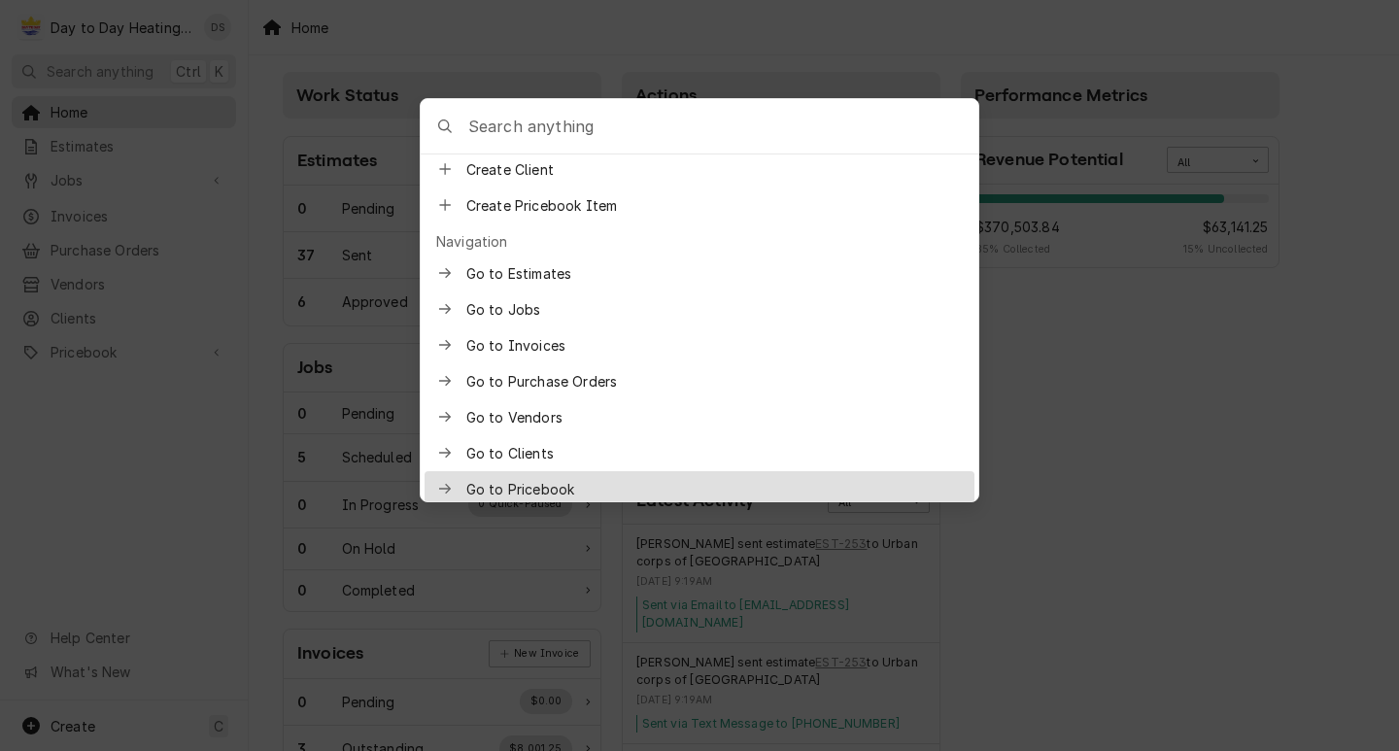
click at [203, 449] on body "D Day to Day Heating and Cooling DS Search anything Ctrl K Home Estimates Jobs …" at bounding box center [699, 375] width 1399 height 751
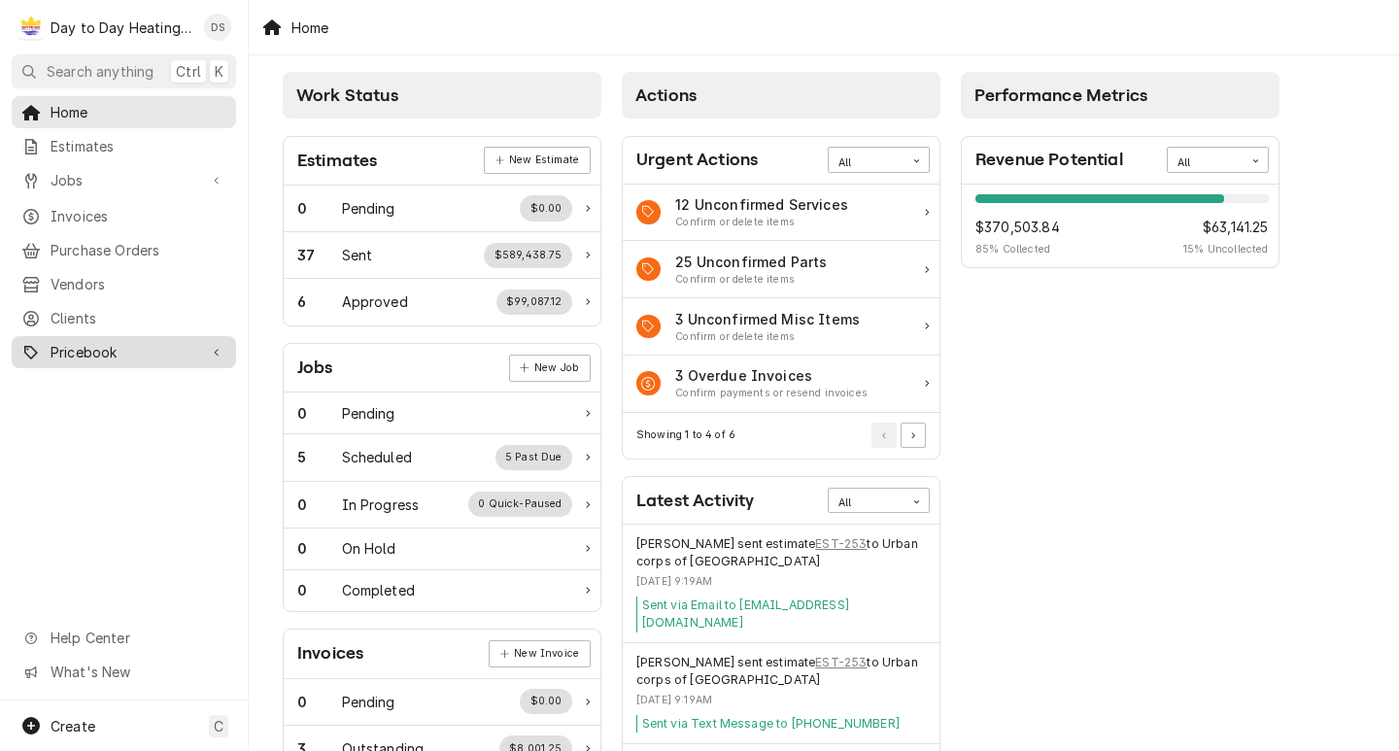
click at [187, 342] on span "Pricebook" at bounding box center [124, 352] width 147 height 20
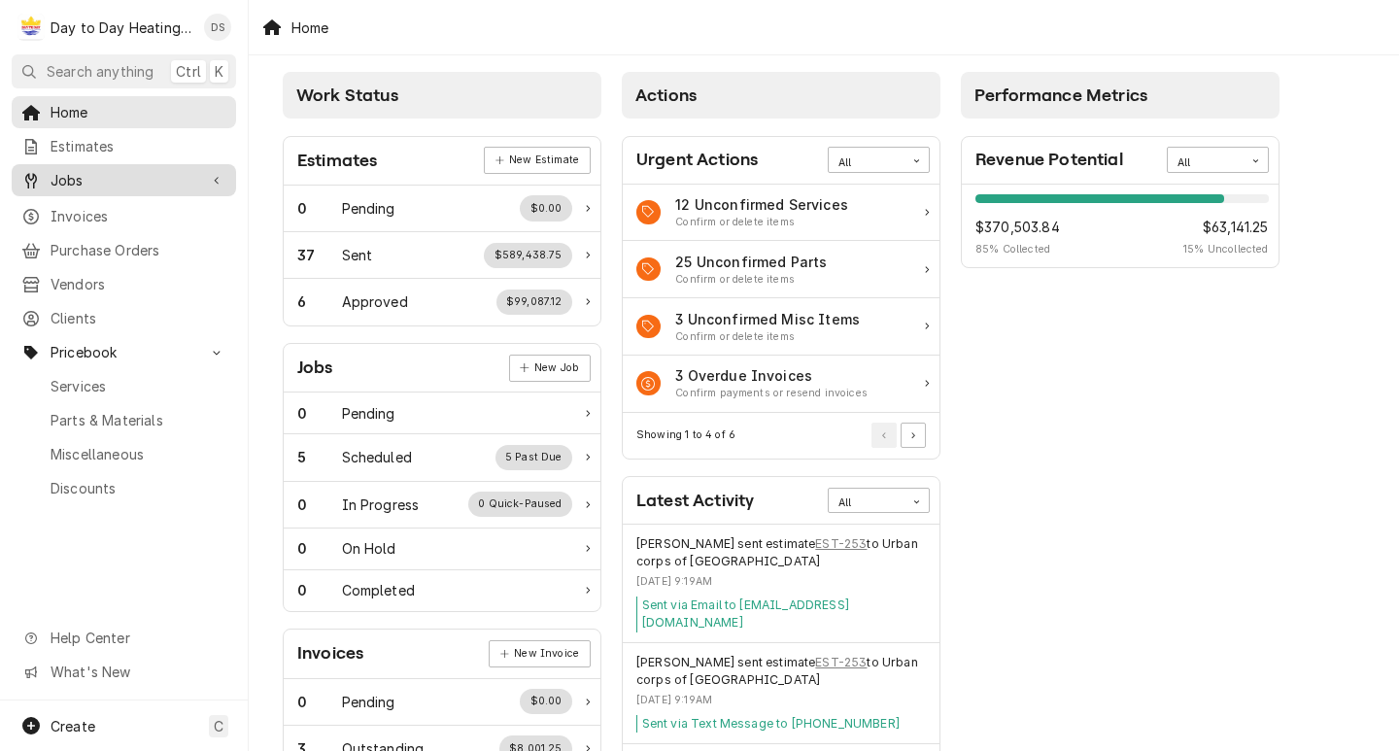
click at [206, 164] on link "Jobs" at bounding box center [124, 180] width 224 height 32
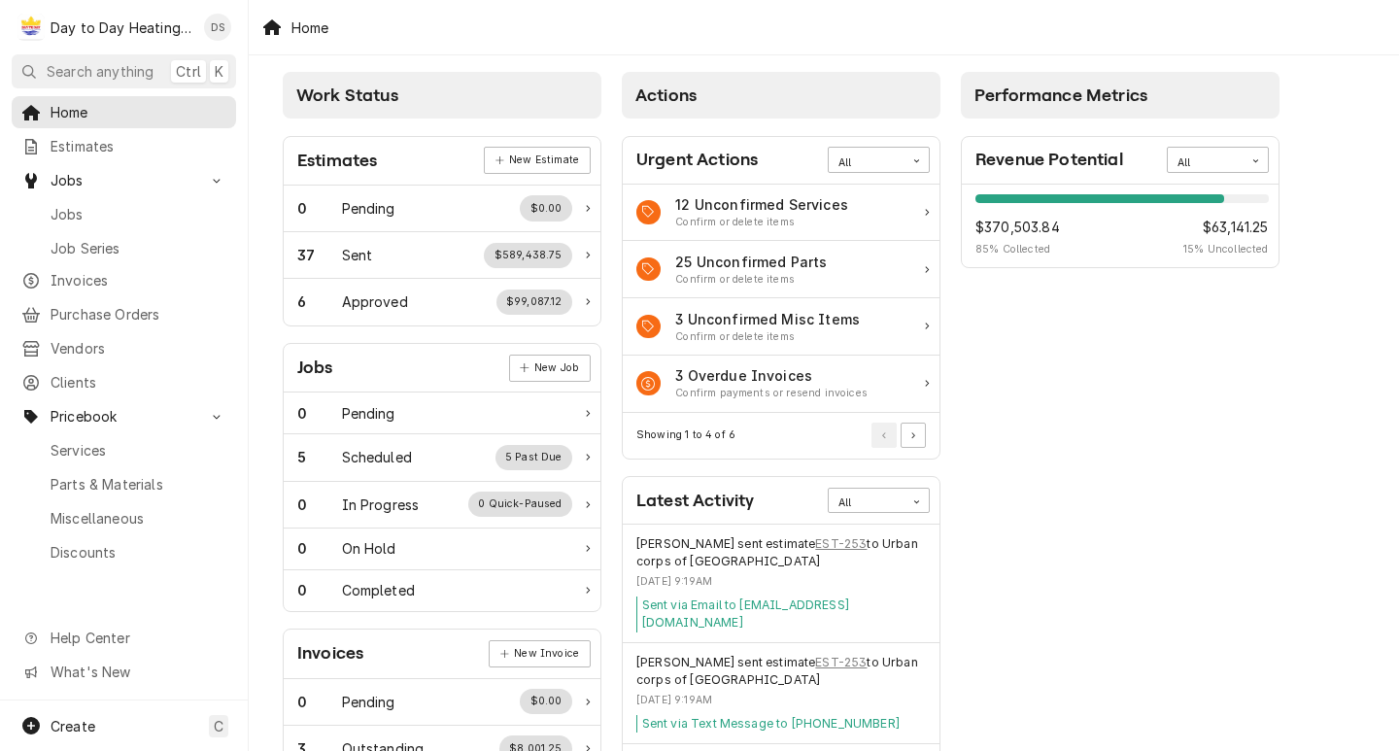
click at [131, 158] on div "Home Estimates Jobs Jobs Job Series Invoices Purchase Orders Vendors Clients Pr…" at bounding box center [124, 330] width 248 height 468
click at [130, 155] on link "Estimates" at bounding box center [124, 146] width 224 height 32
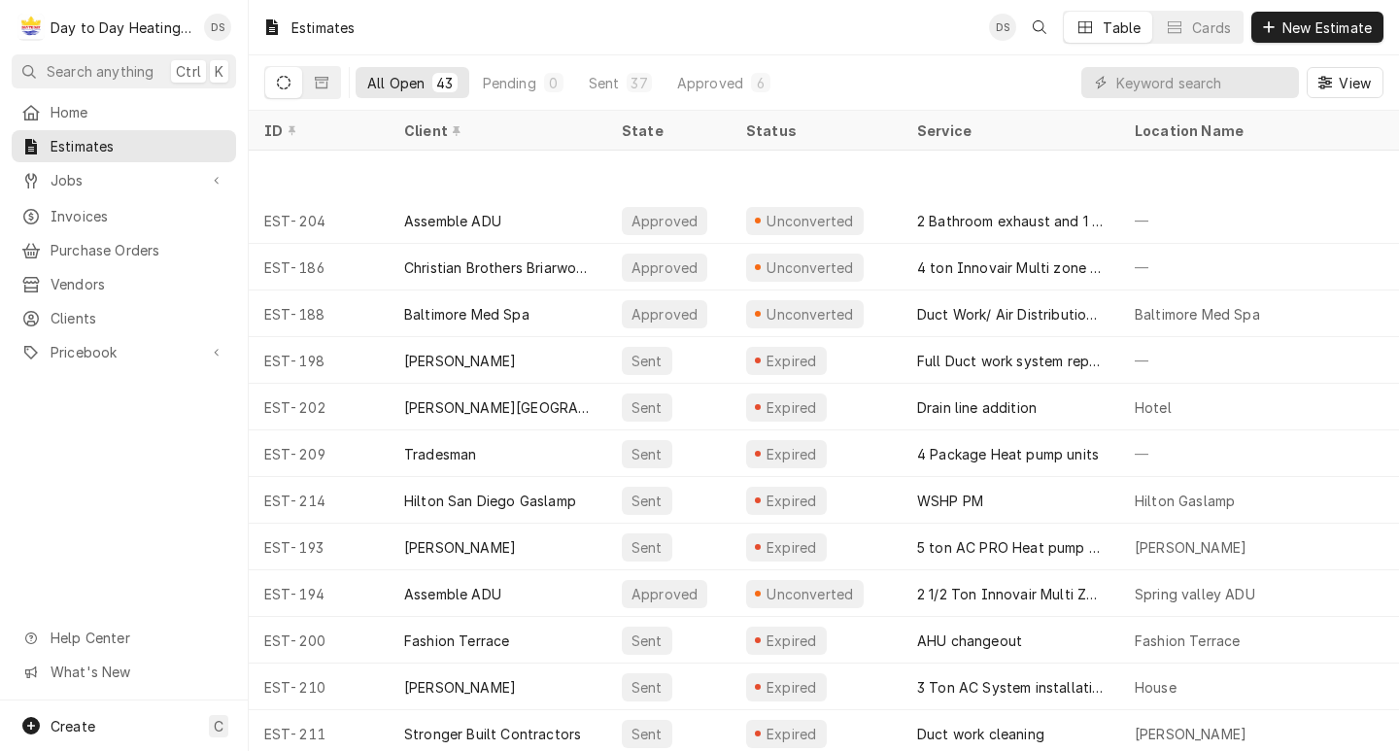
scroll to position [111, 0]
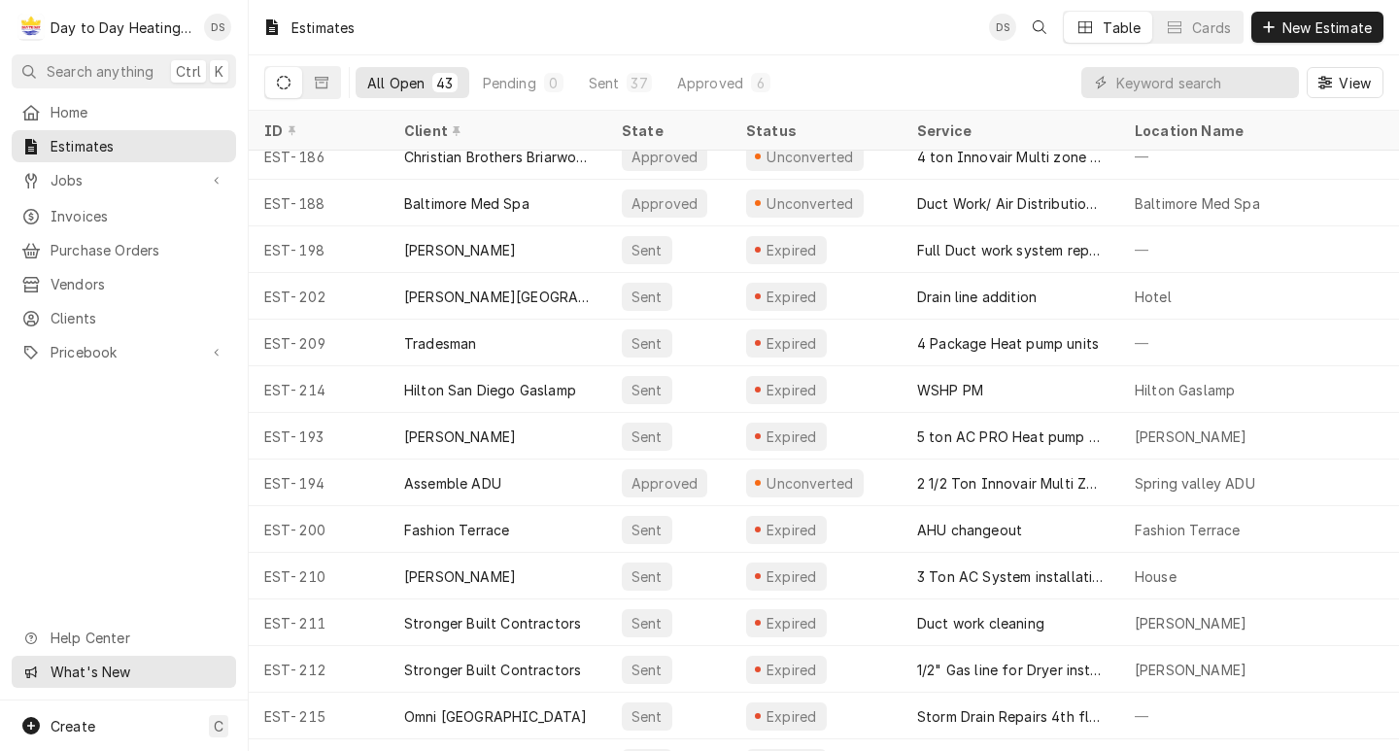
click at [100, 672] on span "What's New" at bounding box center [138, 672] width 174 height 20
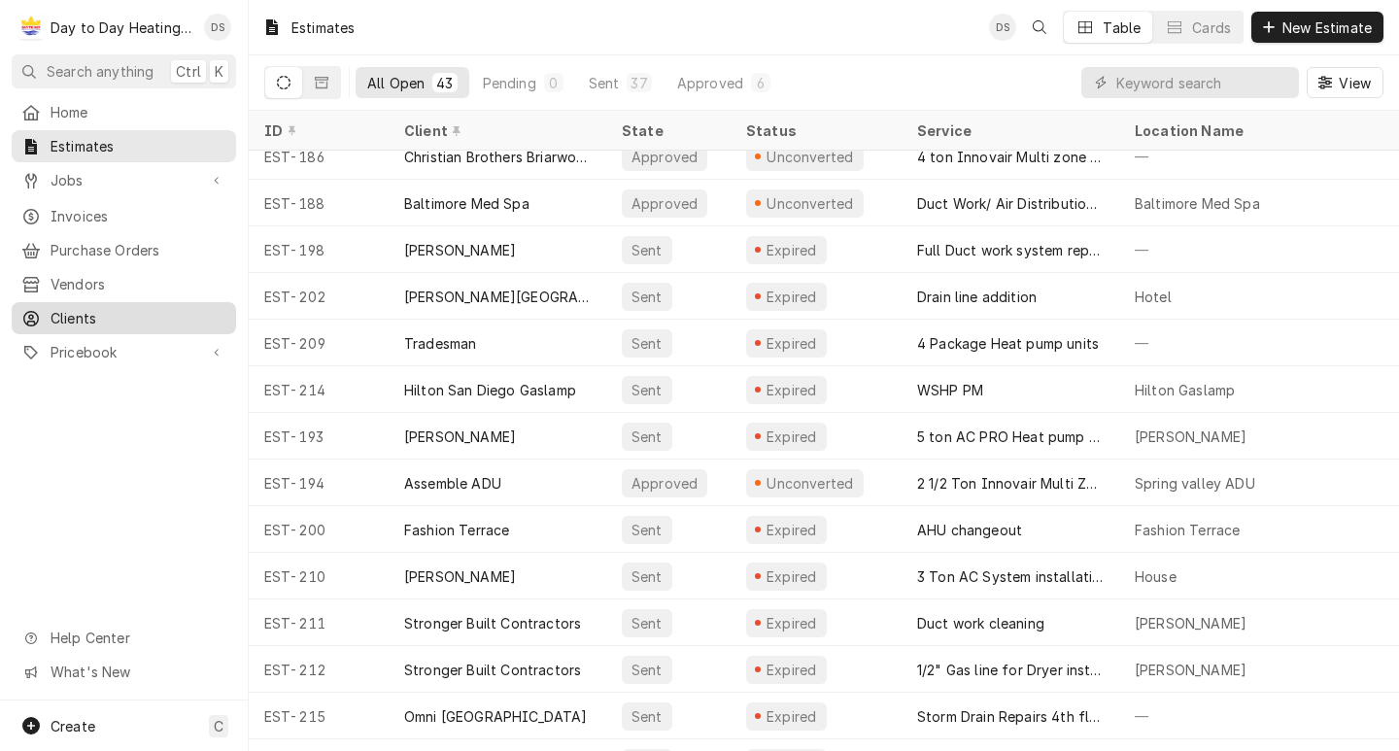
click at [110, 314] on span "Clients" at bounding box center [139, 318] width 176 height 20
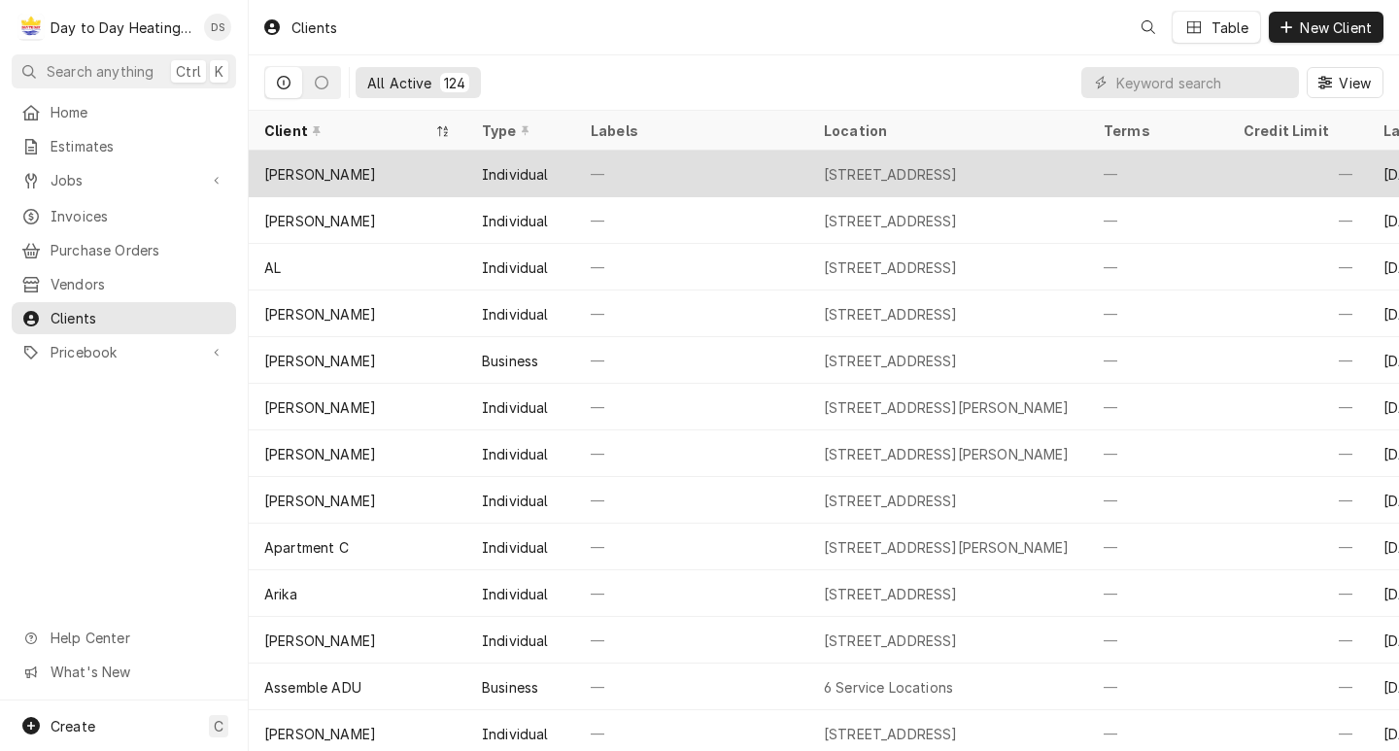
click at [318, 169] on div "[PERSON_NAME]" at bounding box center [320, 174] width 112 height 20
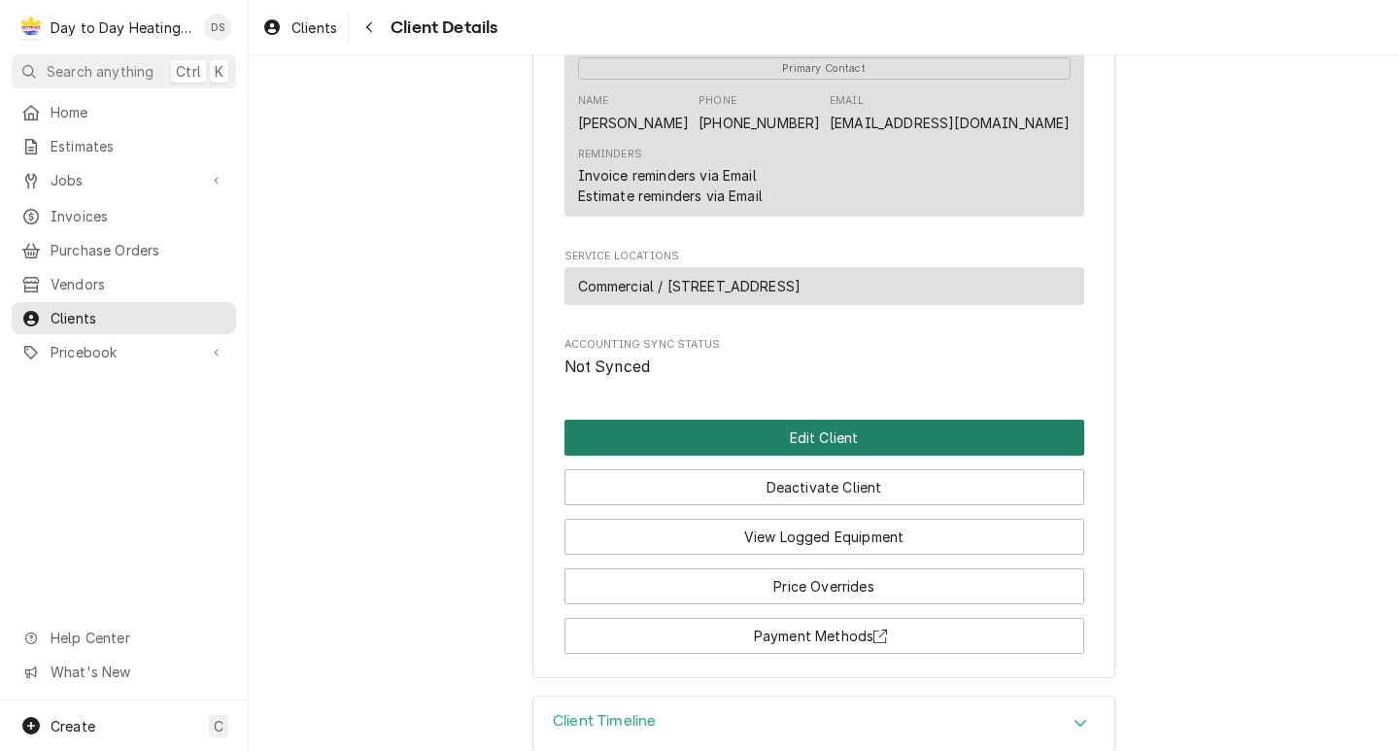
scroll to position [720, 0]
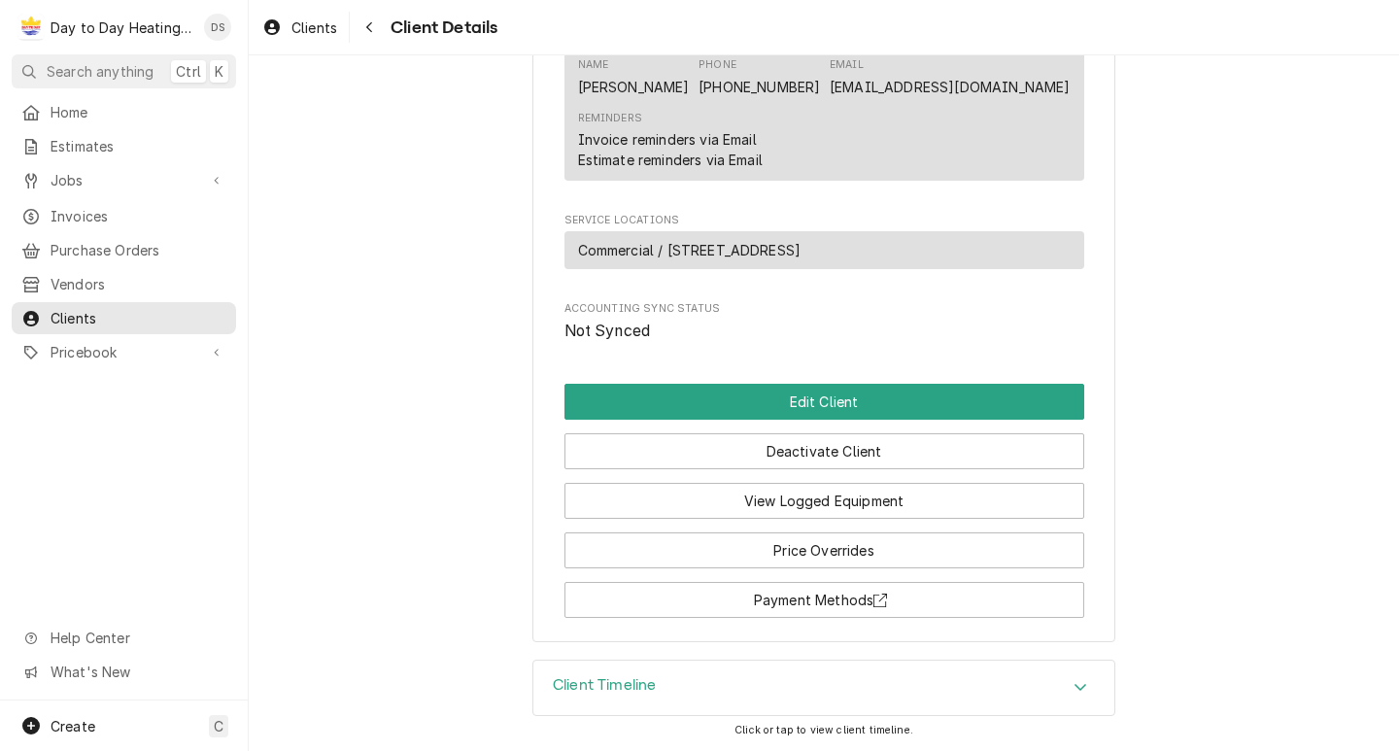
click at [733, 680] on div "Client Timeline" at bounding box center [824, 688] width 581 height 54
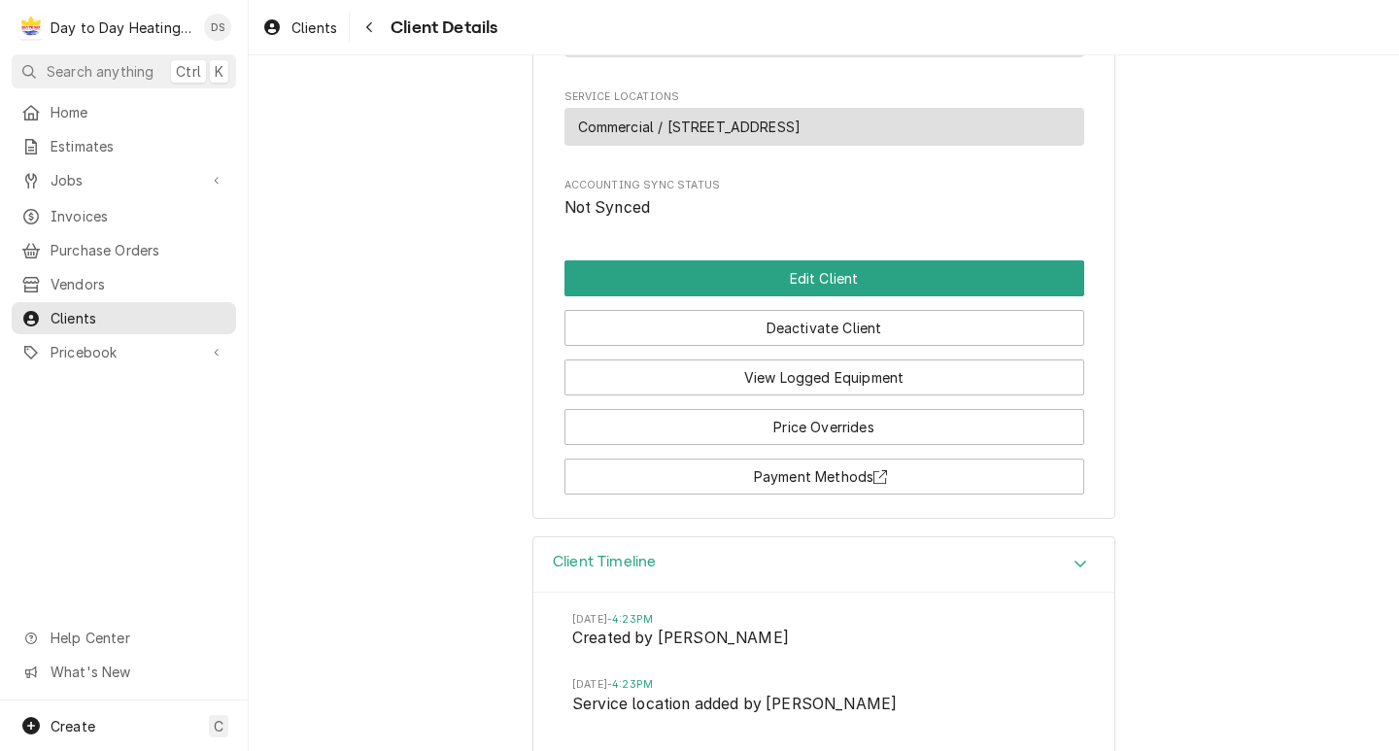
scroll to position [900, 0]
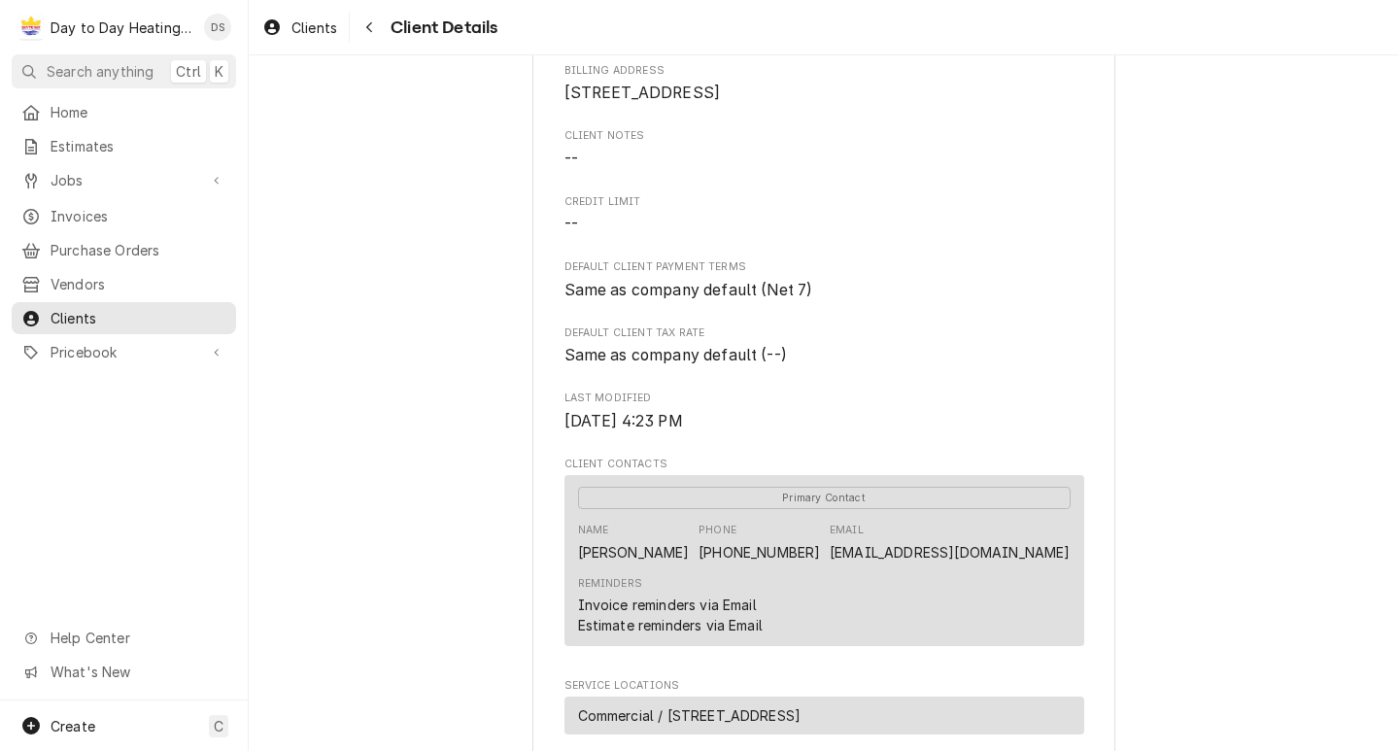
scroll to position [25, 0]
